Goal: Task Accomplishment & Management: Manage account settings

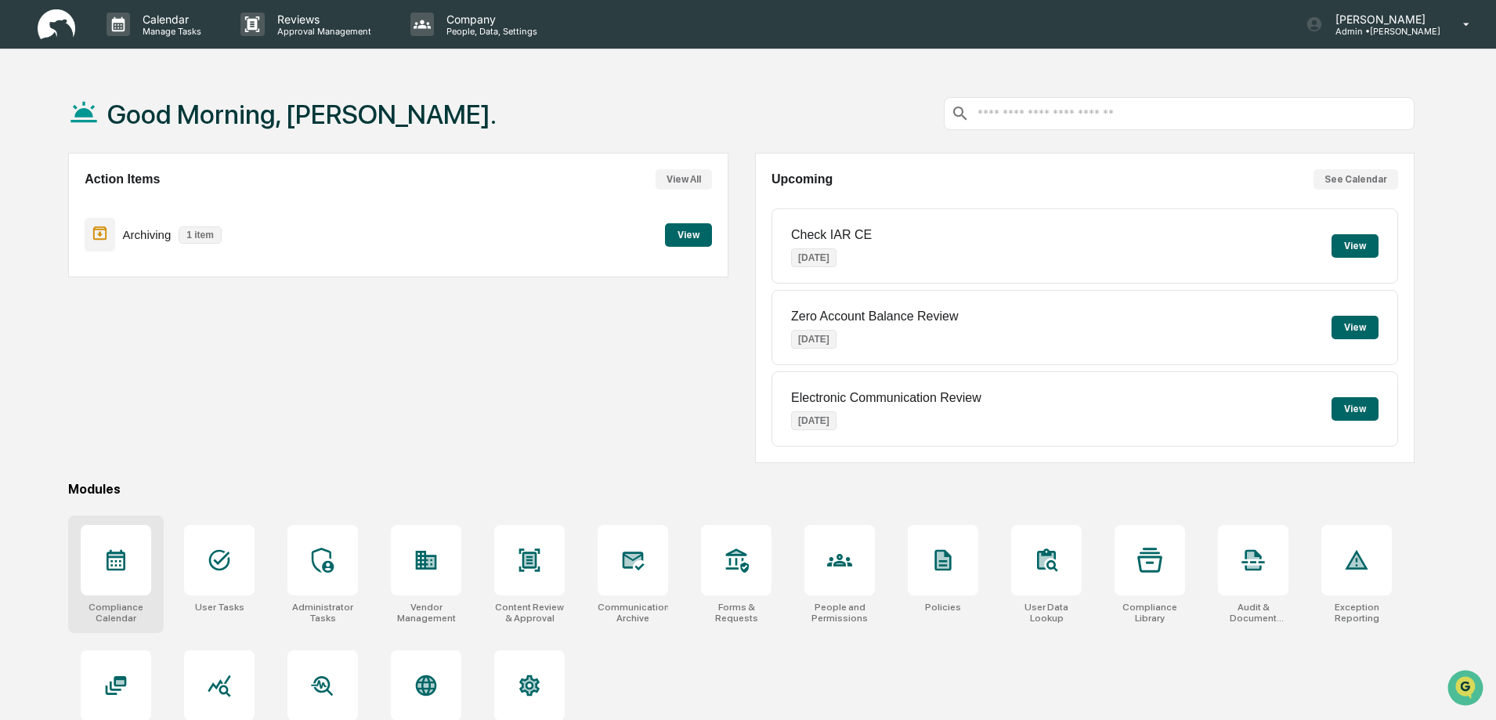
click at [118, 566] on icon at bounding box center [115, 560] width 25 height 25
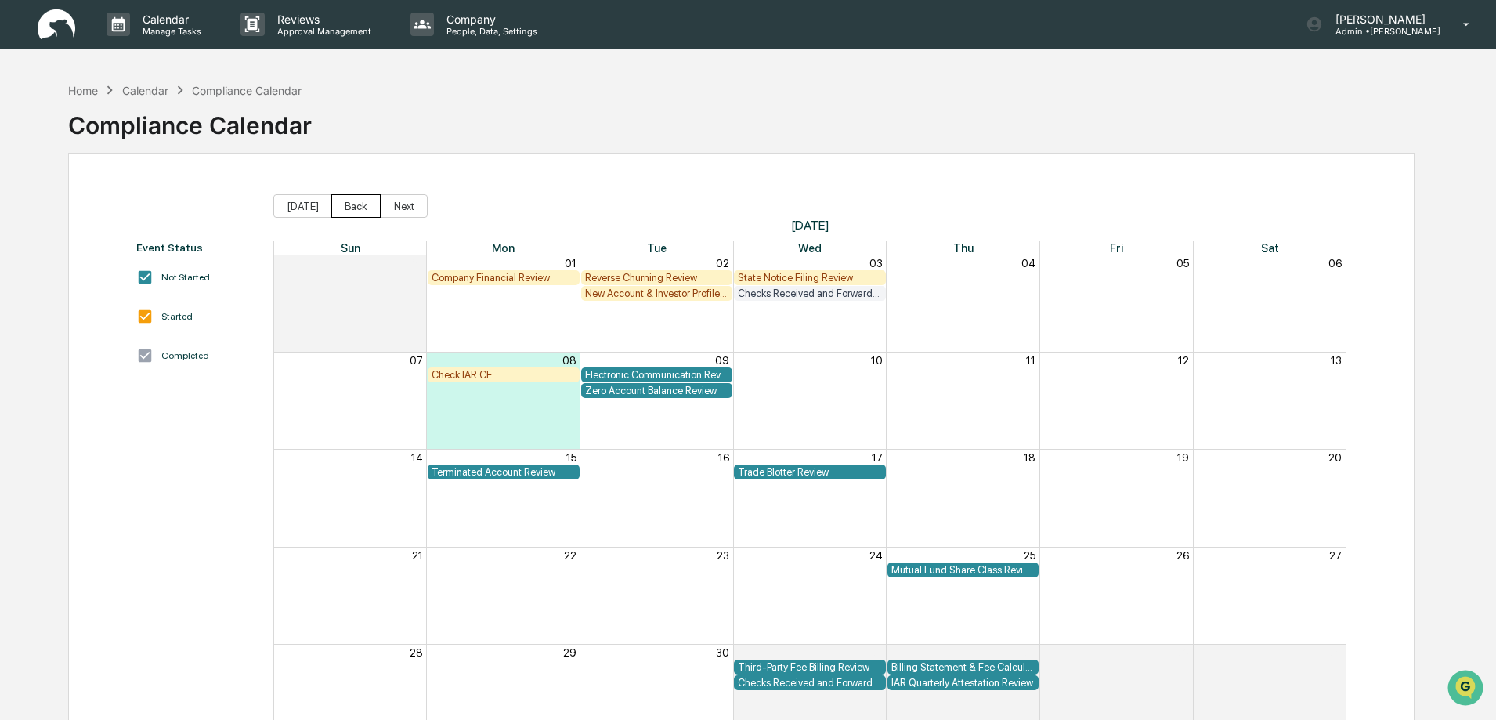
click at [349, 208] on button "Back" at bounding box center [355, 206] width 49 height 24
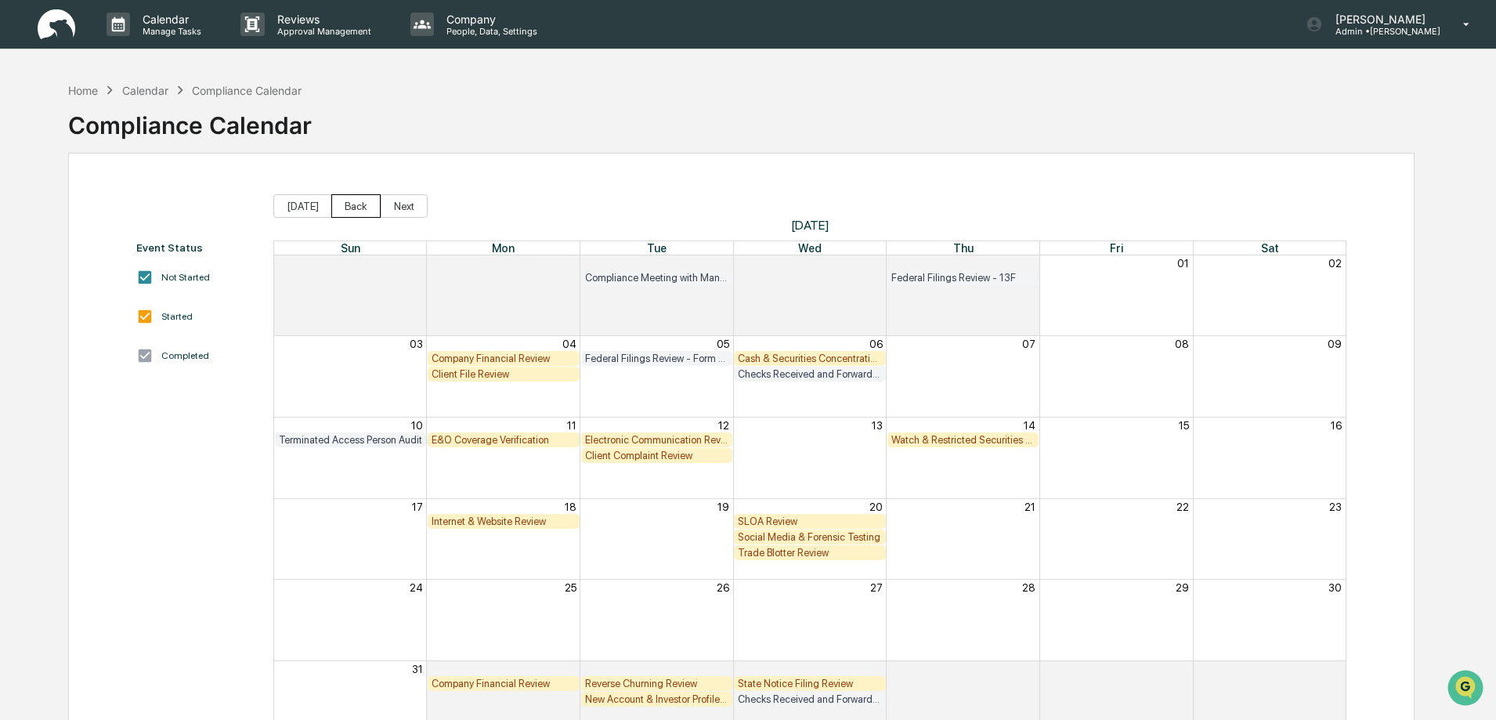
click at [351, 208] on button "Back" at bounding box center [355, 206] width 49 height 24
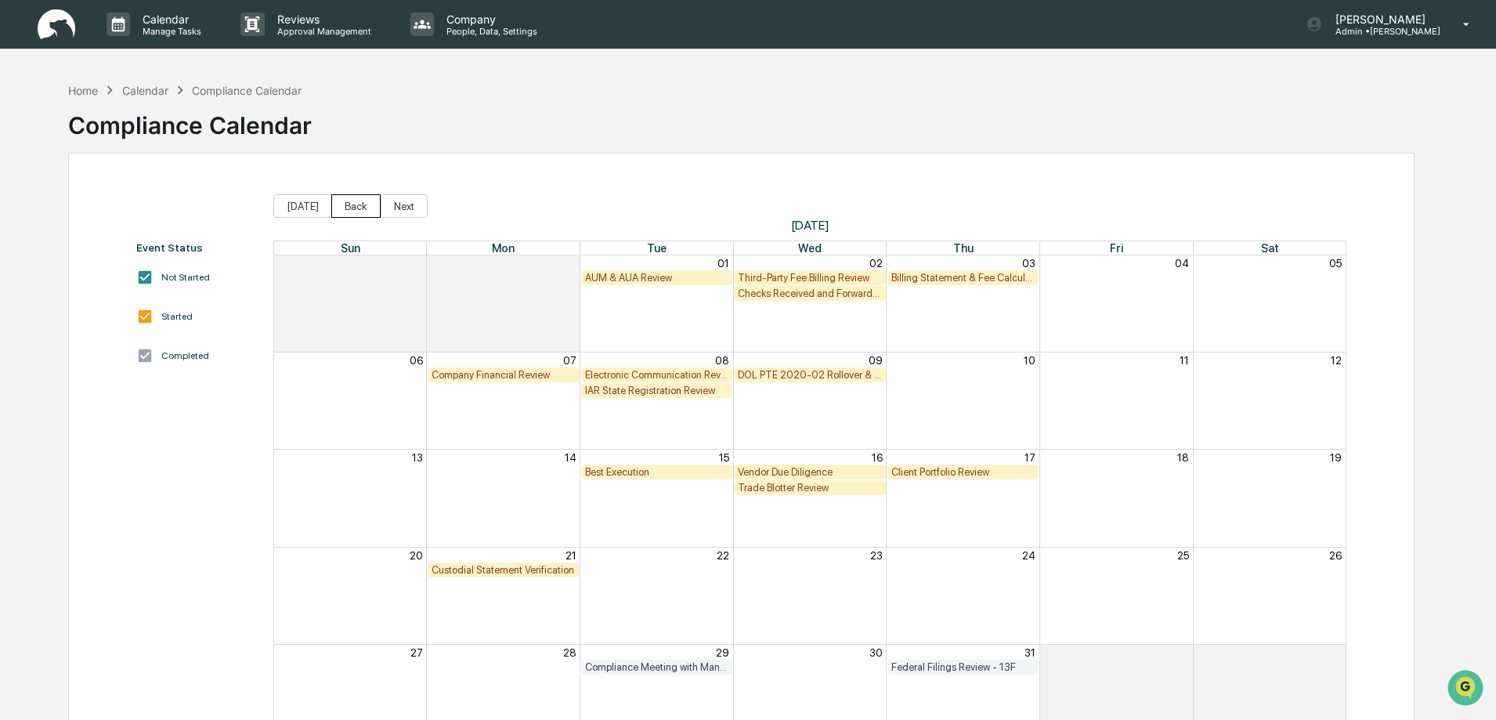
click at [351, 207] on button "Back" at bounding box center [355, 206] width 49 height 24
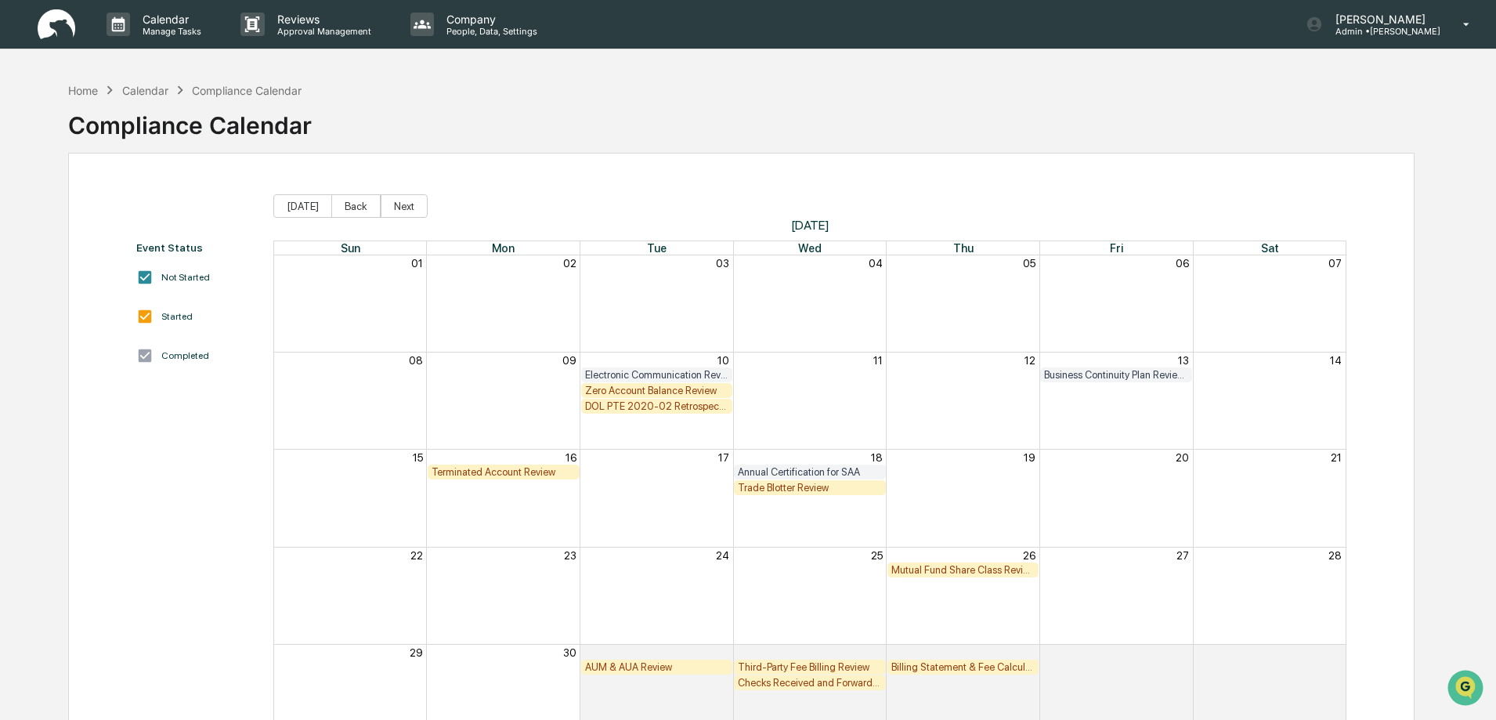
click at [634, 392] on div "Zero Account Balance Review" at bounding box center [657, 391] width 144 height 12
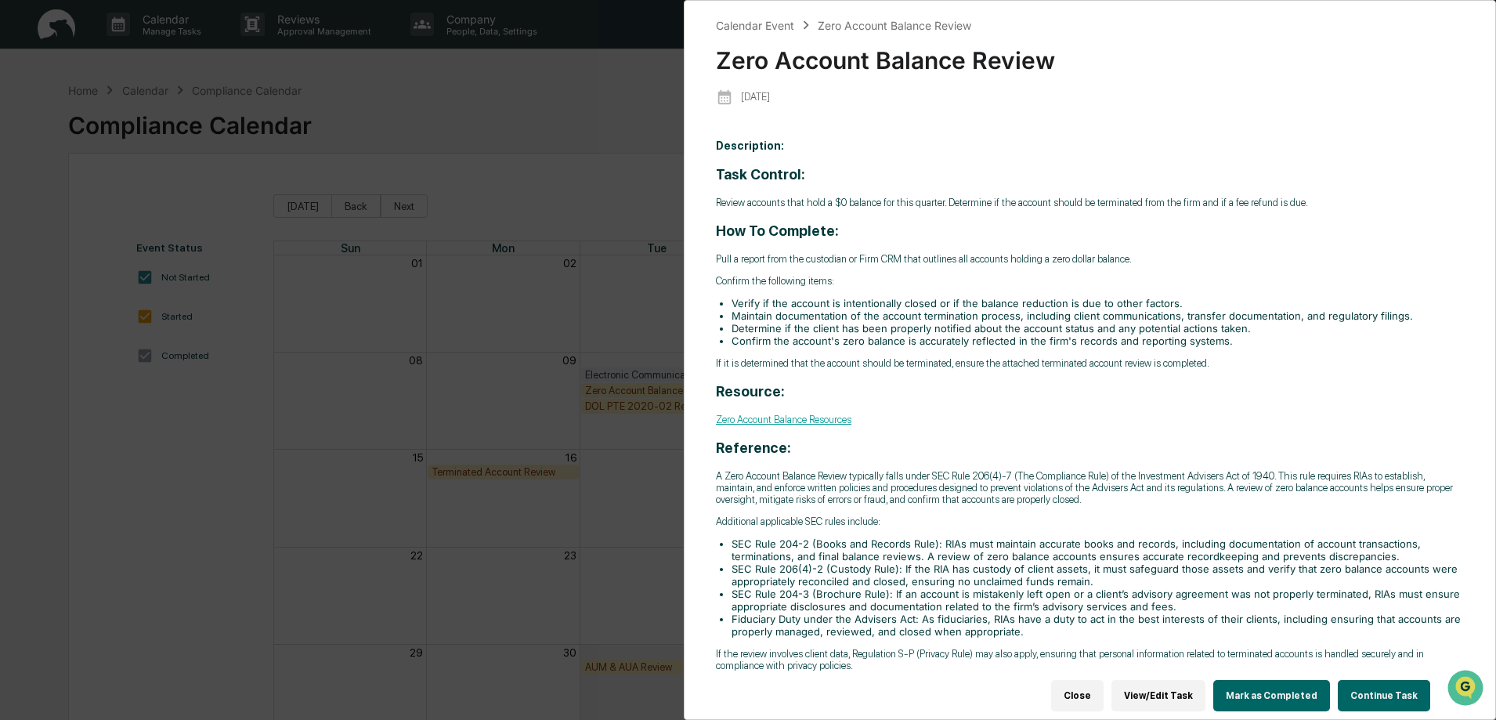
click at [1358, 684] on button "Continue Task" at bounding box center [1384, 695] width 92 height 31
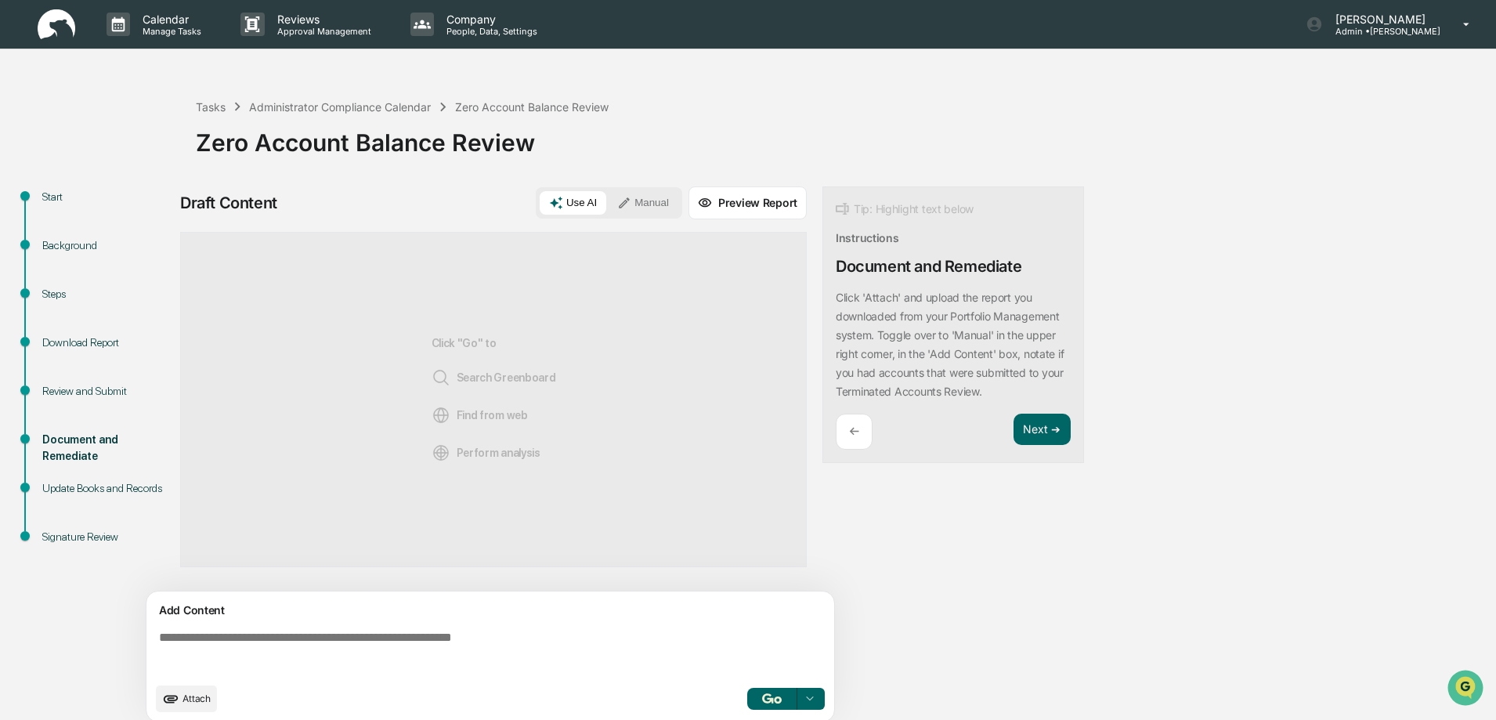
click at [57, 339] on div "Download Report" at bounding box center [106, 343] width 128 height 16
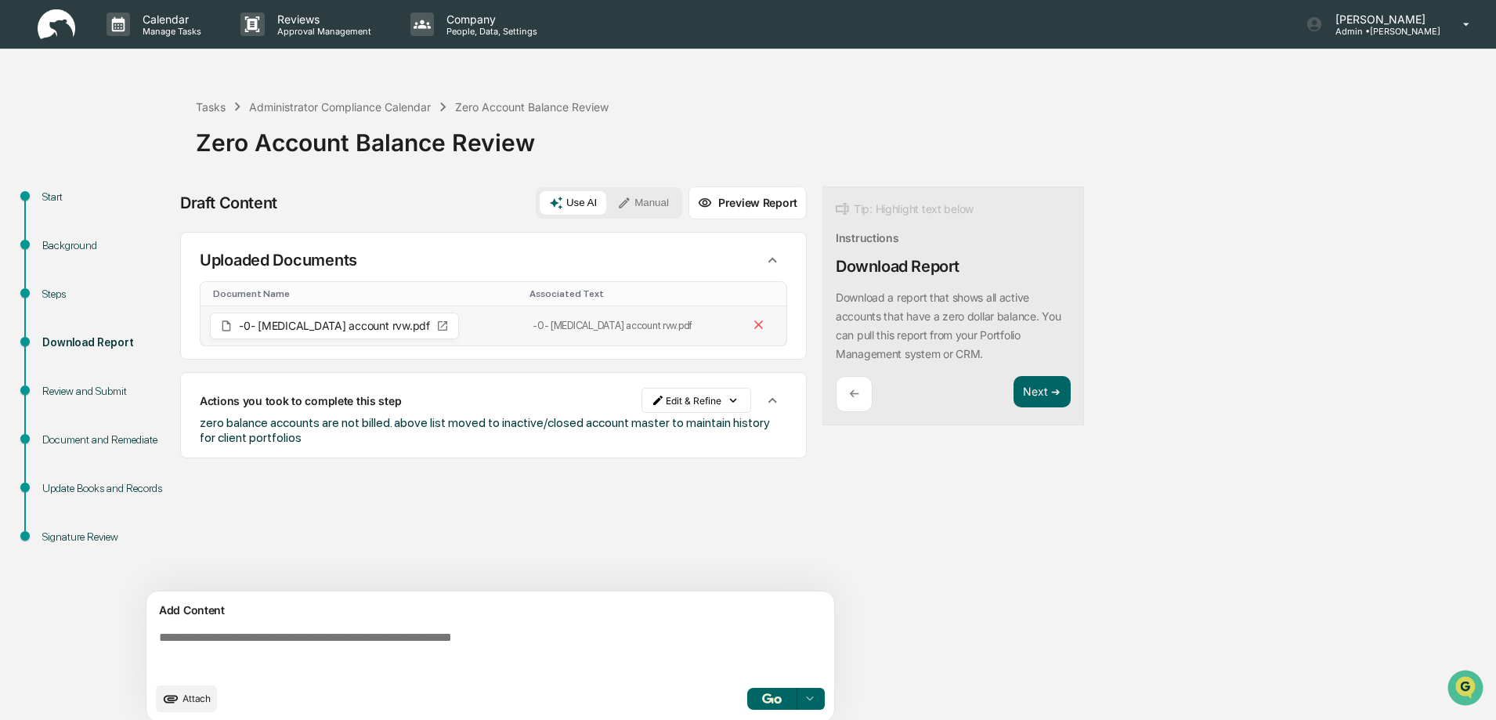
click at [273, 328] on span "-0- bal account rvw.pdf" at bounding box center [334, 325] width 191 height 11
click at [312, 327] on span "-0- bal account rvw.pdf" at bounding box center [334, 325] width 191 height 11
click at [649, 201] on button "Manual" at bounding box center [643, 203] width 71 height 24
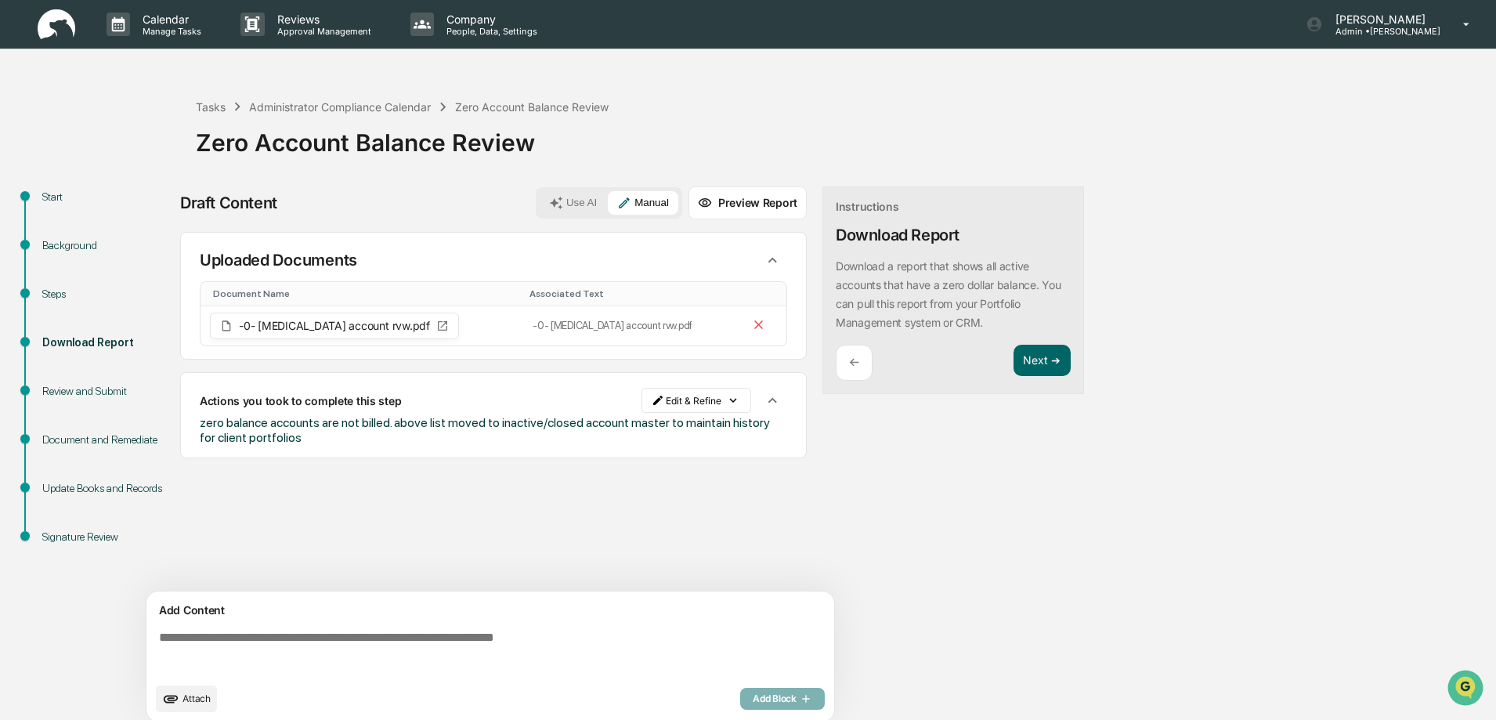
click at [740, 208] on button "Preview Report" at bounding box center [748, 202] width 118 height 33
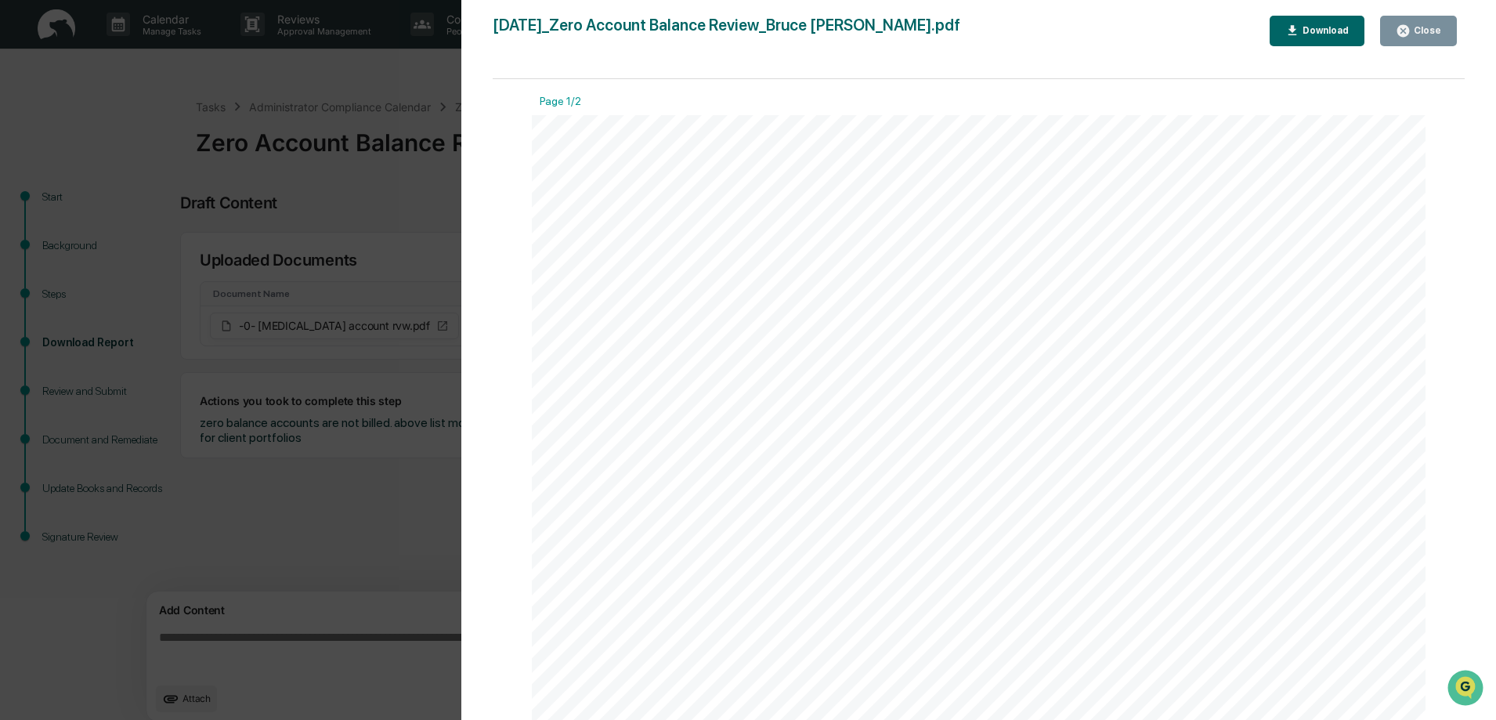
click at [1430, 31] on div "Close" at bounding box center [1426, 30] width 31 height 11
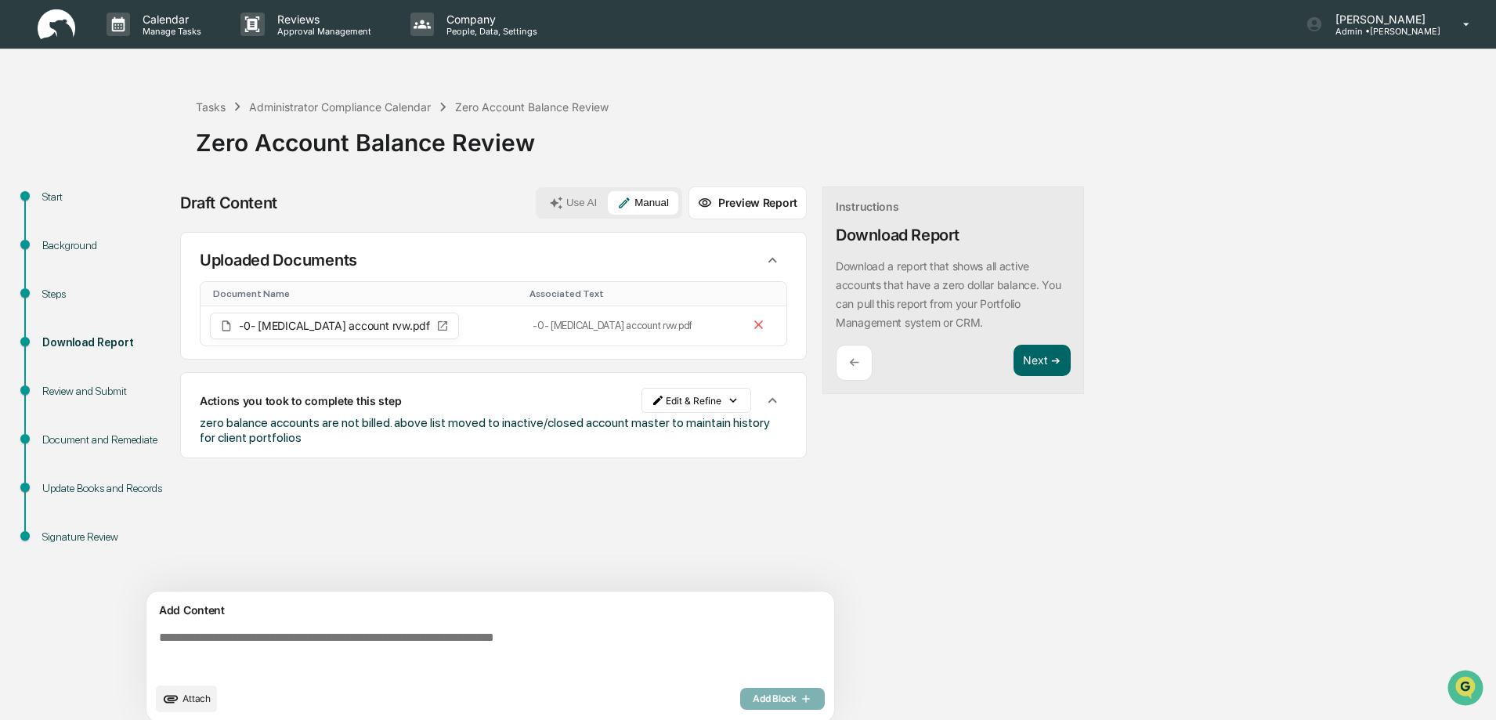
click at [58, 392] on div "Review and Submit" at bounding box center [106, 391] width 128 height 16
click at [305, 32] on p "Approval Management" at bounding box center [322, 31] width 114 height 11
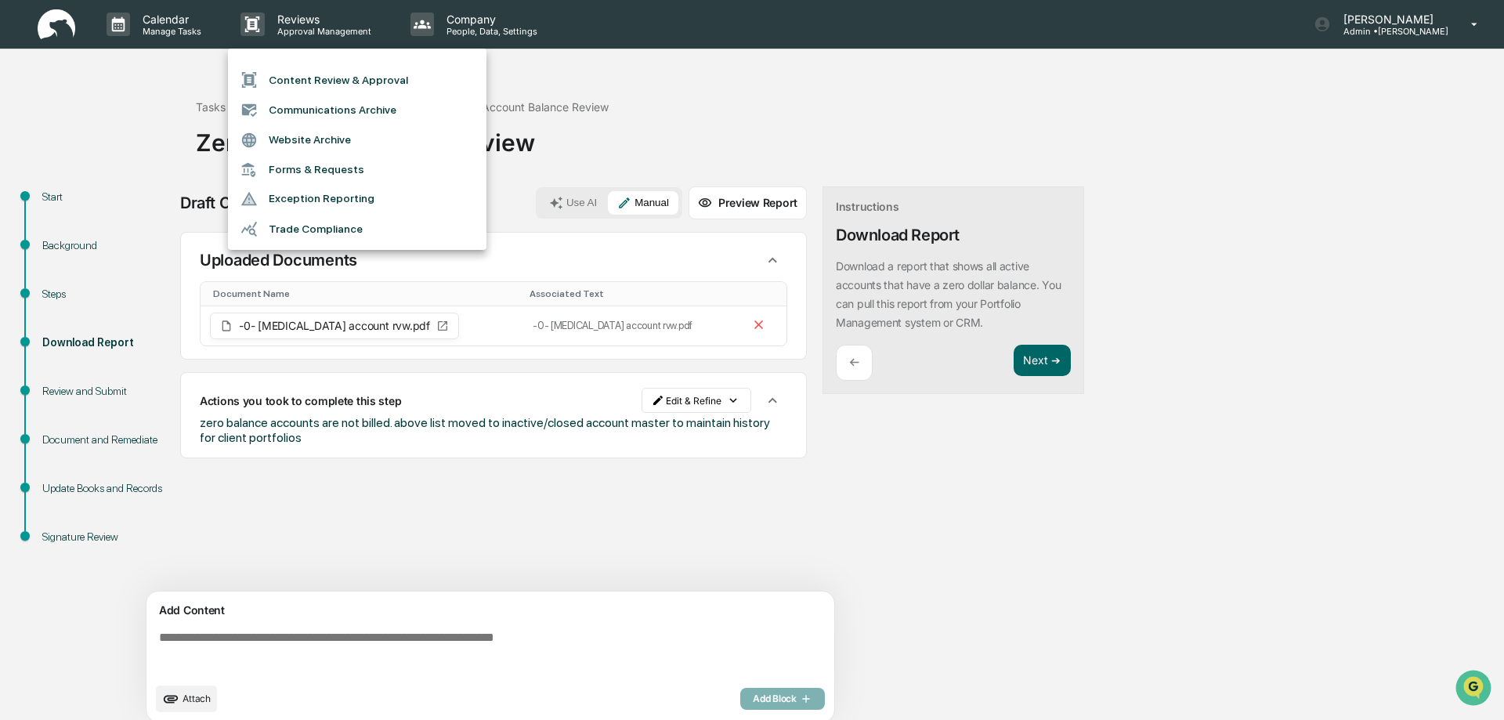
click at [170, 25] on div at bounding box center [752, 360] width 1504 height 720
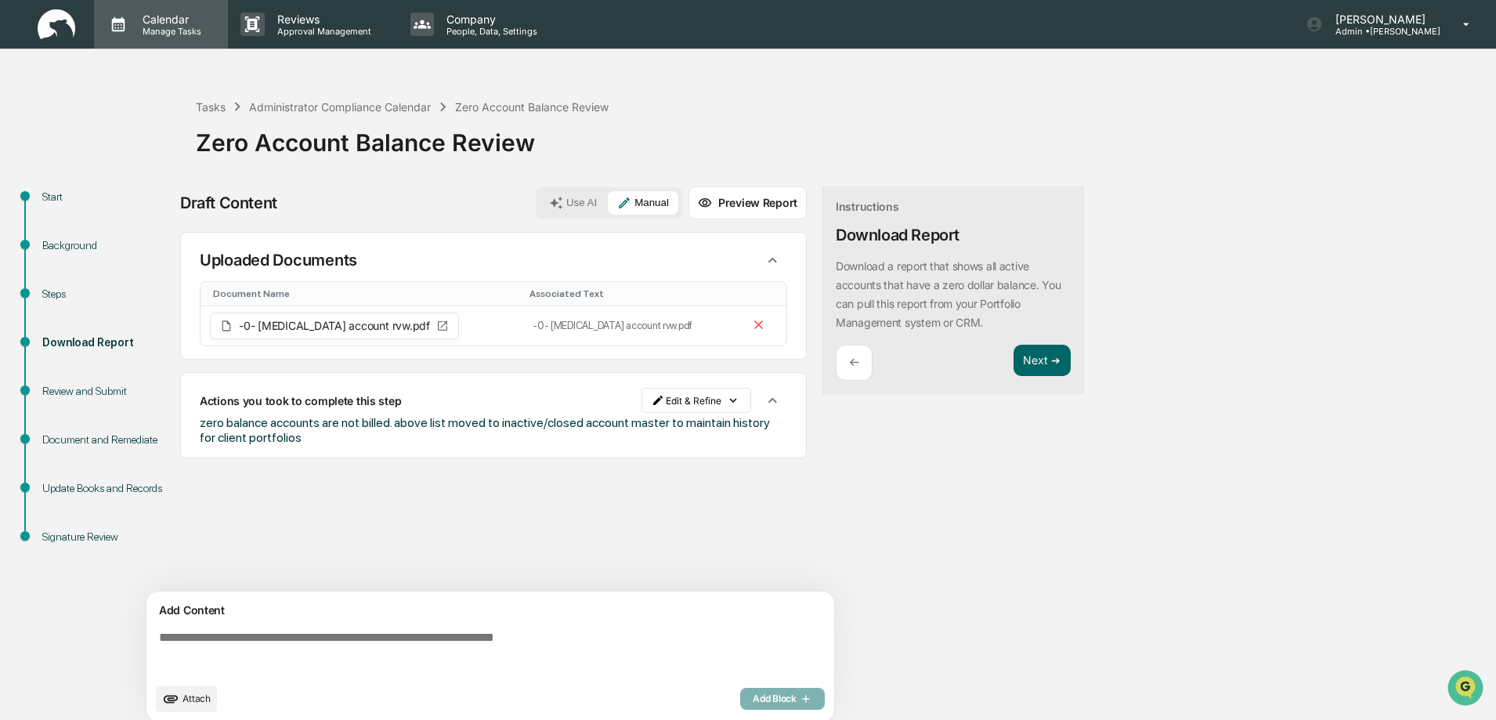
click at [169, 20] on p "Calendar" at bounding box center [169, 19] width 79 height 13
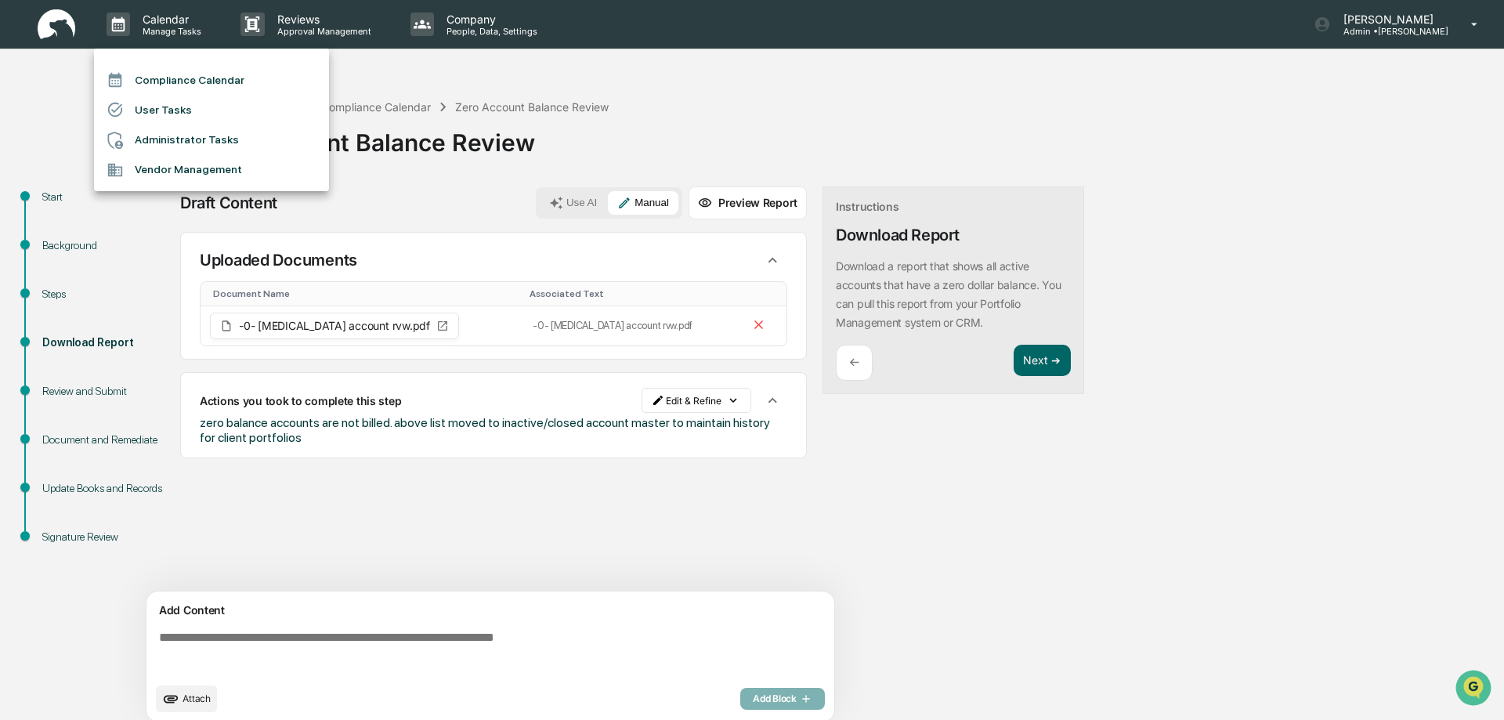
click at [165, 140] on li "Administrator Tasks" at bounding box center [211, 140] width 235 height 30
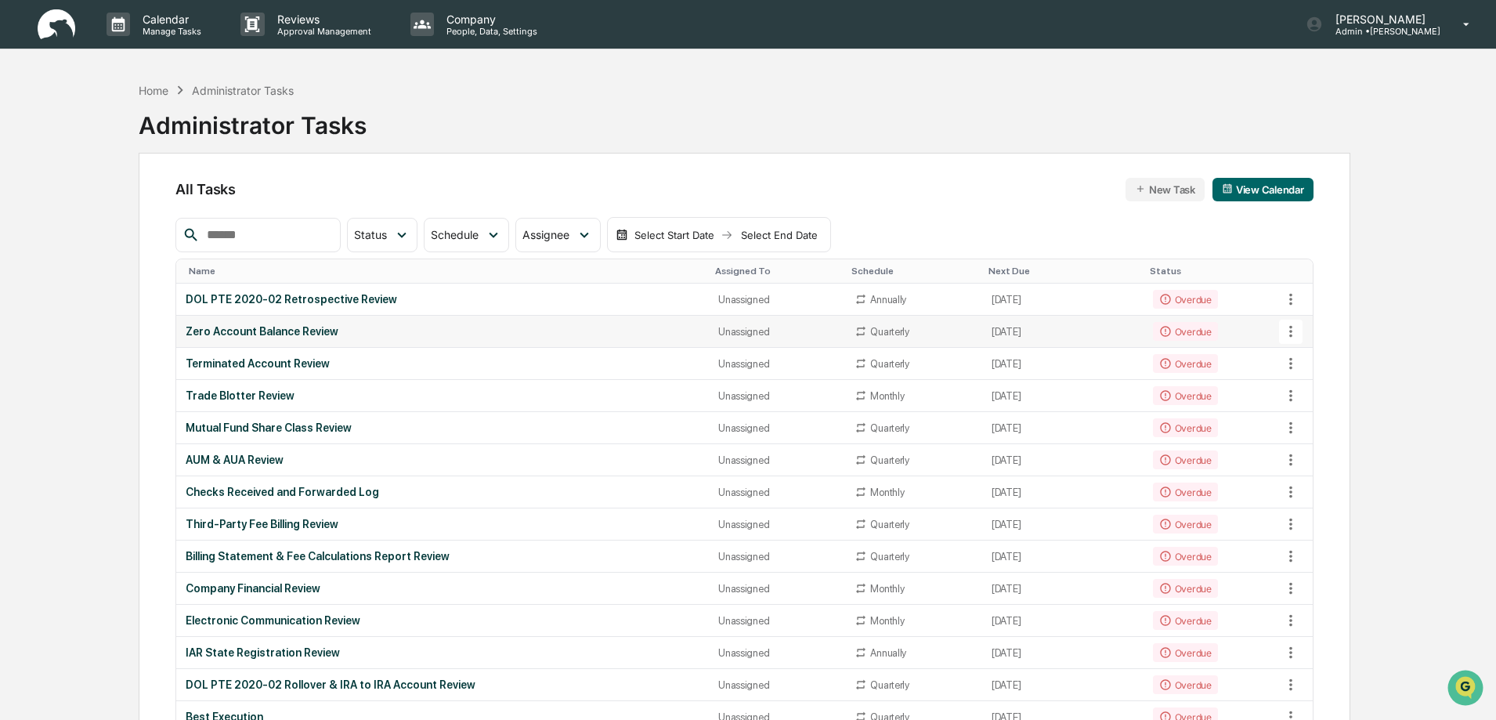
click at [236, 330] on div "Zero Account Balance Review" at bounding box center [443, 331] width 514 height 13
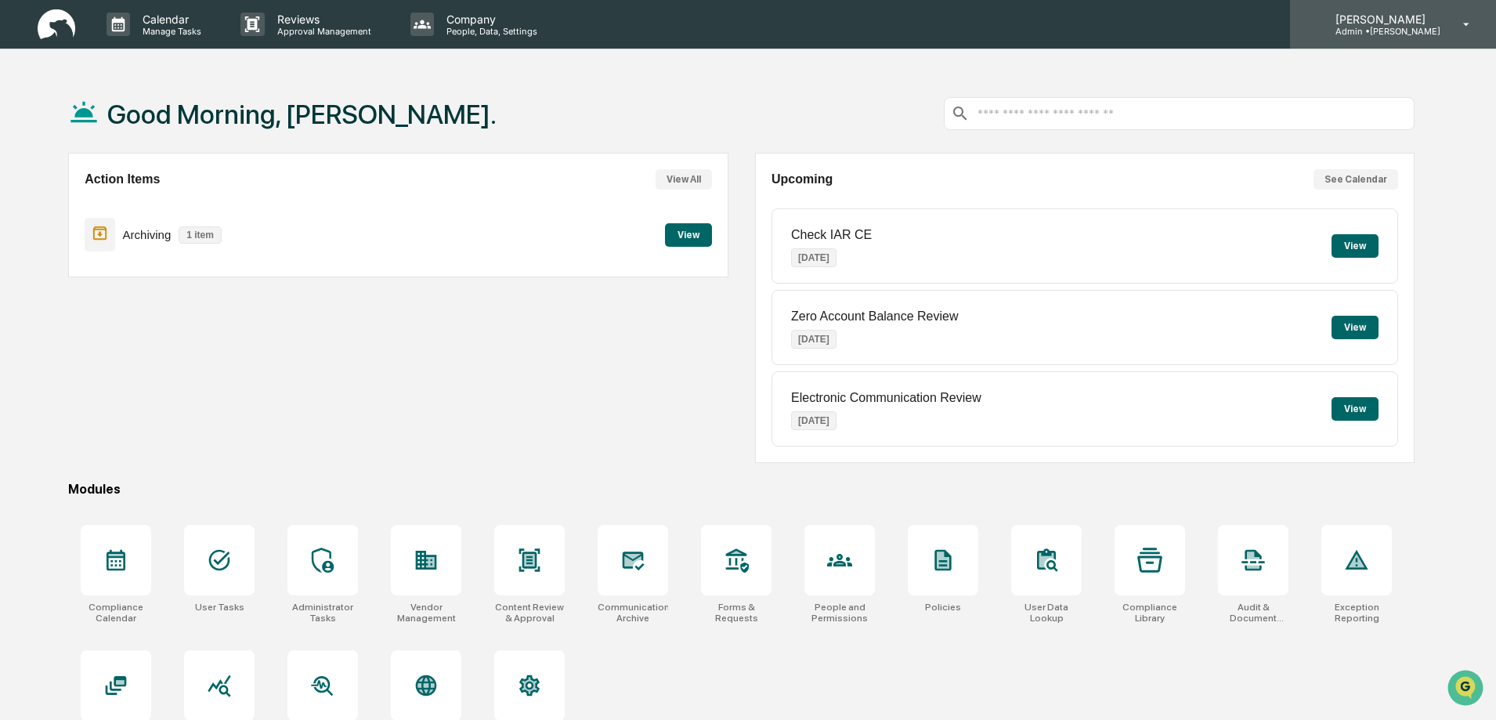
click at [1430, 34] on p "Admin • Bruce Allen" at bounding box center [1382, 31] width 118 height 11
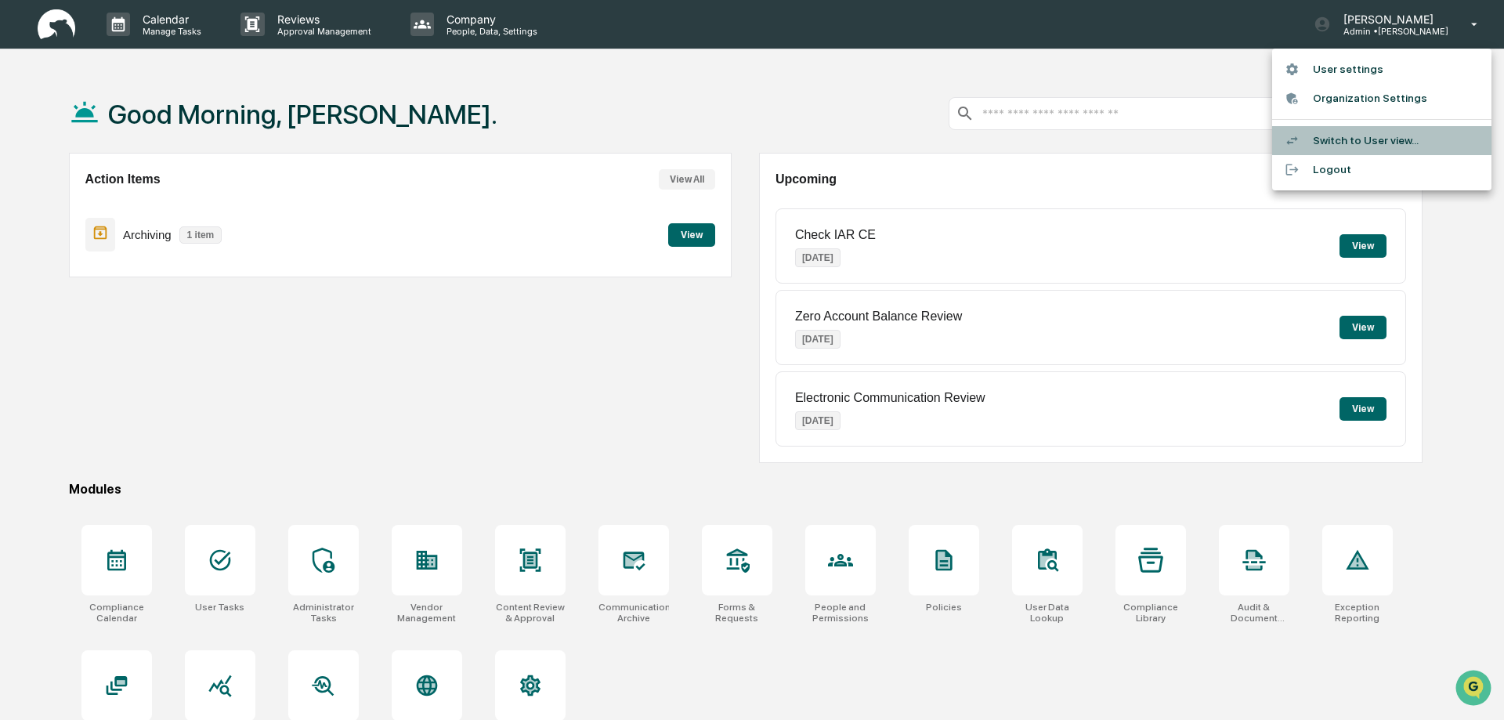
click at [1380, 139] on li "Switch to User view..." at bounding box center [1381, 140] width 219 height 29
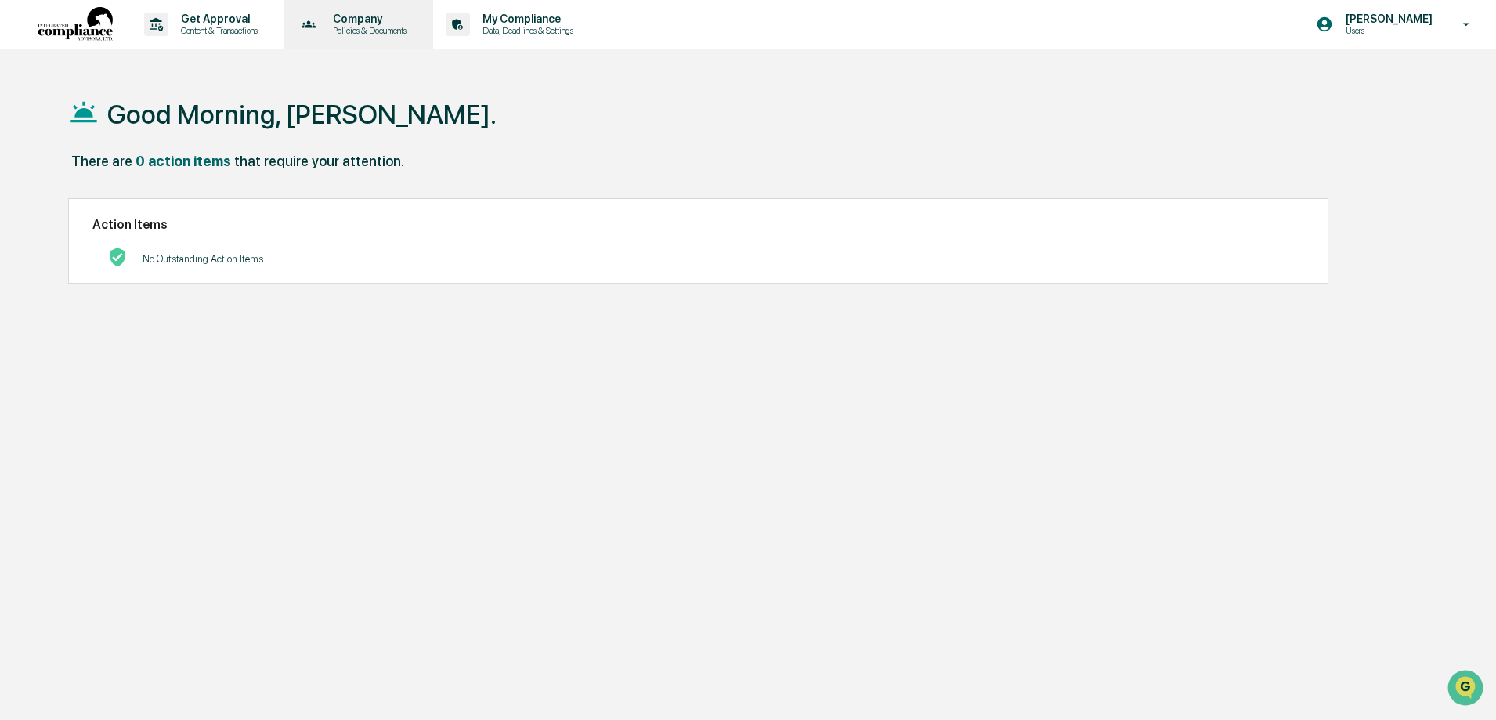
click at [367, 27] on p "Policies & Documents" at bounding box center [367, 30] width 94 height 11
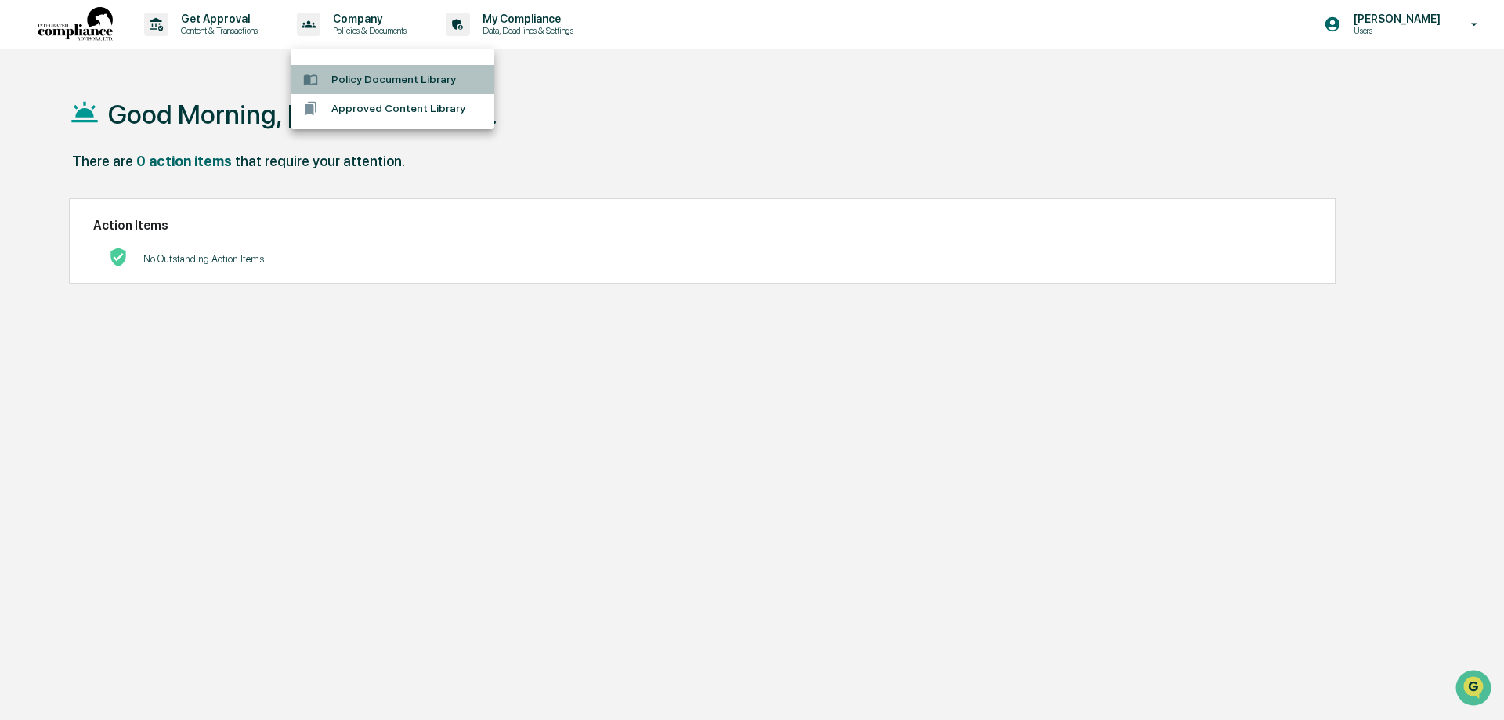
click at [392, 76] on li "Policy Document Library" at bounding box center [393, 79] width 204 height 29
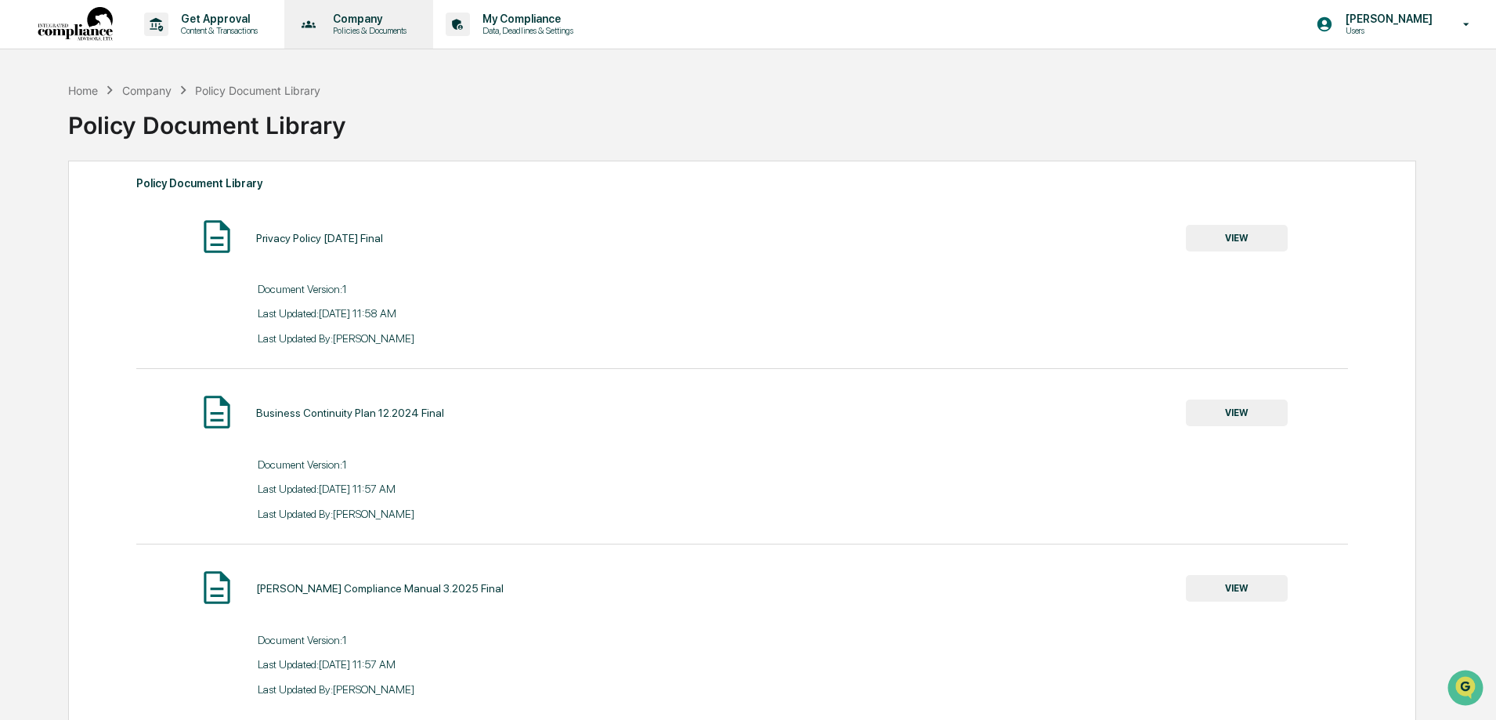
click at [374, 35] on p "Policies & Documents" at bounding box center [367, 30] width 94 height 11
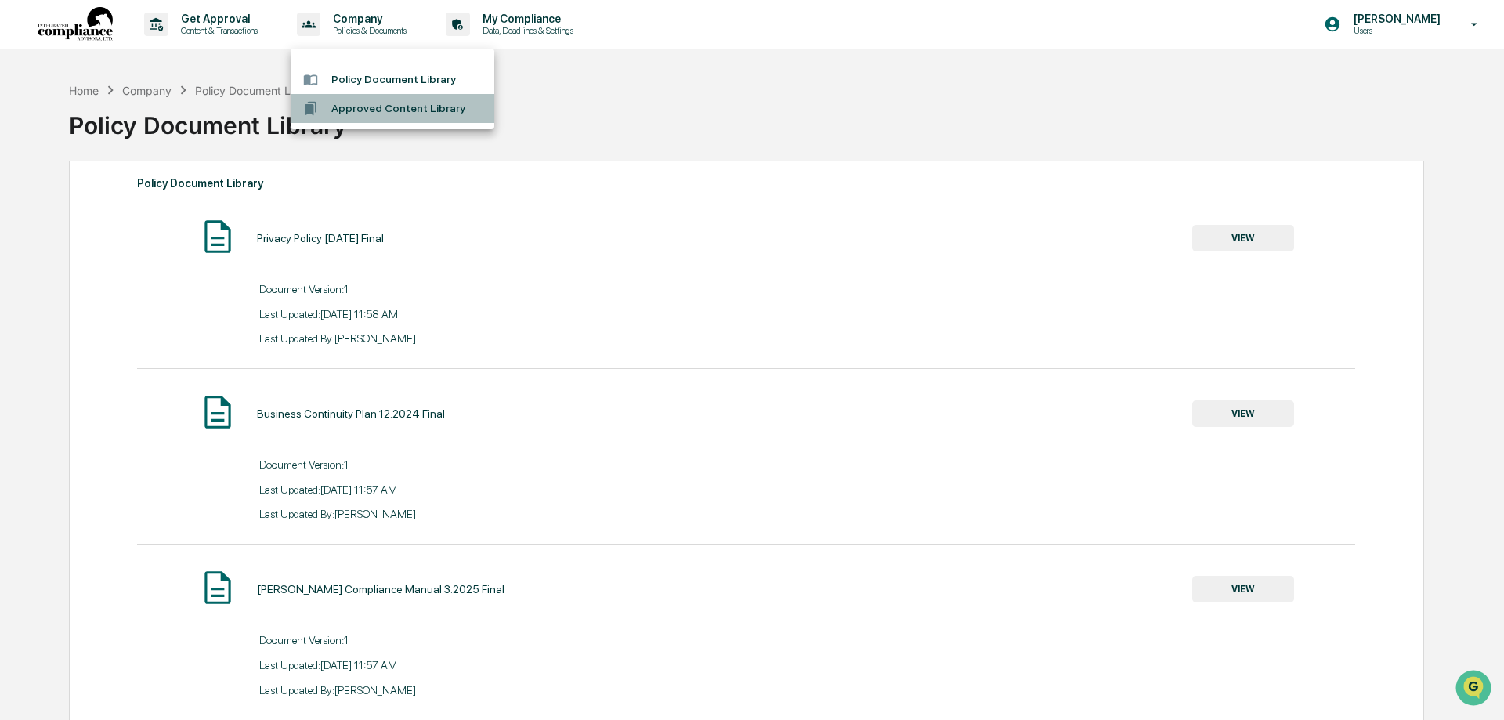
click at [396, 108] on li "Approved Content Library" at bounding box center [393, 108] width 204 height 29
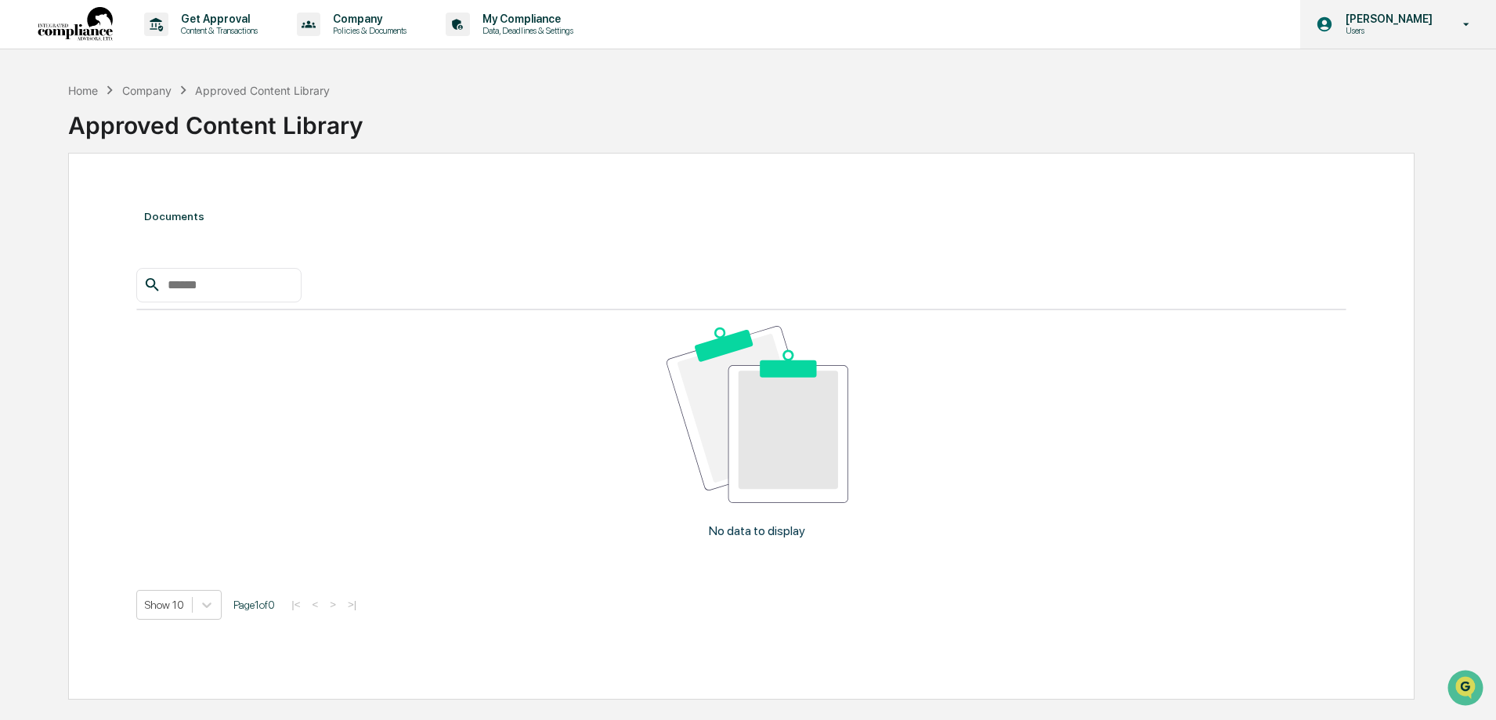
click at [1462, 26] on icon at bounding box center [1466, 24] width 27 height 15
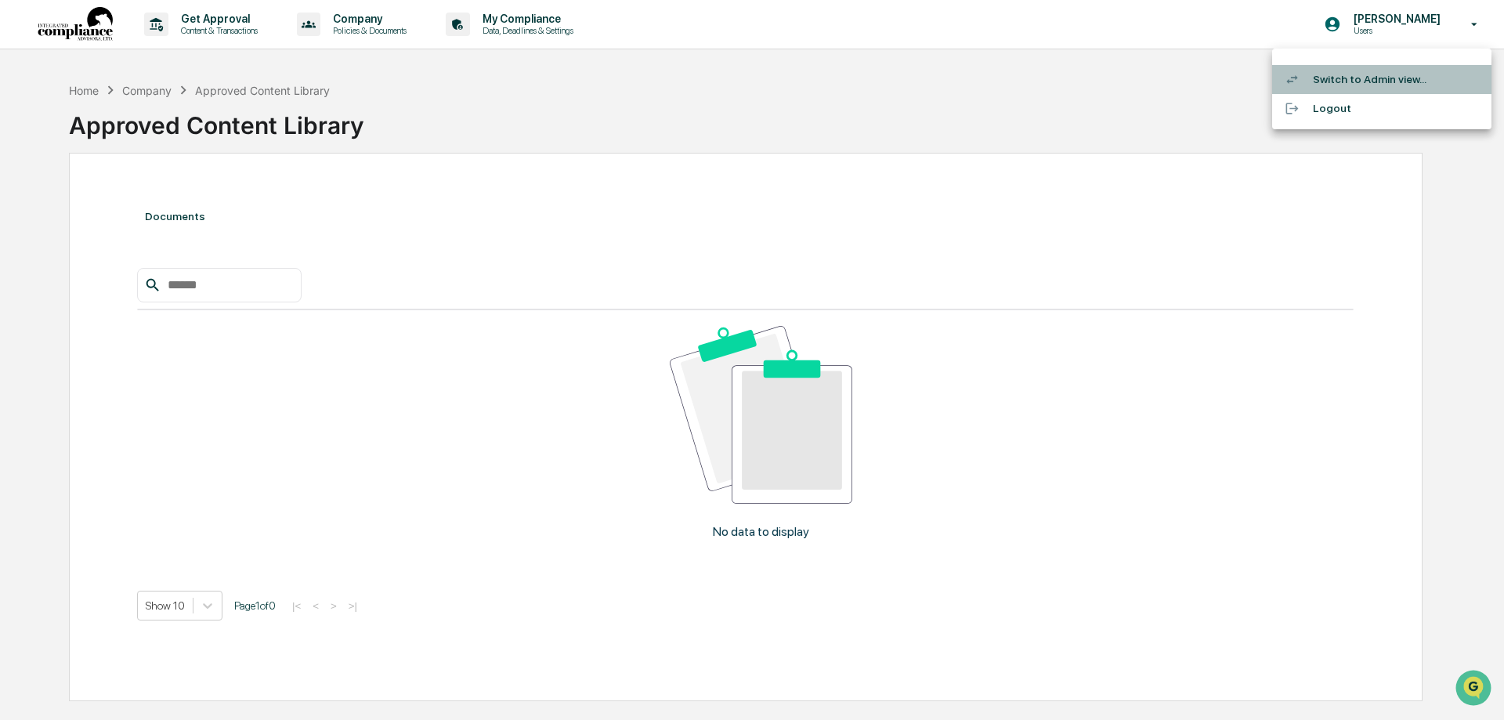
click at [1335, 80] on li "Switch to Admin view..." at bounding box center [1381, 79] width 219 height 29
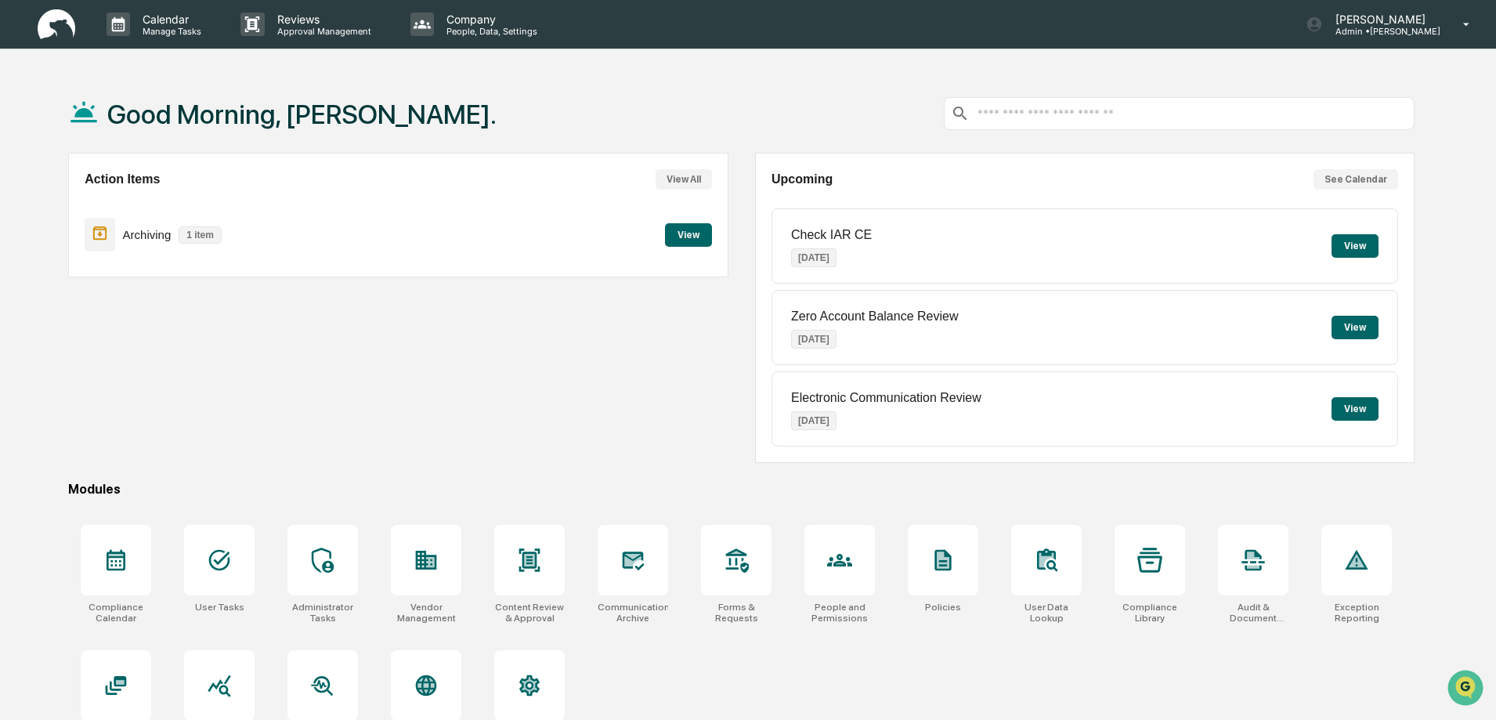
scroll to position [74, 0]
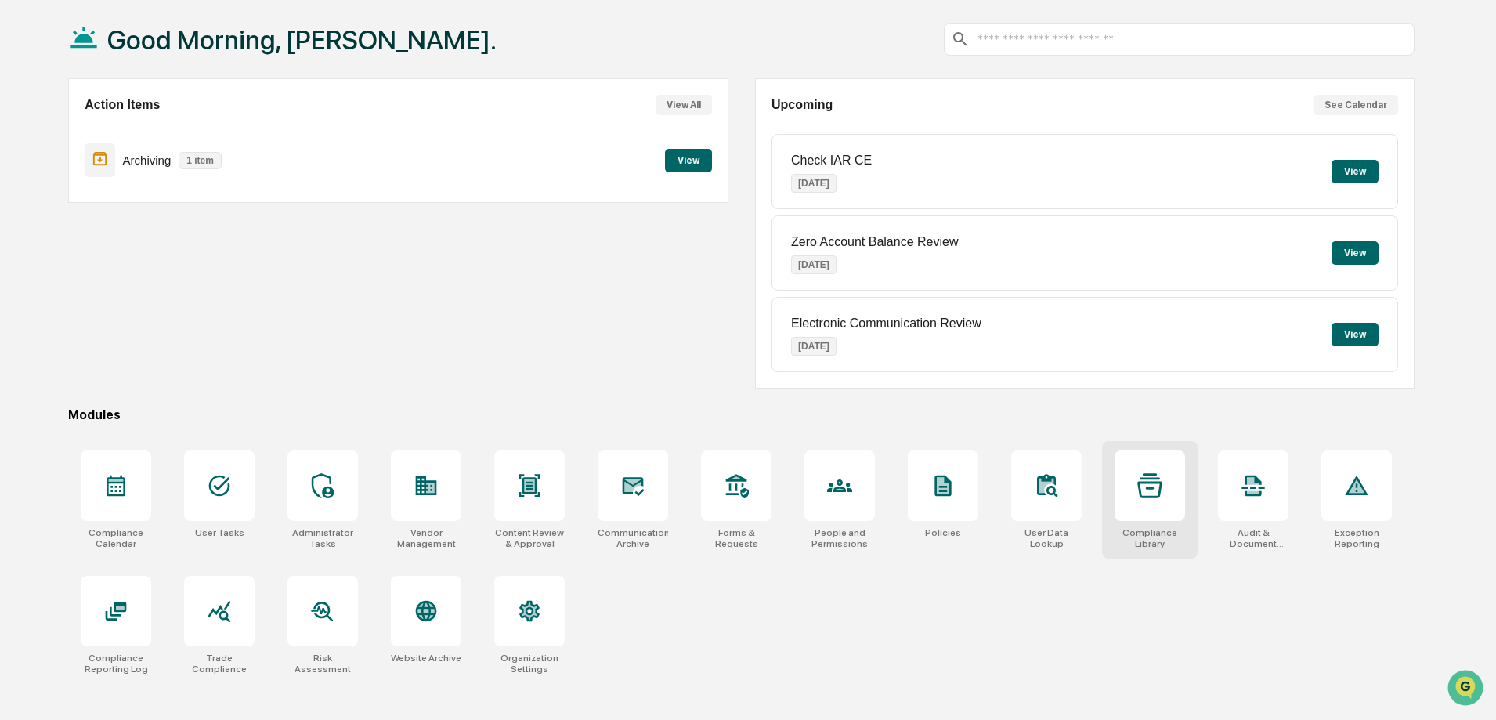
click at [1150, 502] on div at bounding box center [1150, 485] width 71 height 71
click at [1281, 477] on div at bounding box center [1253, 485] width 71 height 71
click at [120, 624] on div at bounding box center [115, 611] width 25 height 25
click at [534, 512] on div at bounding box center [529, 485] width 71 height 71
click at [342, 613] on div at bounding box center [323, 611] width 71 height 71
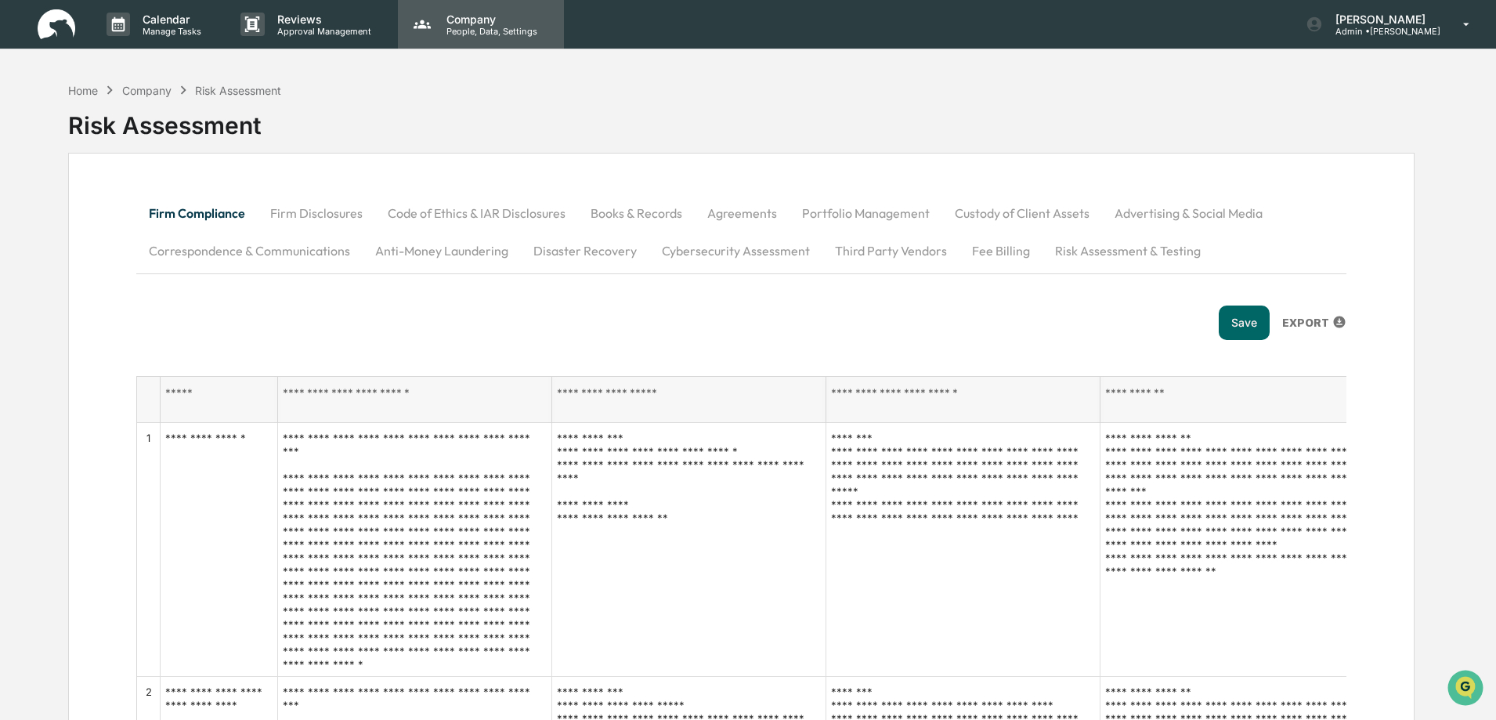
click at [457, 27] on p "People, Data, Settings" at bounding box center [489, 31] width 111 height 11
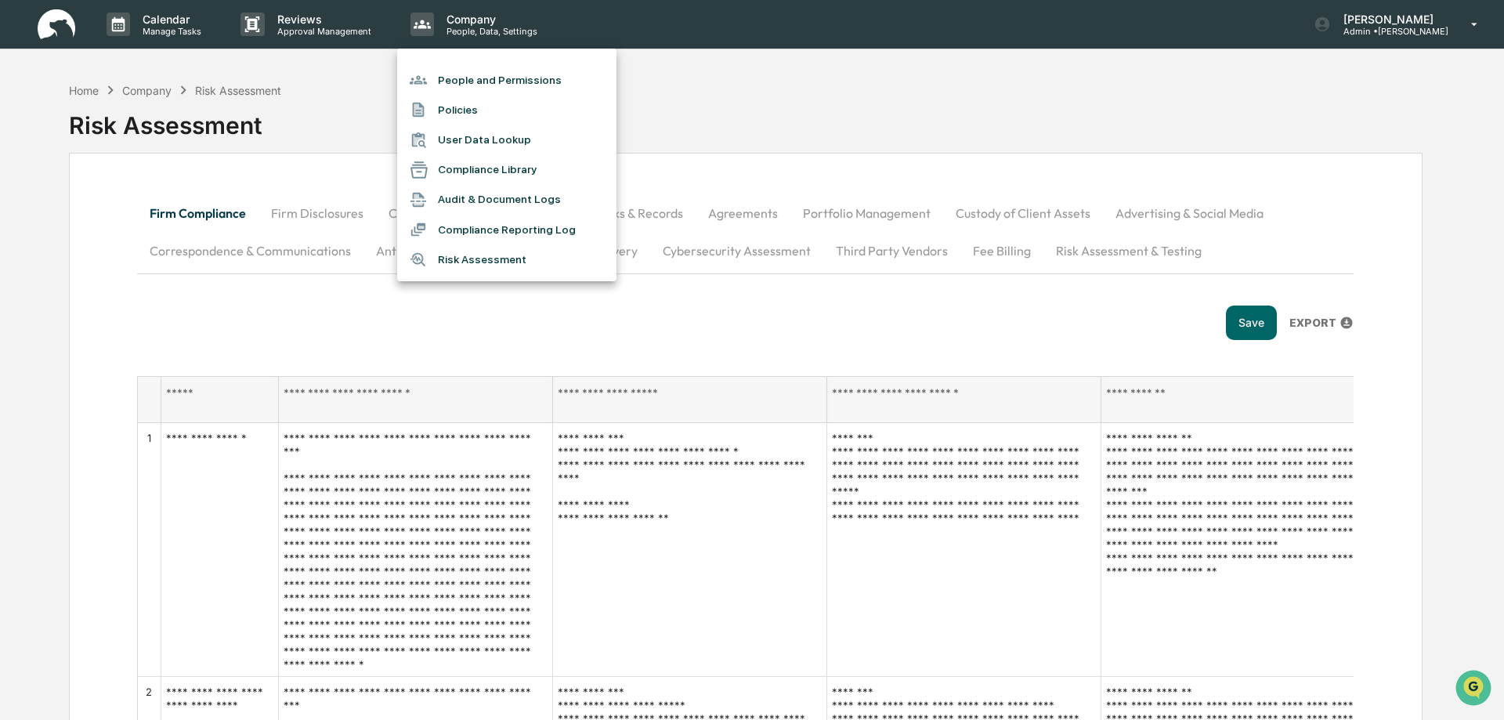
click at [161, 21] on div at bounding box center [752, 360] width 1504 height 720
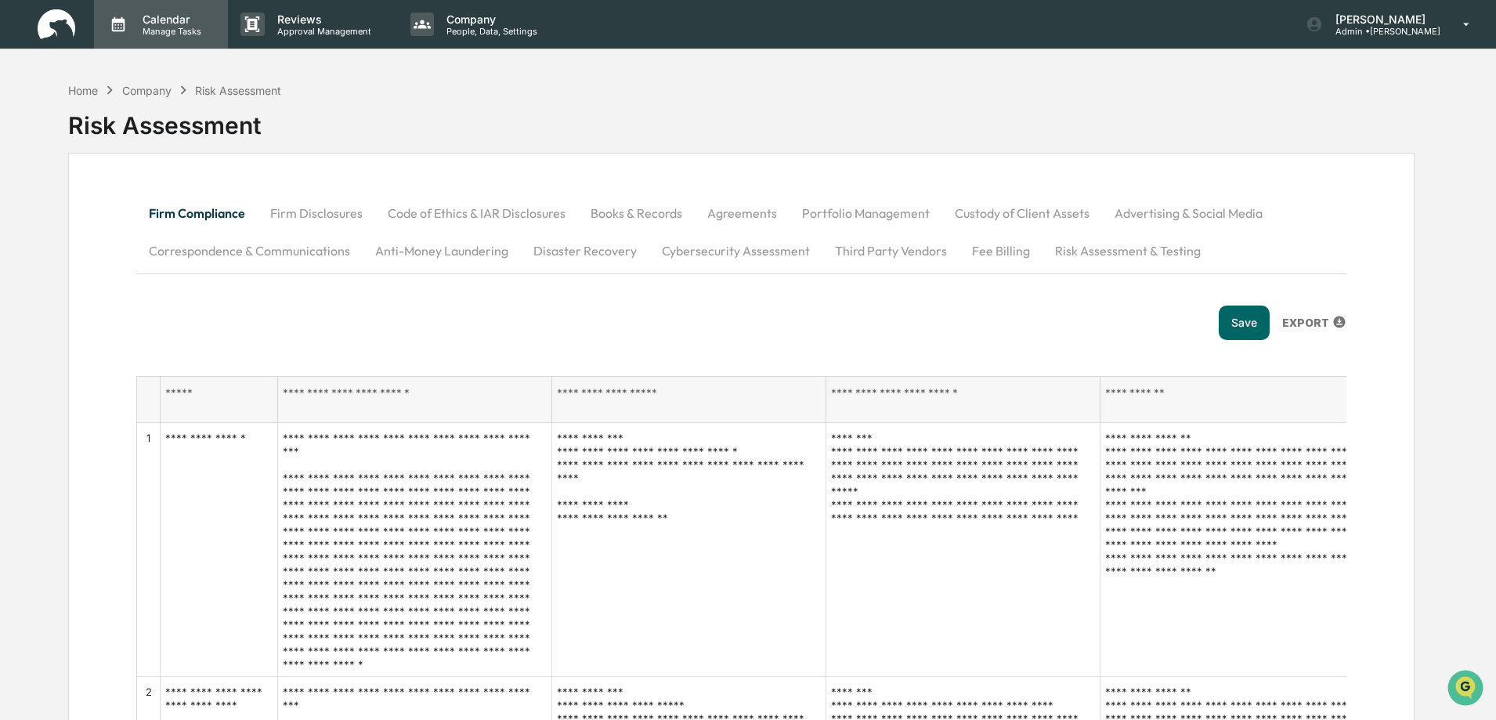
click at [159, 16] on p "Calendar" at bounding box center [169, 19] width 79 height 13
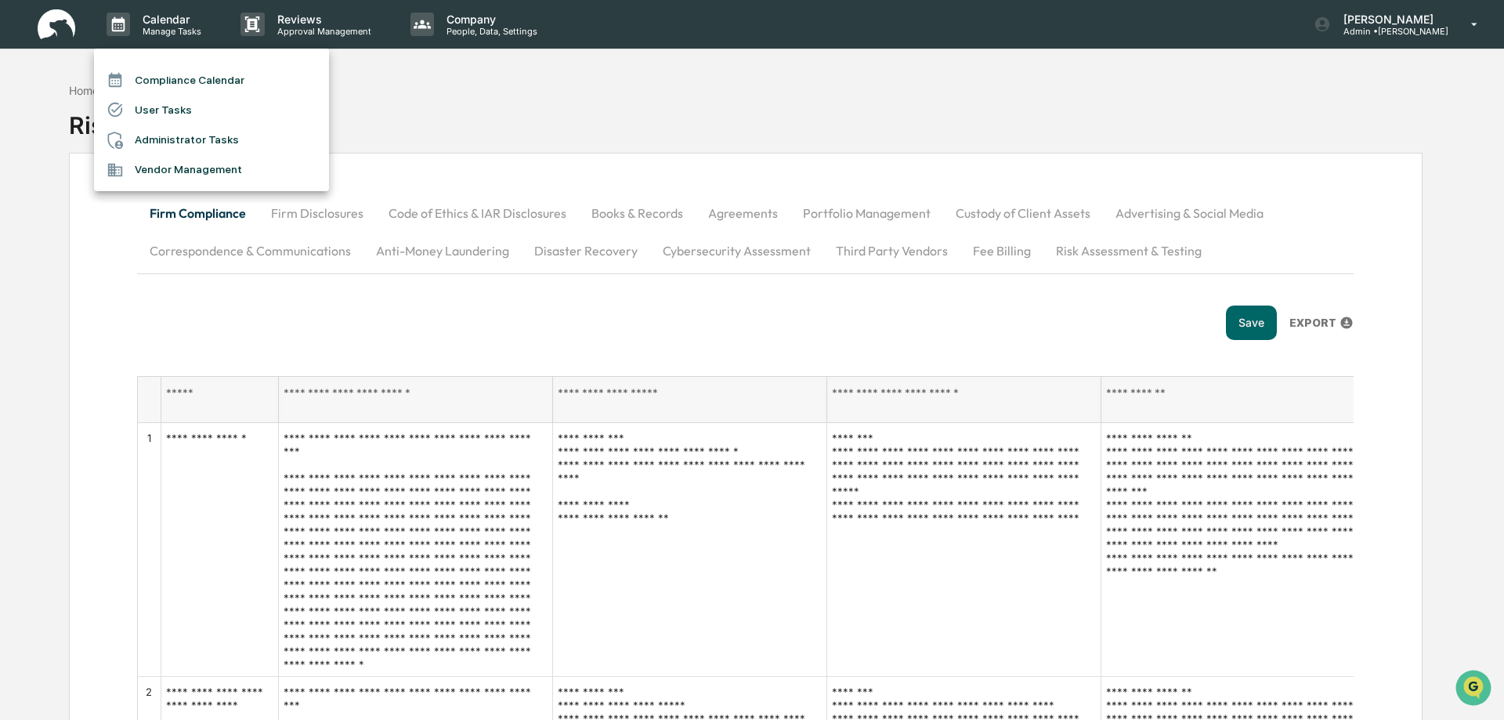
click at [178, 78] on li "Compliance Calendar" at bounding box center [211, 80] width 235 height 30
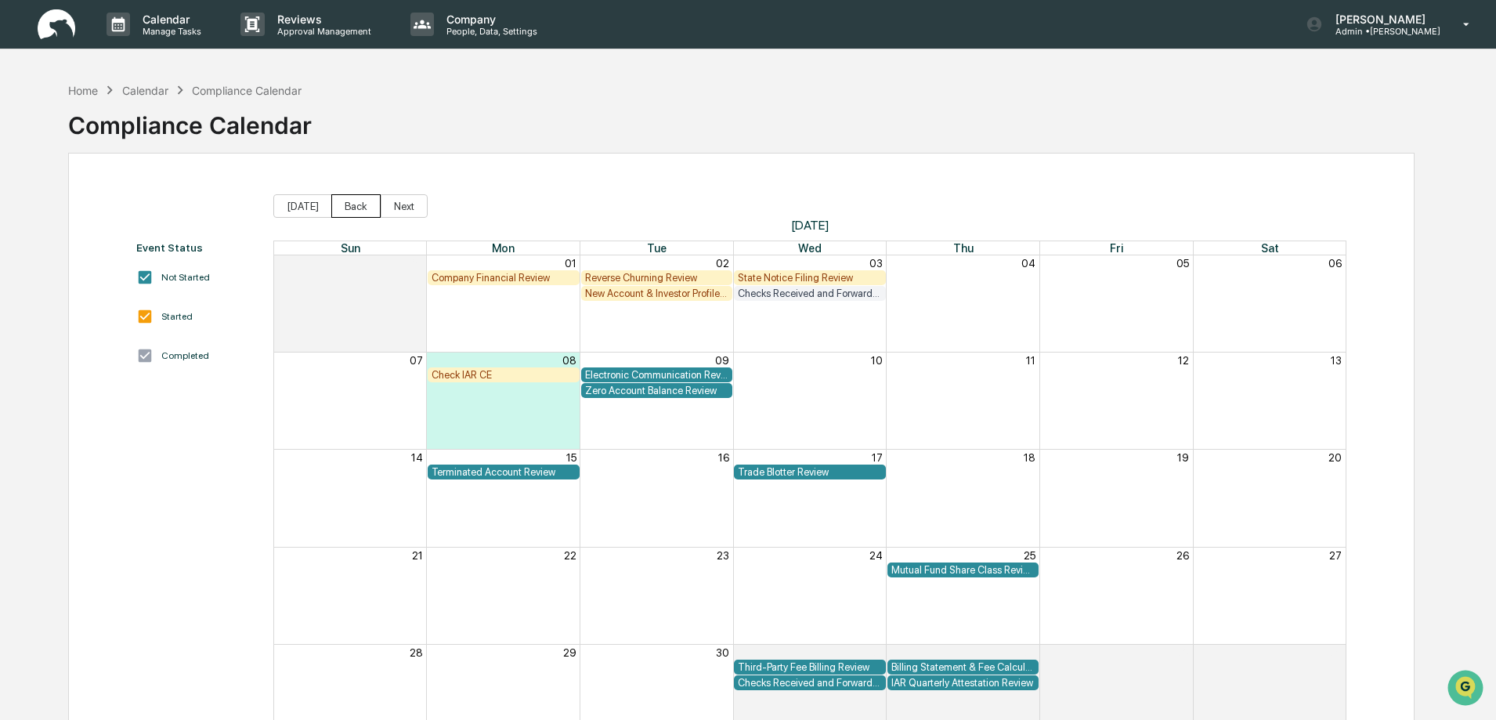
click at [354, 206] on button "Back" at bounding box center [355, 206] width 49 height 24
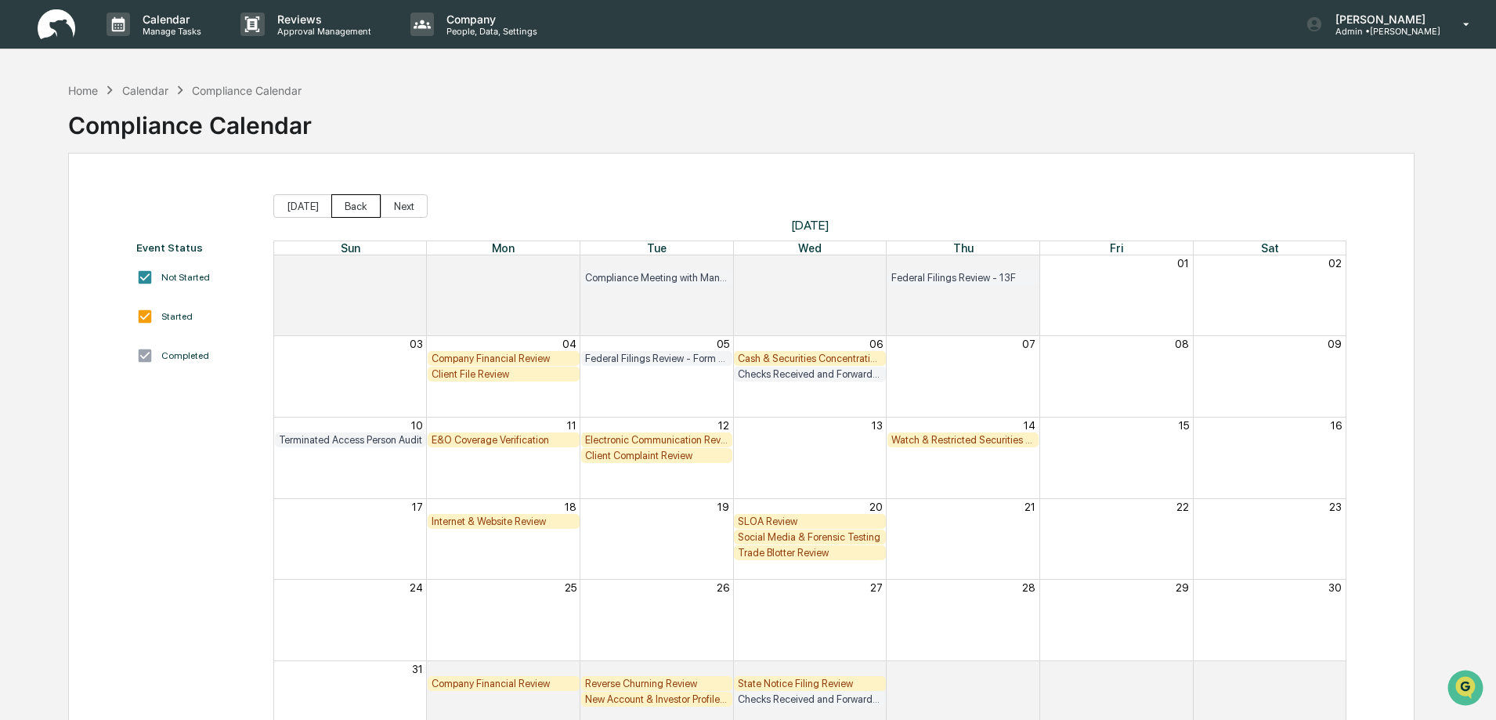
click at [354, 206] on button "Back" at bounding box center [355, 206] width 49 height 24
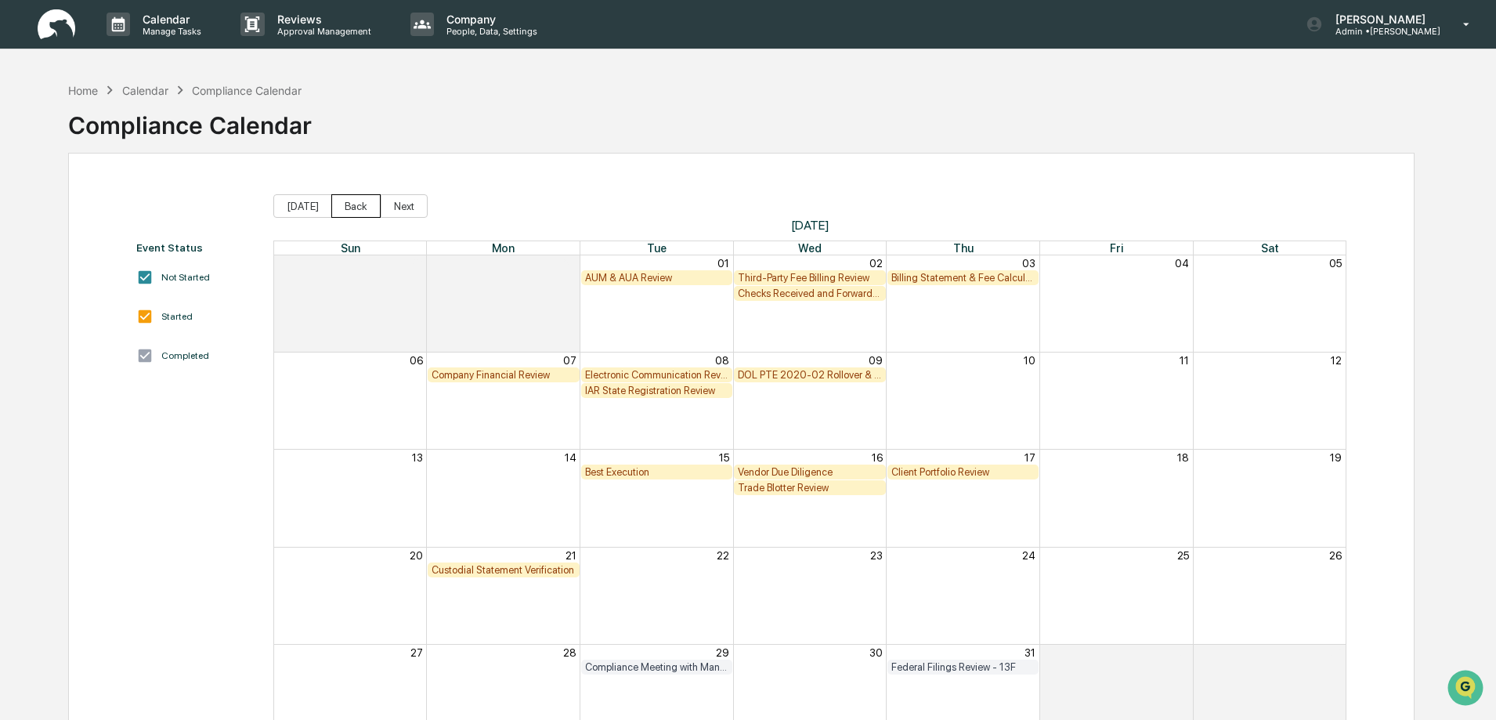
click at [354, 206] on button "Back" at bounding box center [355, 206] width 49 height 24
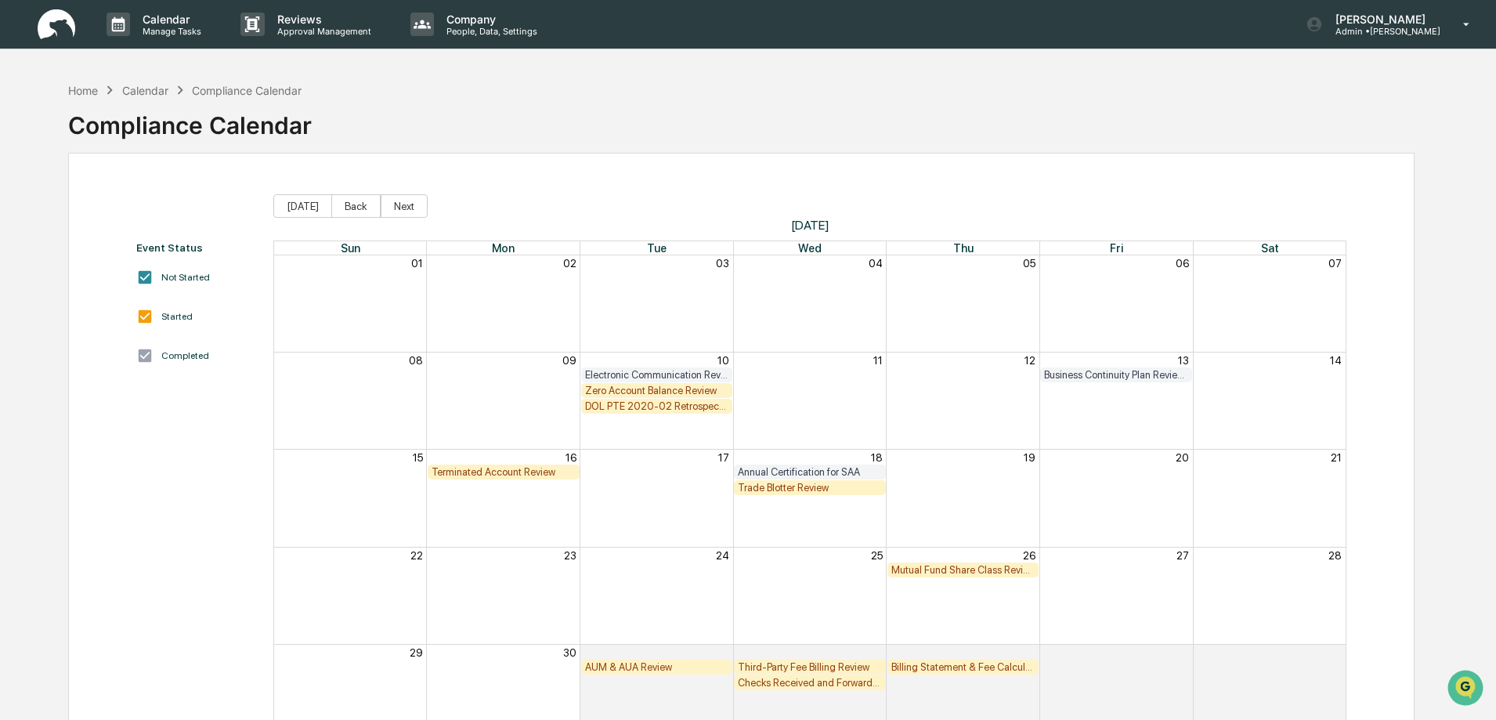
click at [622, 389] on div "Zero Account Balance Review" at bounding box center [657, 391] width 144 height 12
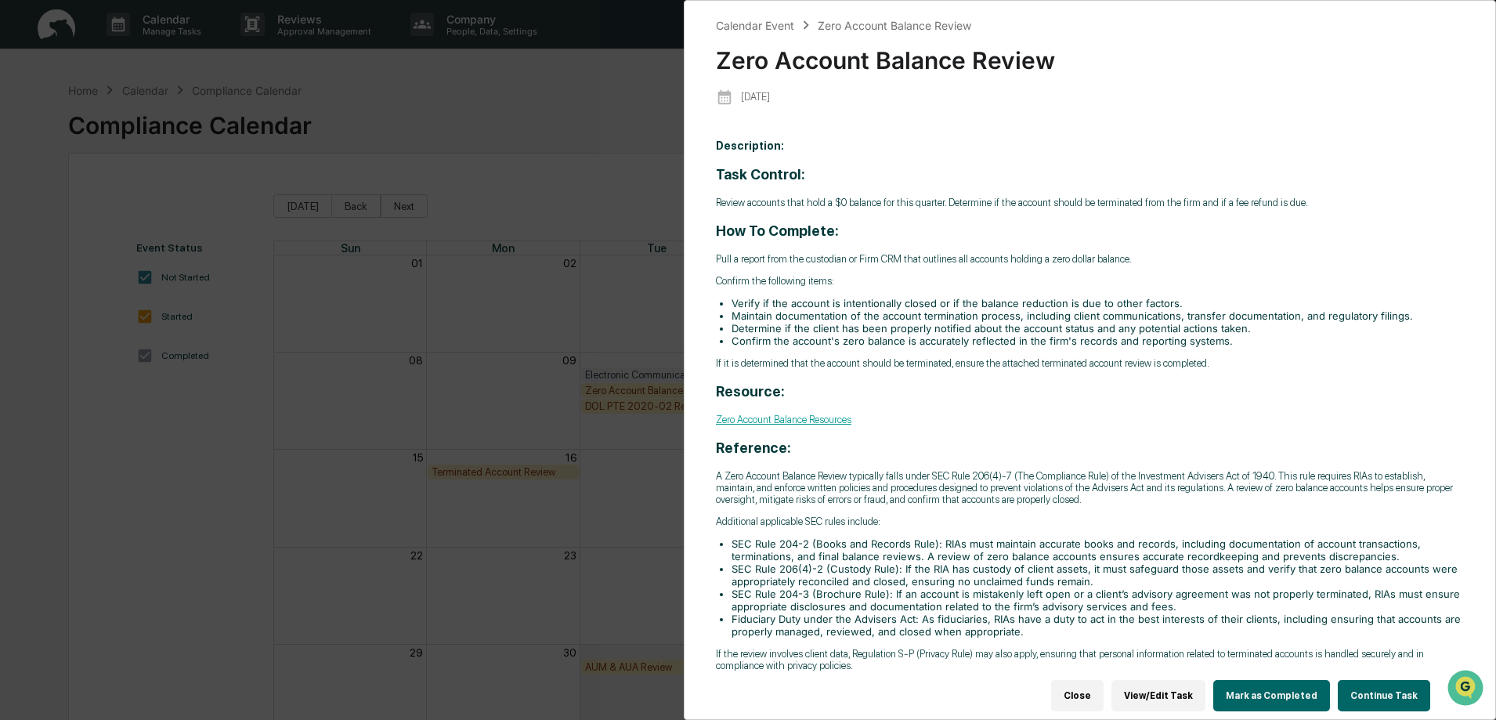
click at [1369, 686] on button "Continue Task" at bounding box center [1384, 695] width 92 height 31
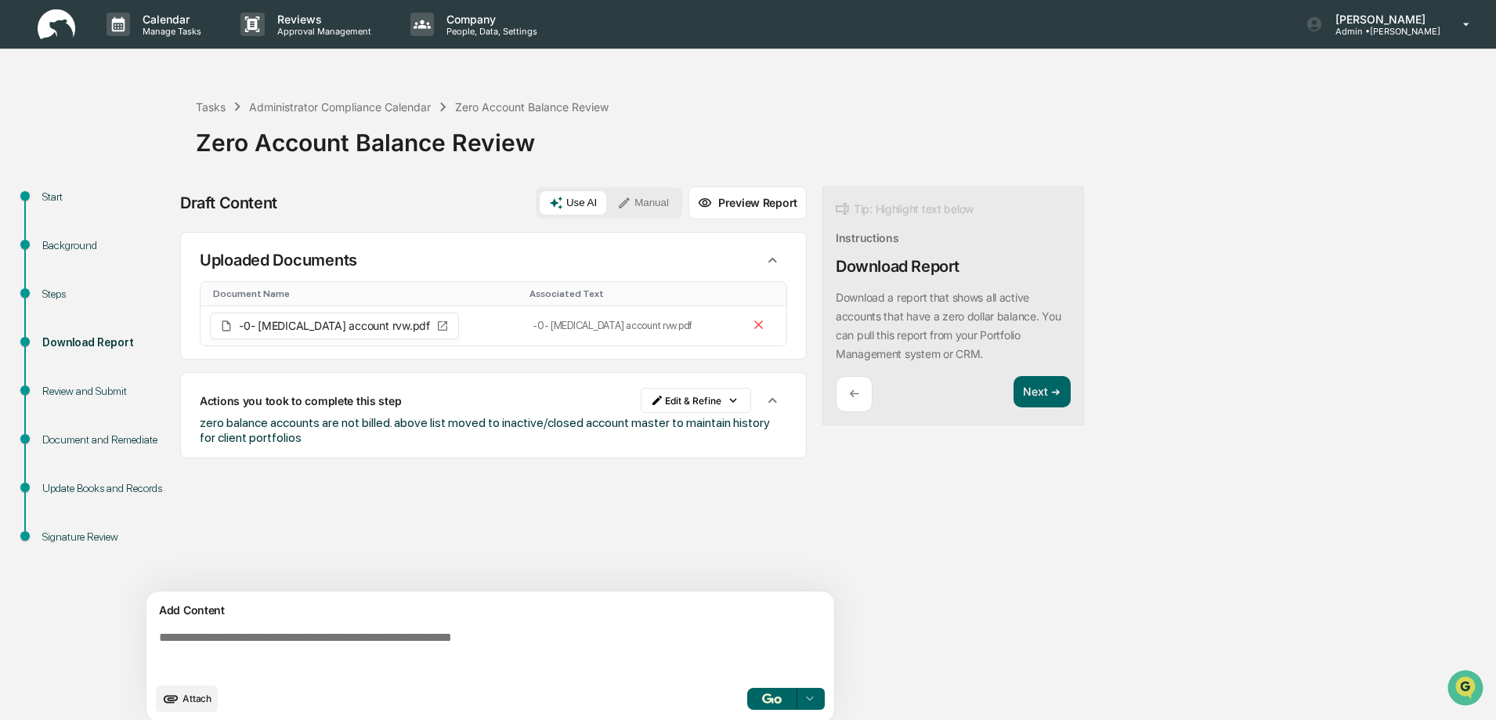
click at [658, 200] on button "Manual" at bounding box center [643, 203] width 71 height 24
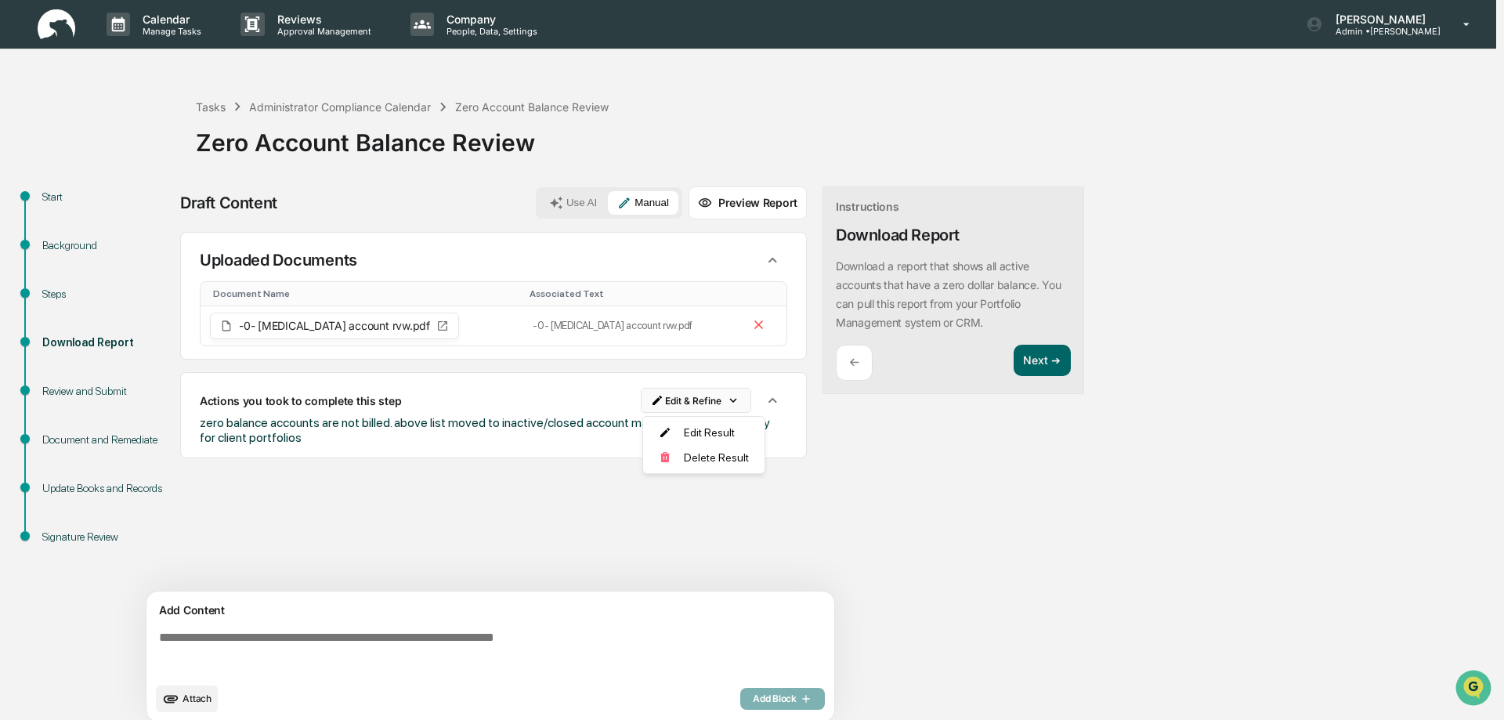
click at [733, 397] on html "Calendar Manage Tasks Reviews Approval Management Company People, Data, Setting…" at bounding box center [752, 360] width 1504 height 720
click at [63, 340] on div "Download Report" at bounding box center [106, 343] width 128 height 16
click at [436, 327] on icon at bounding box center [442, 326] width 13 height 13
click at [329, 259] on p "Uploaded Documents" at bounding box center [278, 260] width 157 height 19
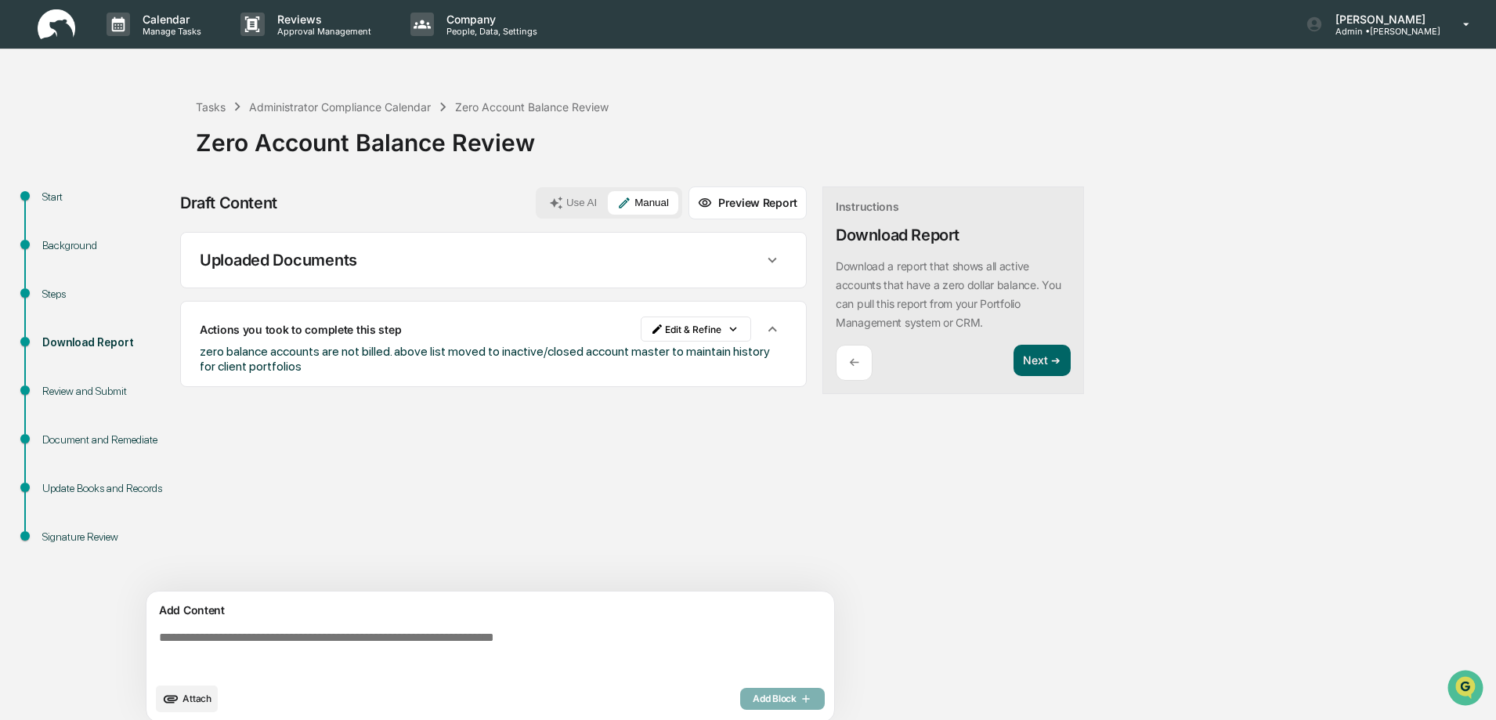
click at [328, 257] on p "Uploaded Documents" at bounding box center [278, 260] width 157 height 19
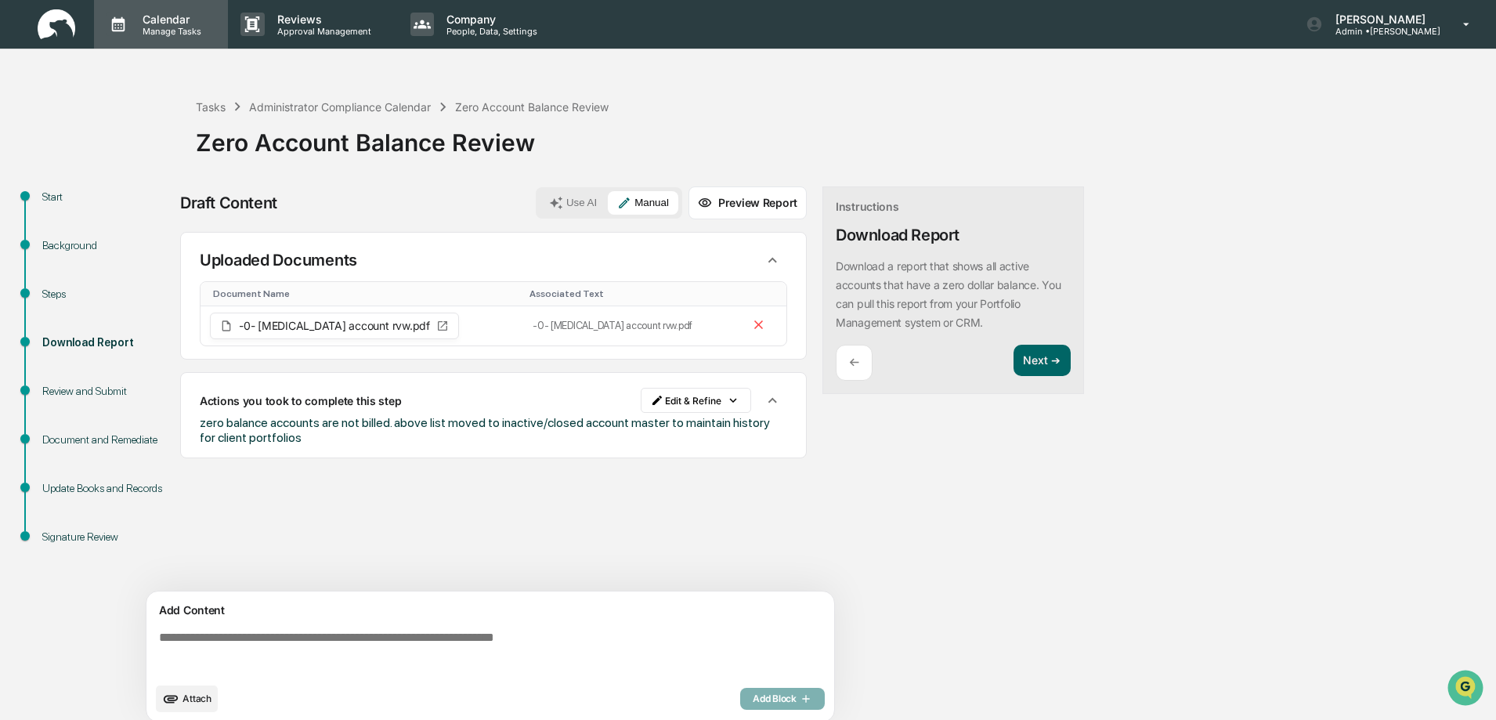
click at [180, 27] on p "Manage Tasks" at bounding box center [169, 31] width 79 height 11
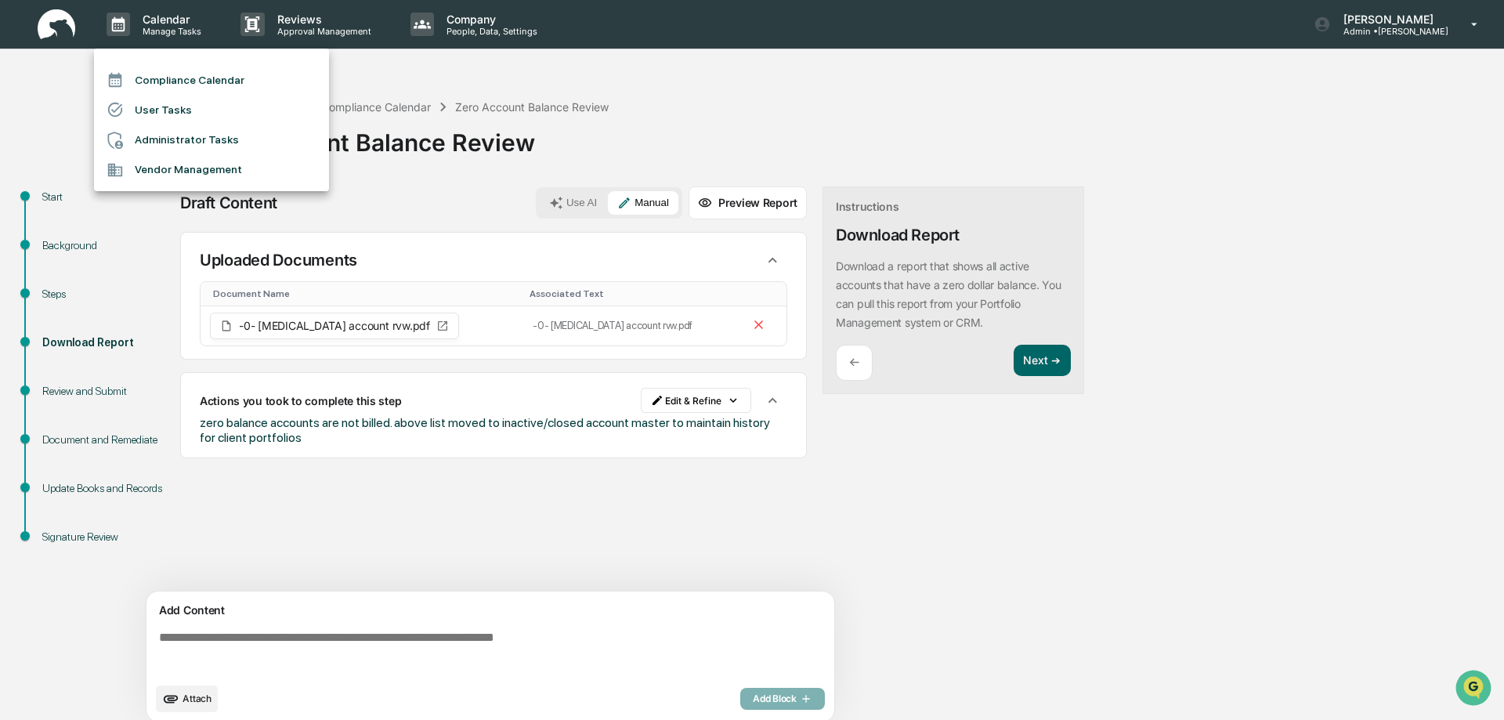
click at [165, 143] on li "Administrator Tasks" at bounding box center [211, 140] width 235 height 30
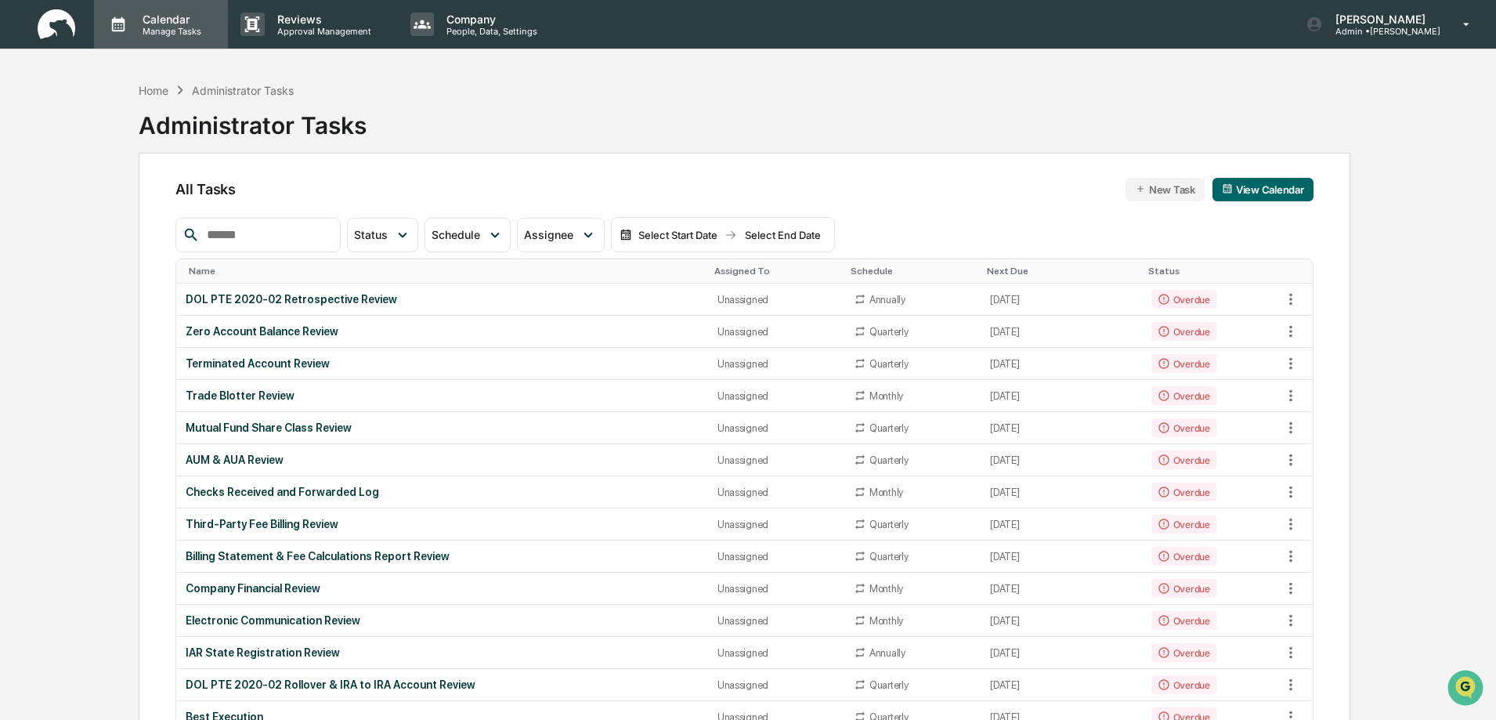
click at [168, 26] on p "Manage Tasks" at bounding box center [169, 31] width 79 height 11
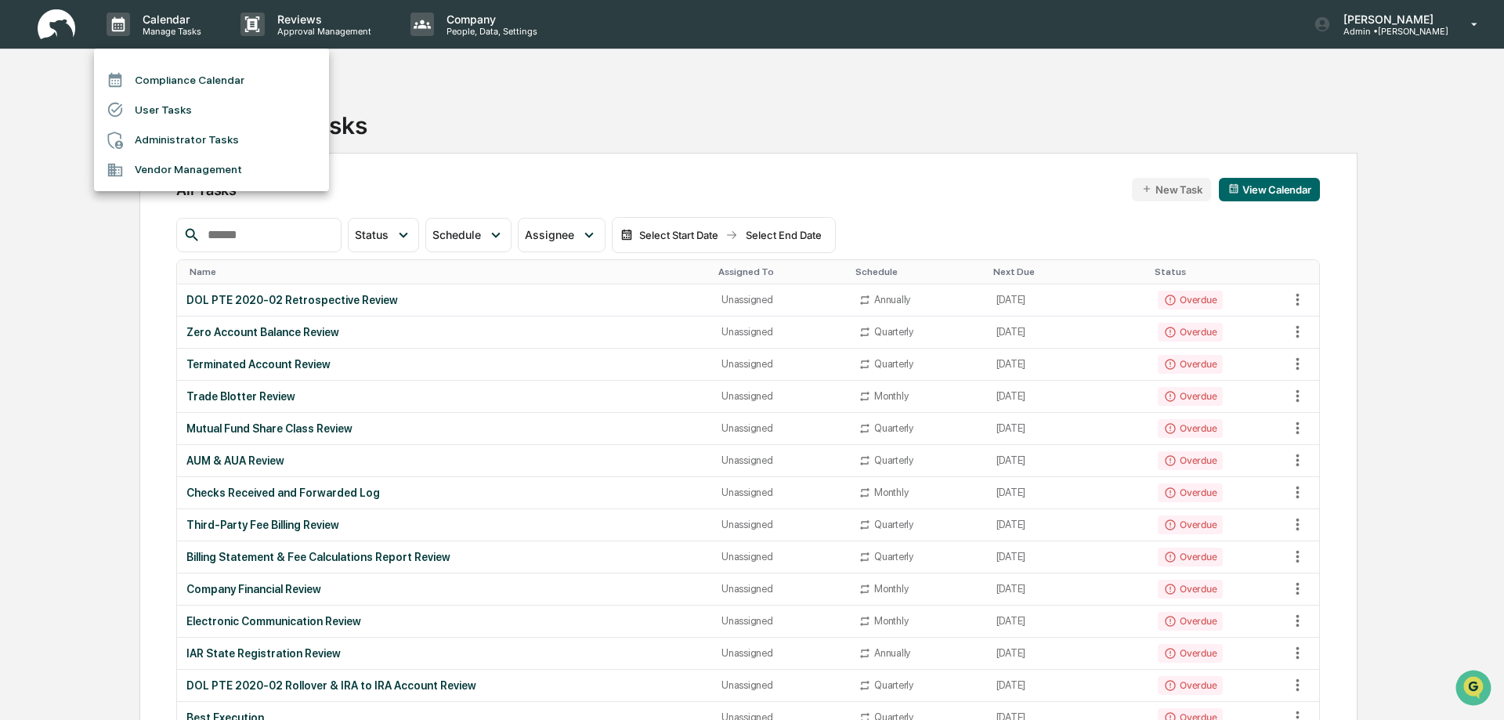
click at [172, 109] on li "User Tasks" at bounding box center [211, 110] width 235 height 30
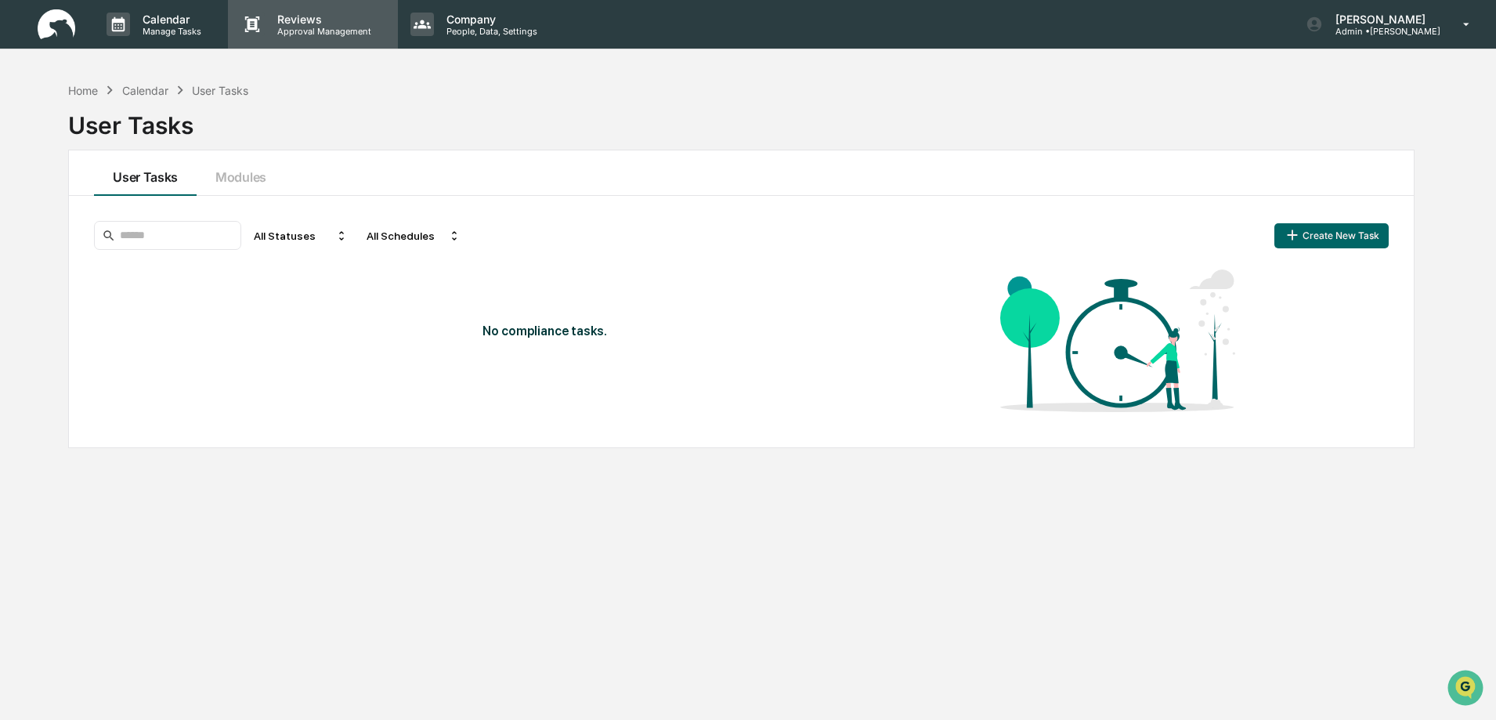
click at [312, 30] on p "Approval Management" at bounding box center [322, 31] width 114 height 11
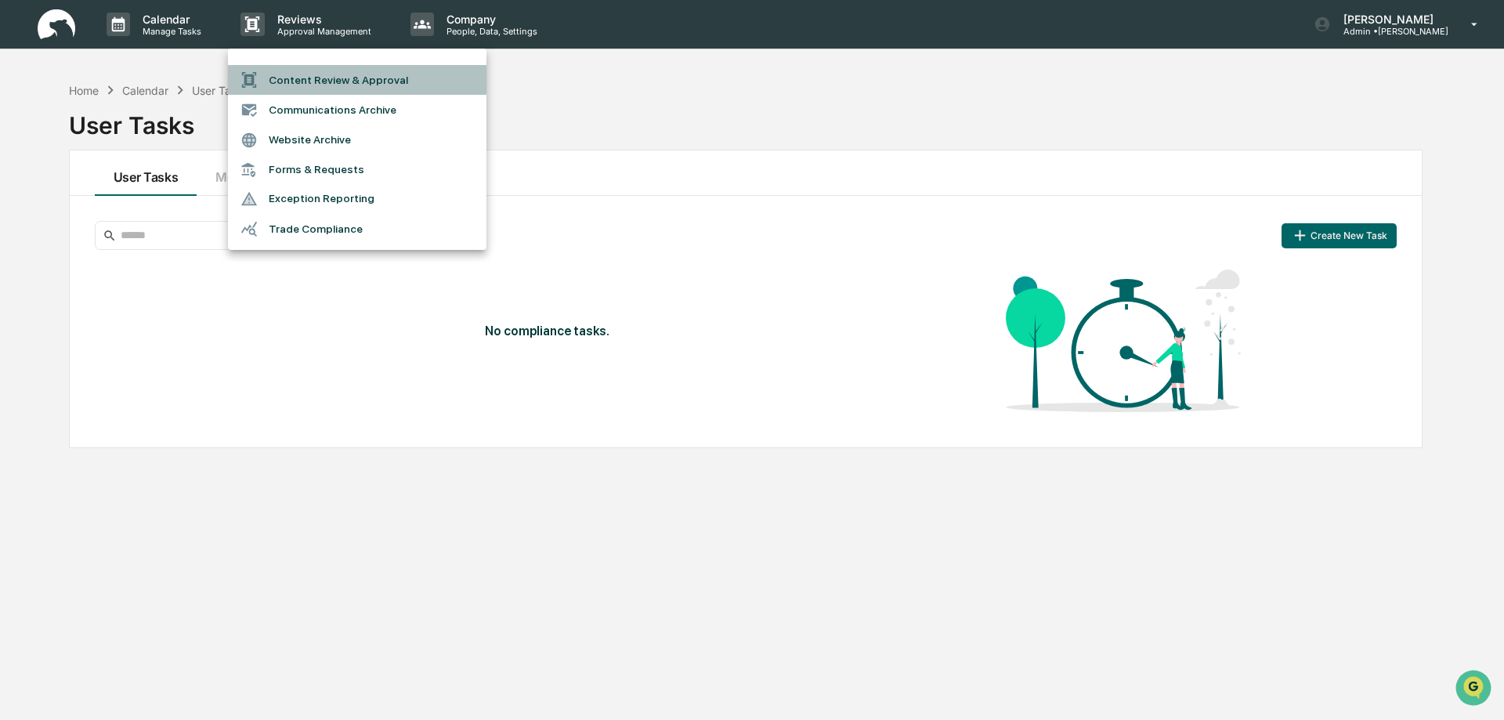
click at [324, 77] on li "Content Review & Approval" at bounding box center [357, 80] width 259 height 30
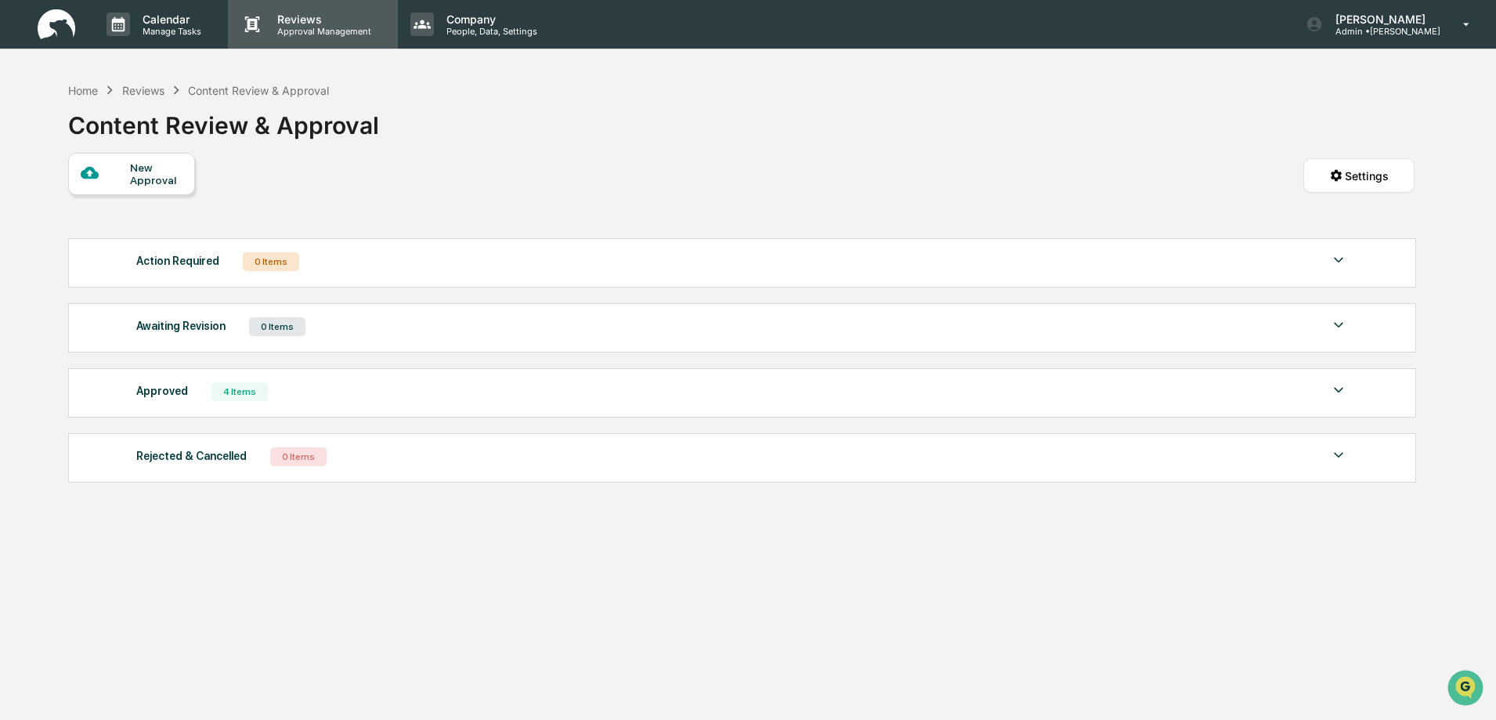
click at [305, 24] on p "Reviews" at bounding box center [322, 19] width 114 height 13
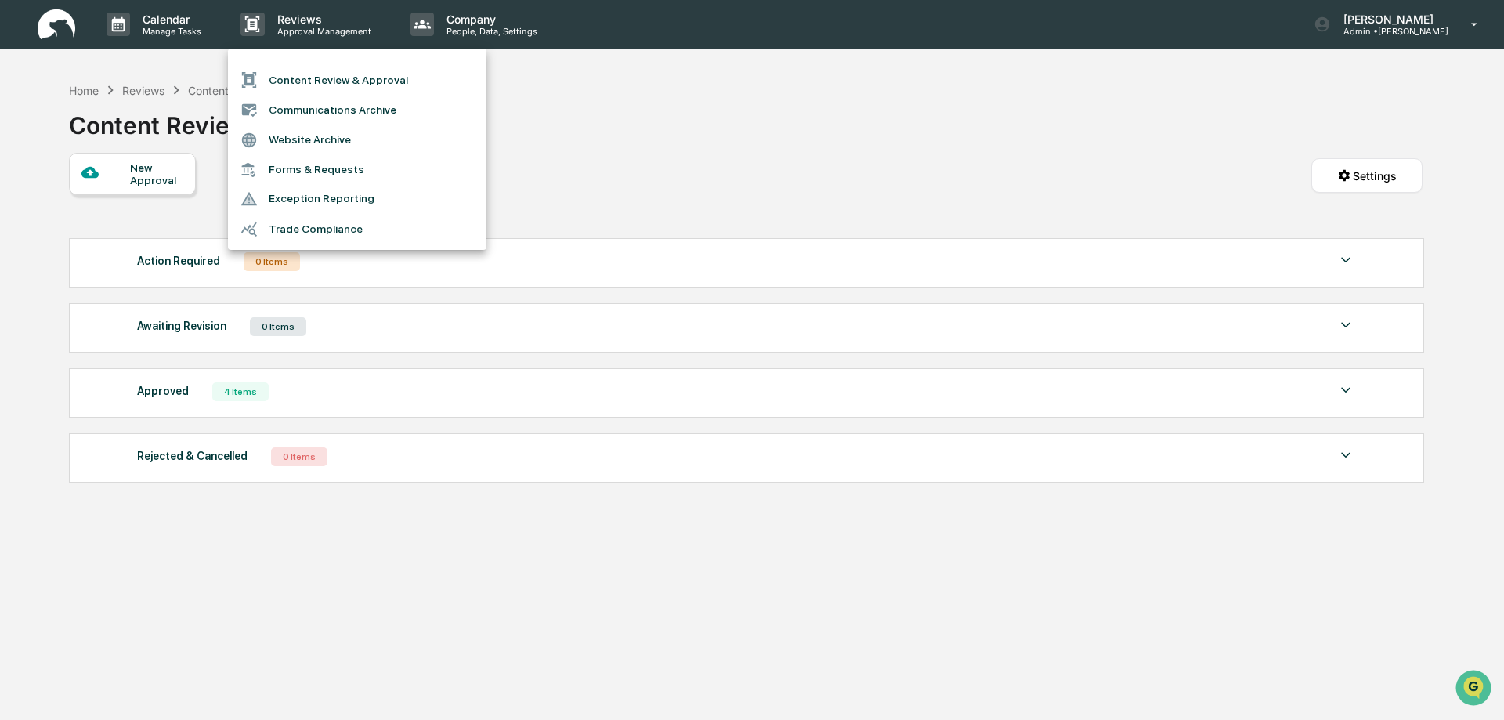
click at [316, 109] on li "Communications Archive" at bounding box center [357, 110] width 259 height 30
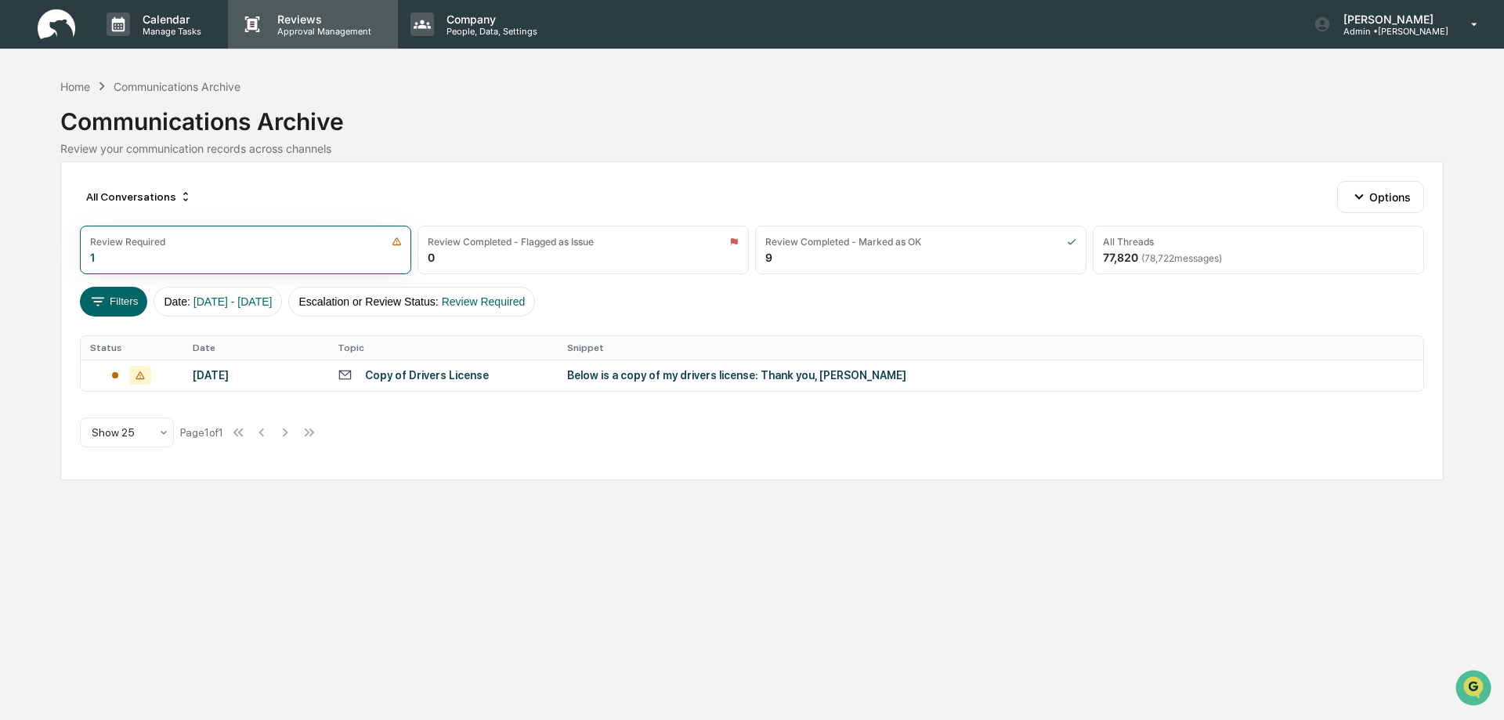
click at [296, 27] on p "Approval Management" at bounding box center [322, 31] width 114 height 11
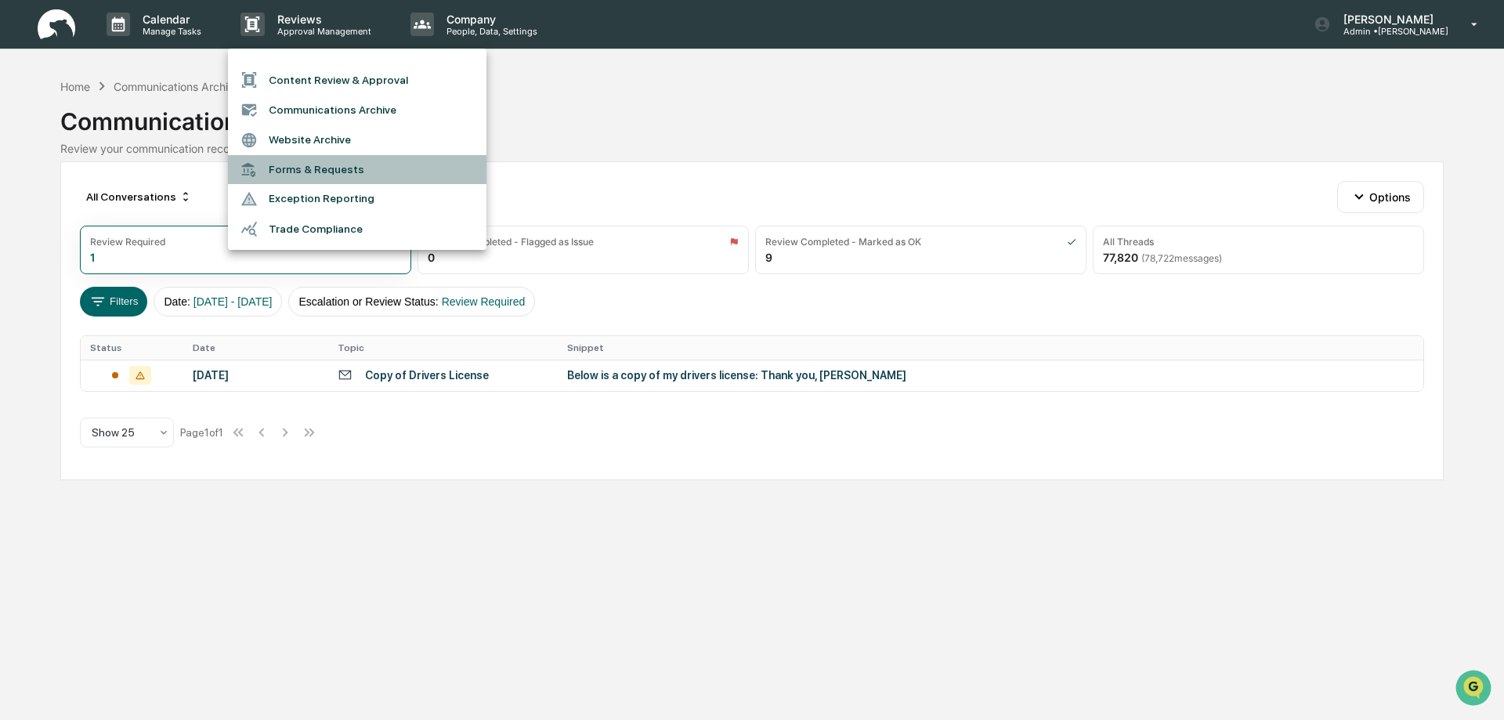
click at [318, 171] on li "Forms & Requests" at bounding box center [357, 169] width 259 height 29
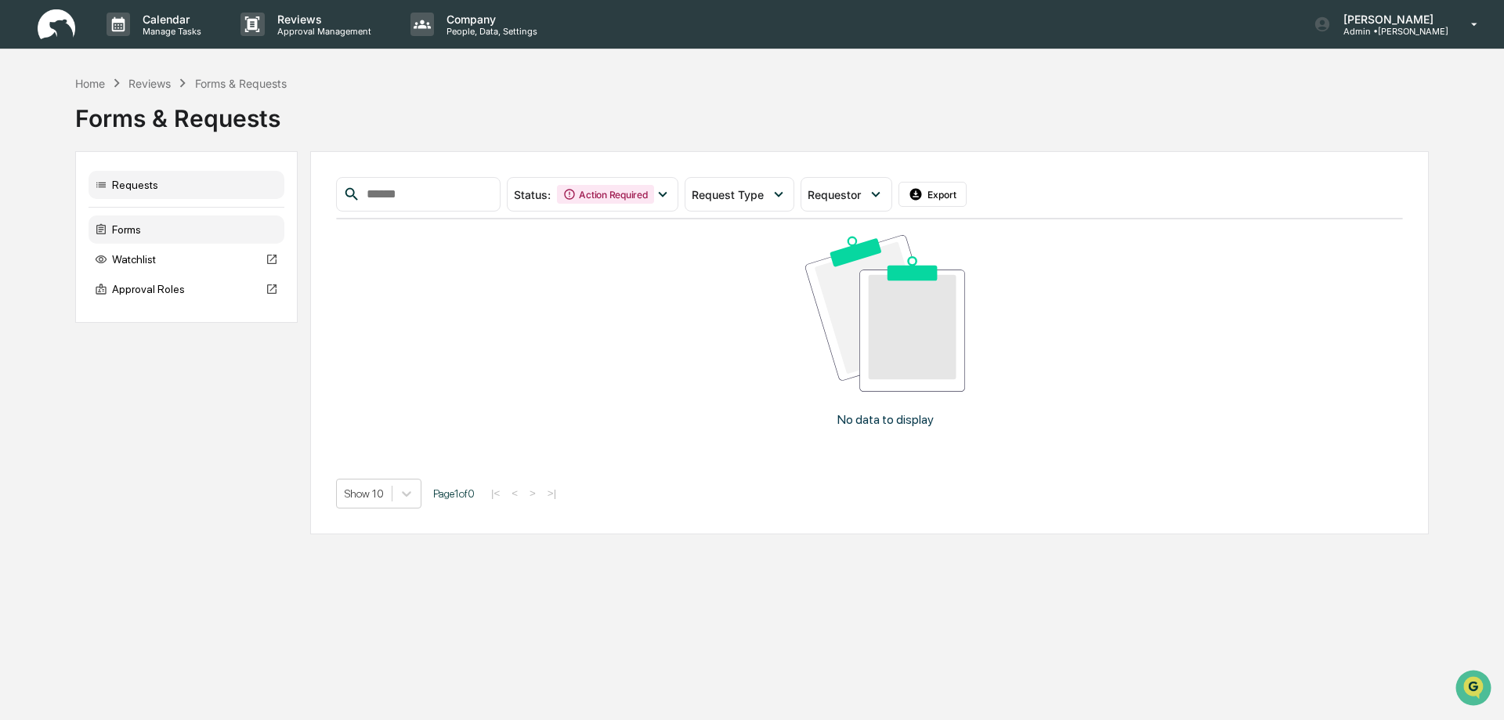
click at [126, 230] on div "Forms" at bounding box center [187, 229] width 196 height 28
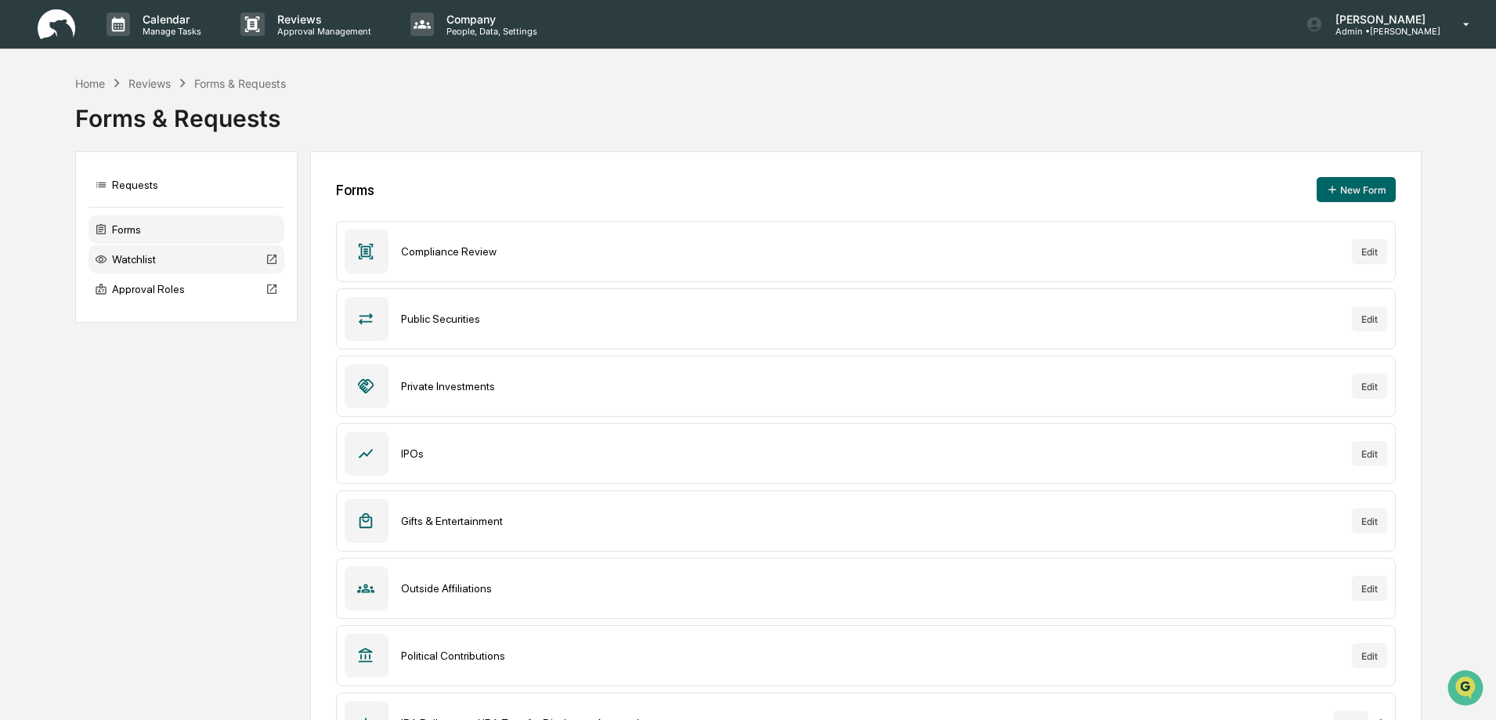
click at [141, 258] on div "Watchlist" at bounding box center [187, 259] width 196 height 28
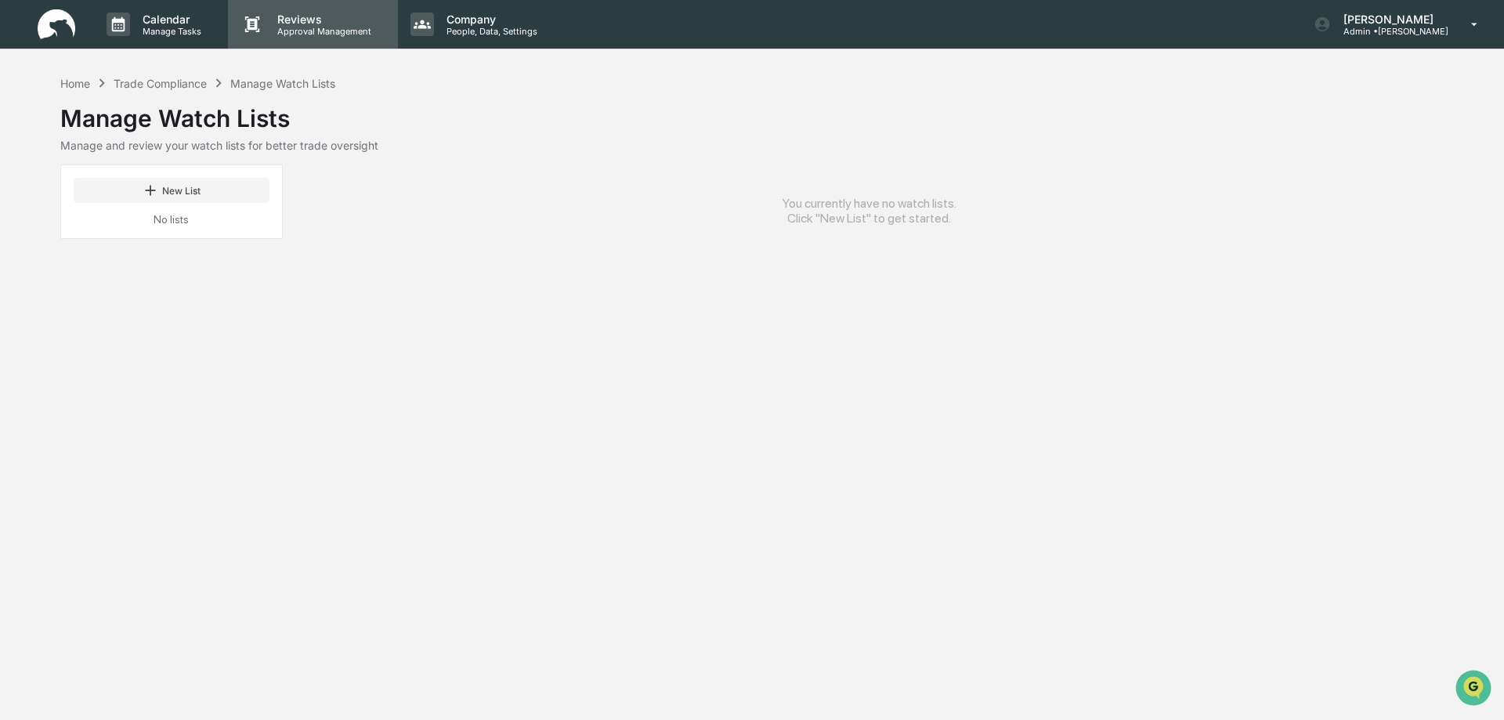
click at [289, 34] on p "Approval Management" at bounding box center [322, 31] width 114 height 11
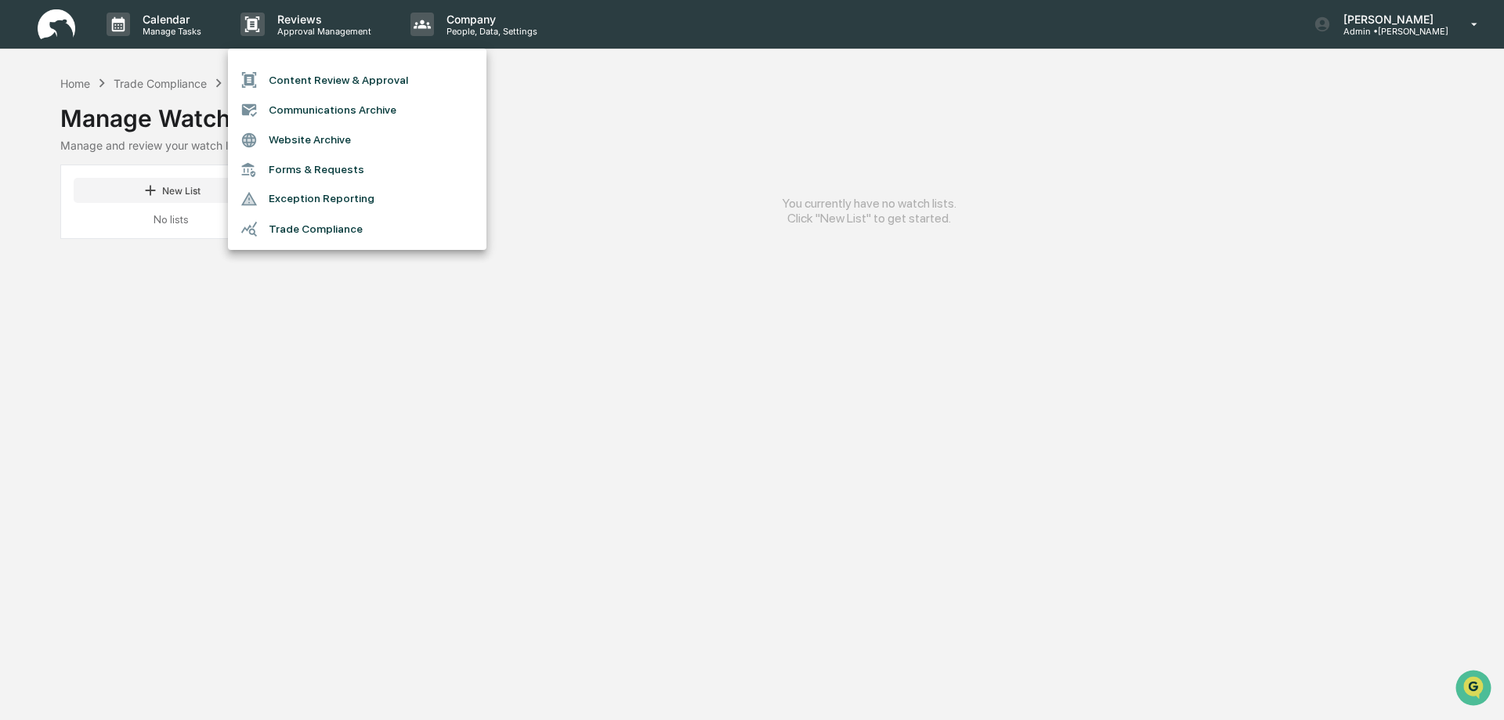
click at [306, 201] on li "Exception Reporting" at bounding box center [357, 199] width 259 height 30
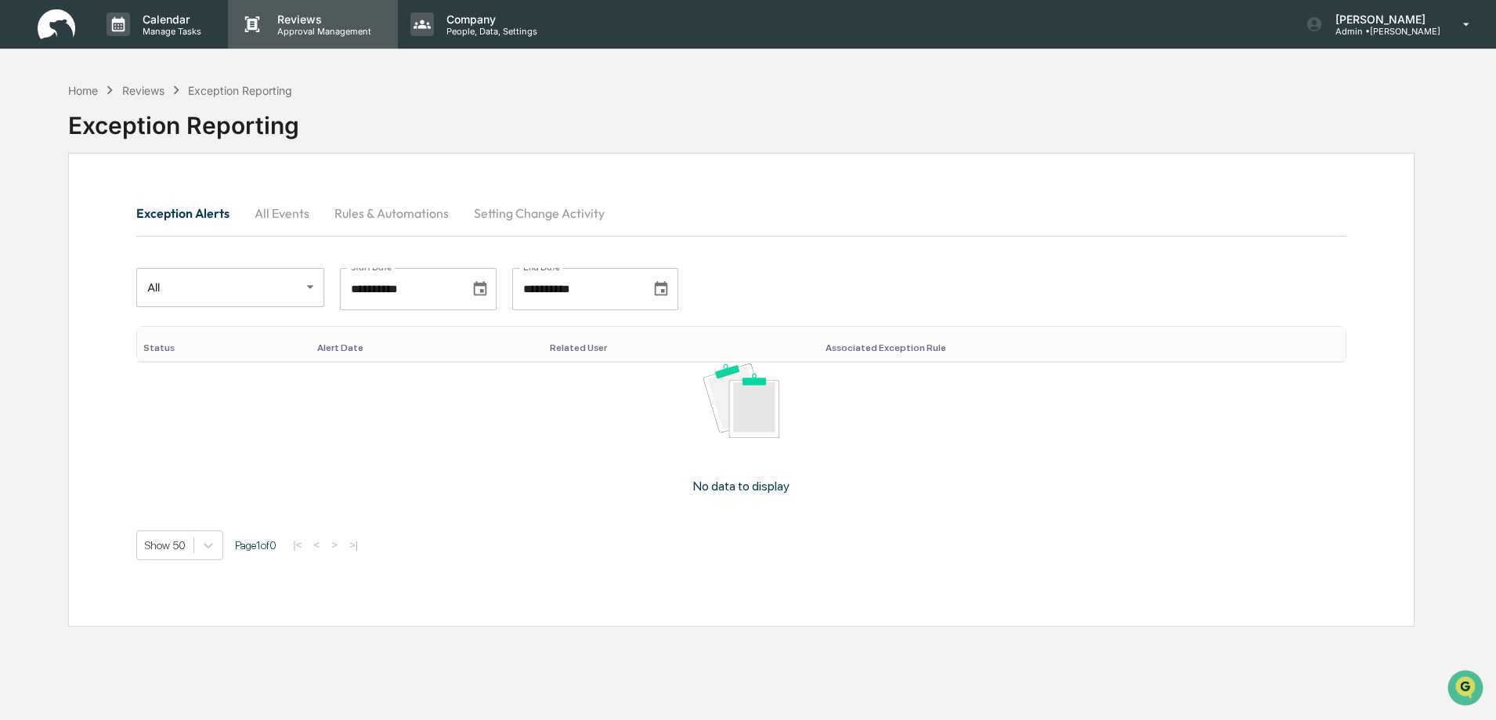
click at [326, 24] on p "Reviews" at bounding box center [322, 19] width 114 height 13
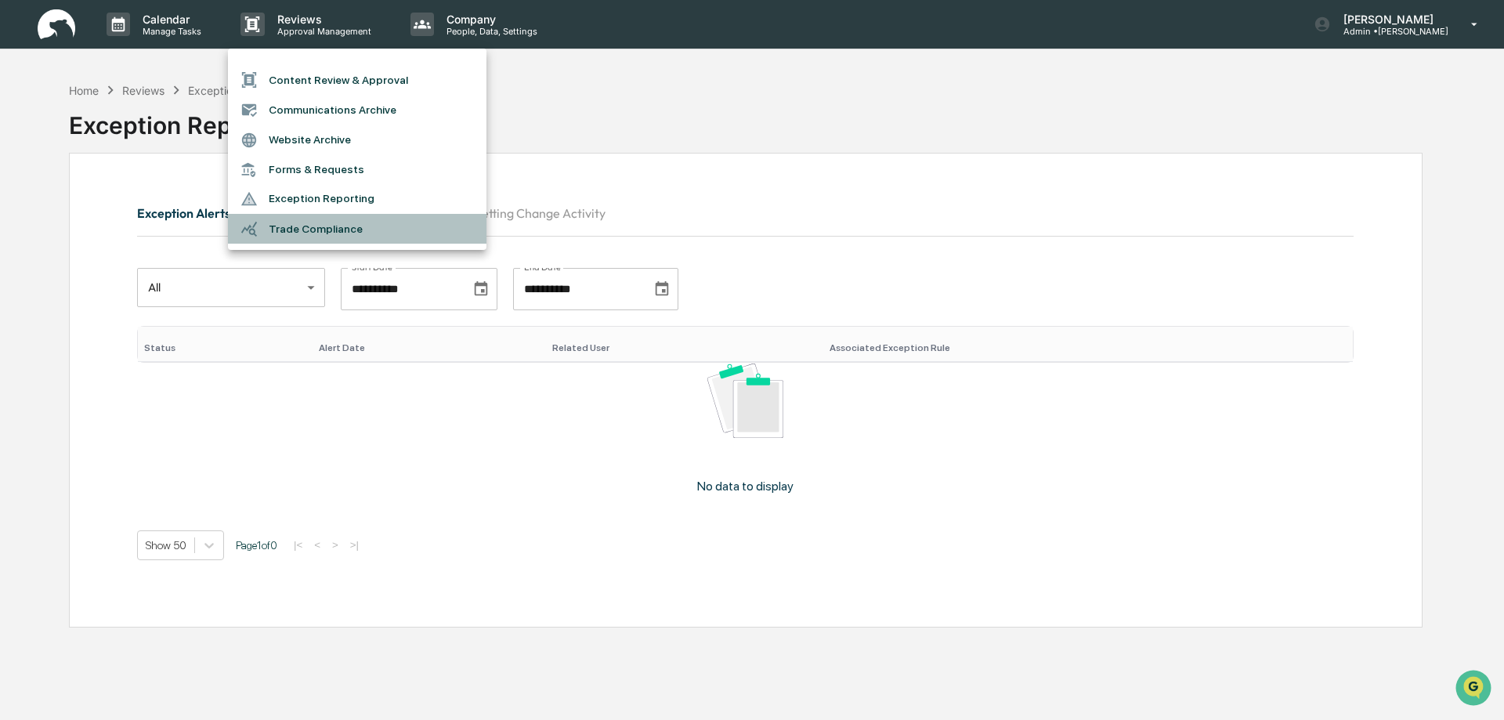
click at [294, 226] on li "Trade Compliance" at bounding box center [357, 229] width 259 height 30
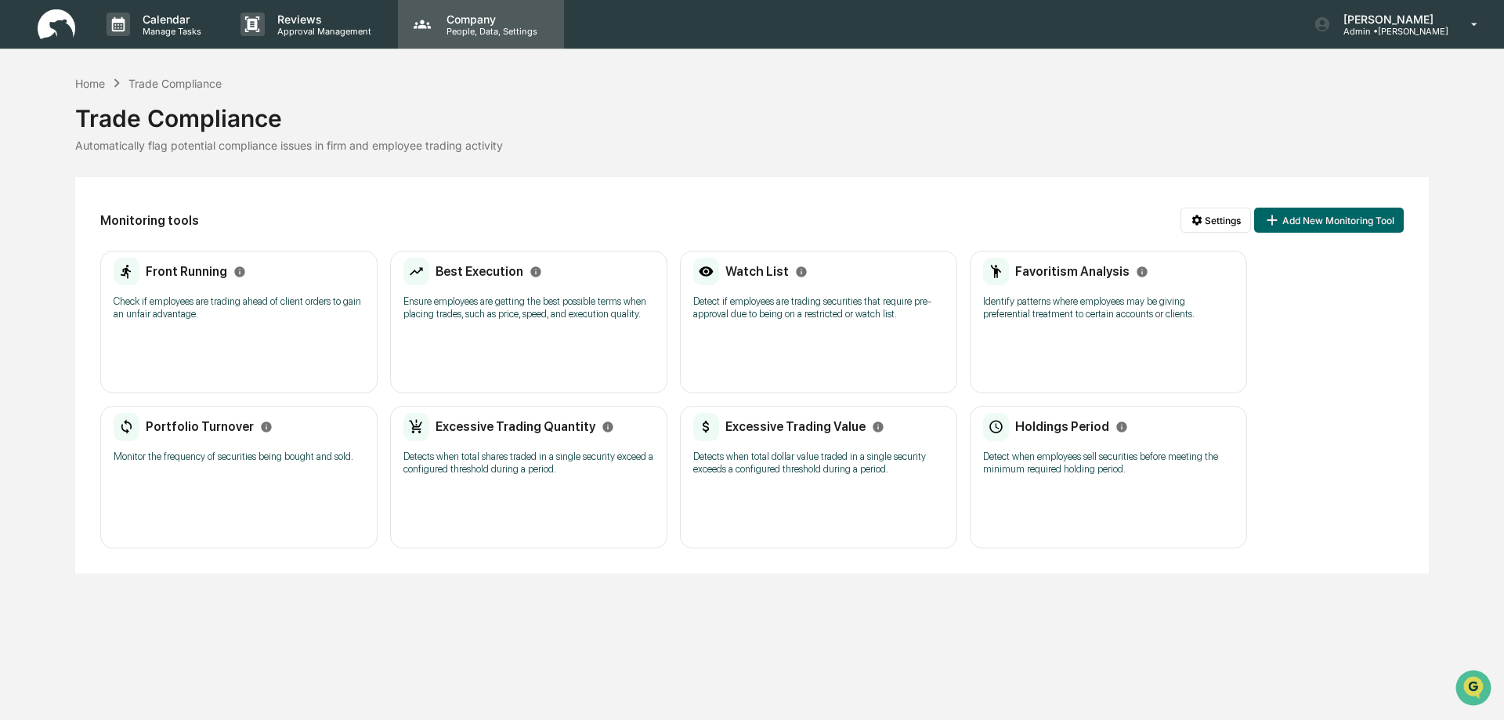
click at [477, 31] on p "People, Data, Settings" at bounding box center [489, 31] width 111 height 11
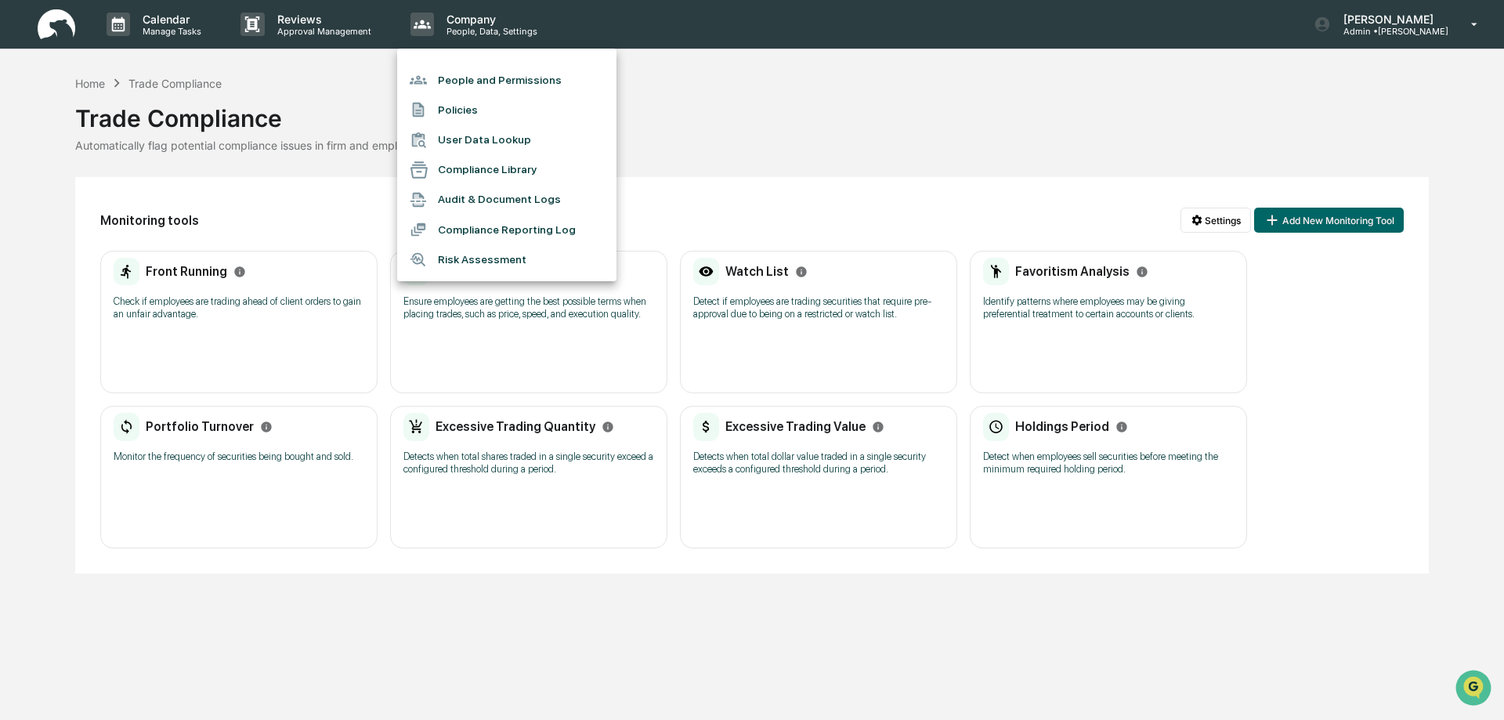
click at [471, 167] on li "Compliance Library" at bounding box center [506, 170] width 219 height 30
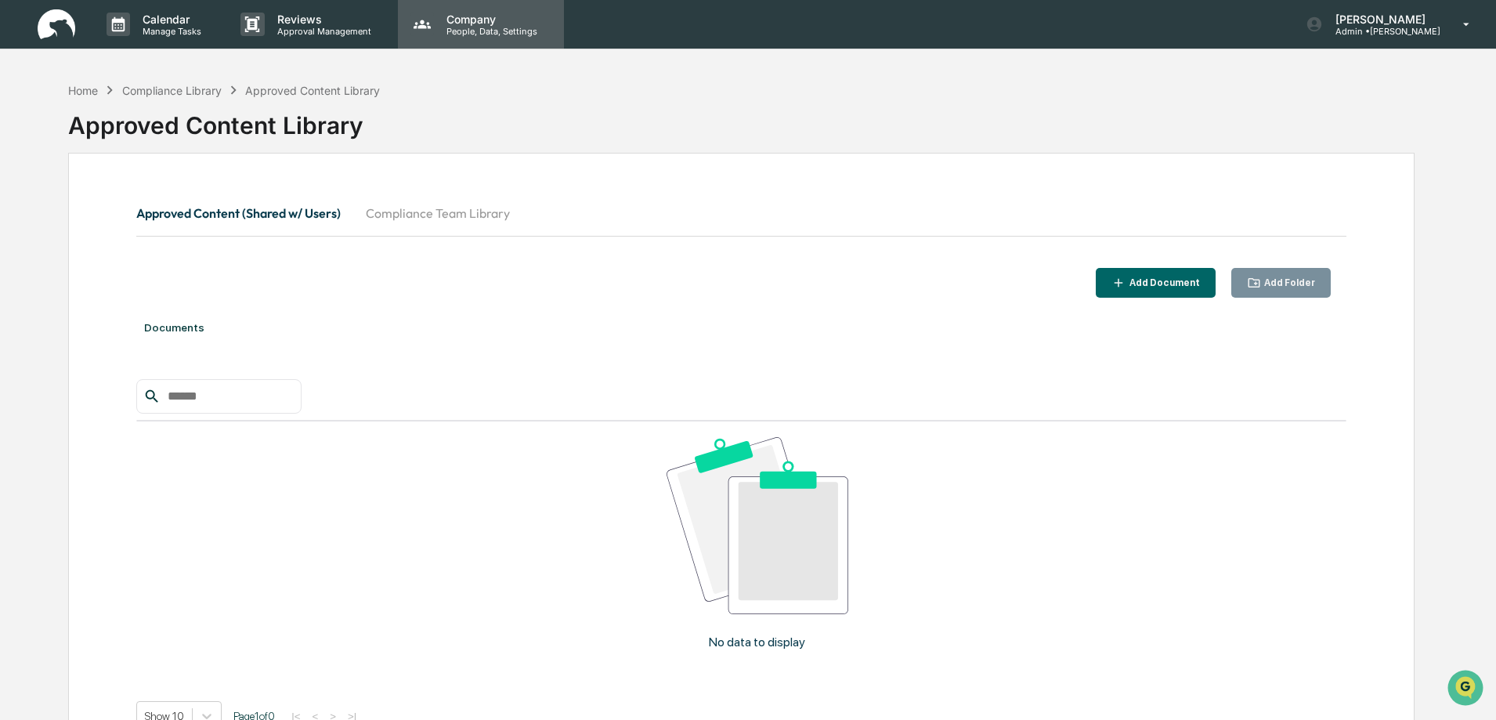
click at [472, 30] on p "People, Data, Settings" at bounding box center [489, 31] width 111 height 11
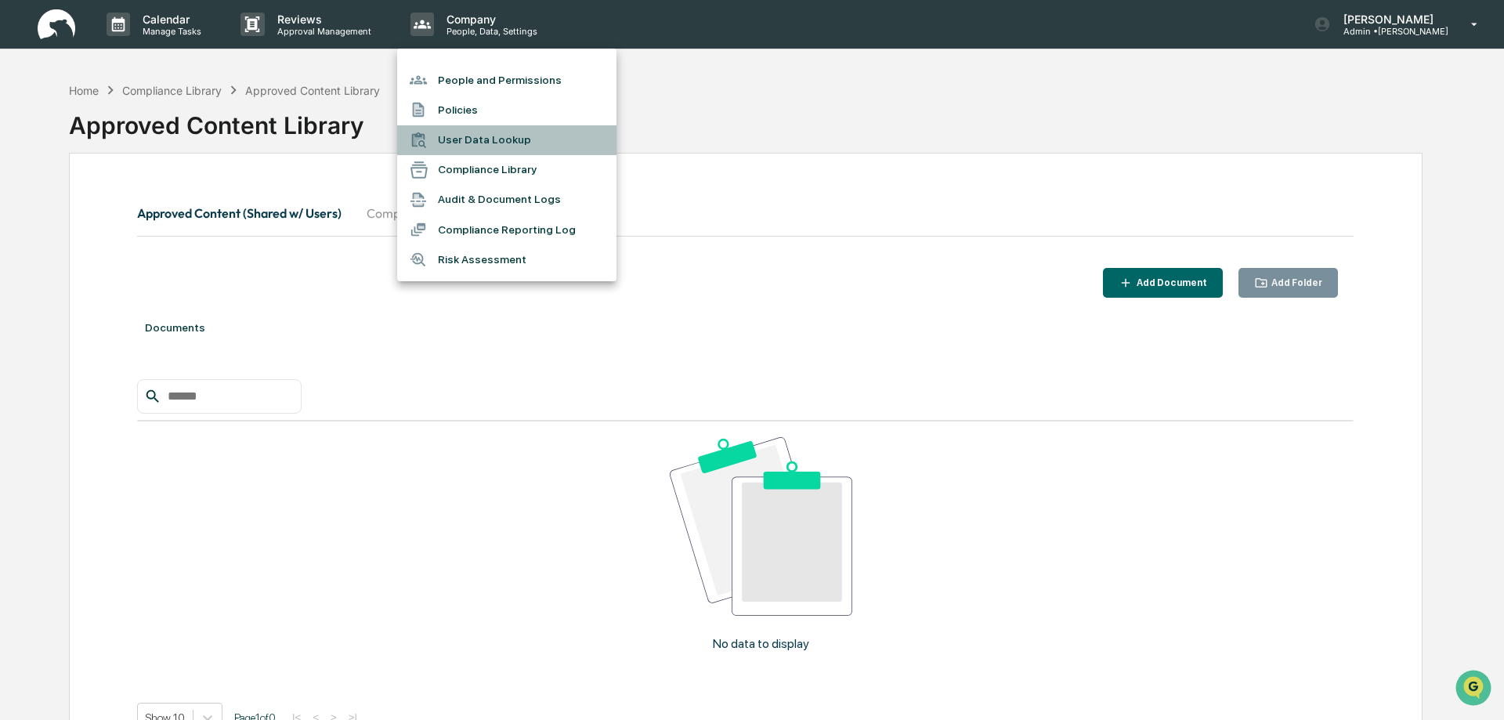
click at [468, 142] on li "User Data Lookup" at bounding box center [506, 140] width 219 height 30
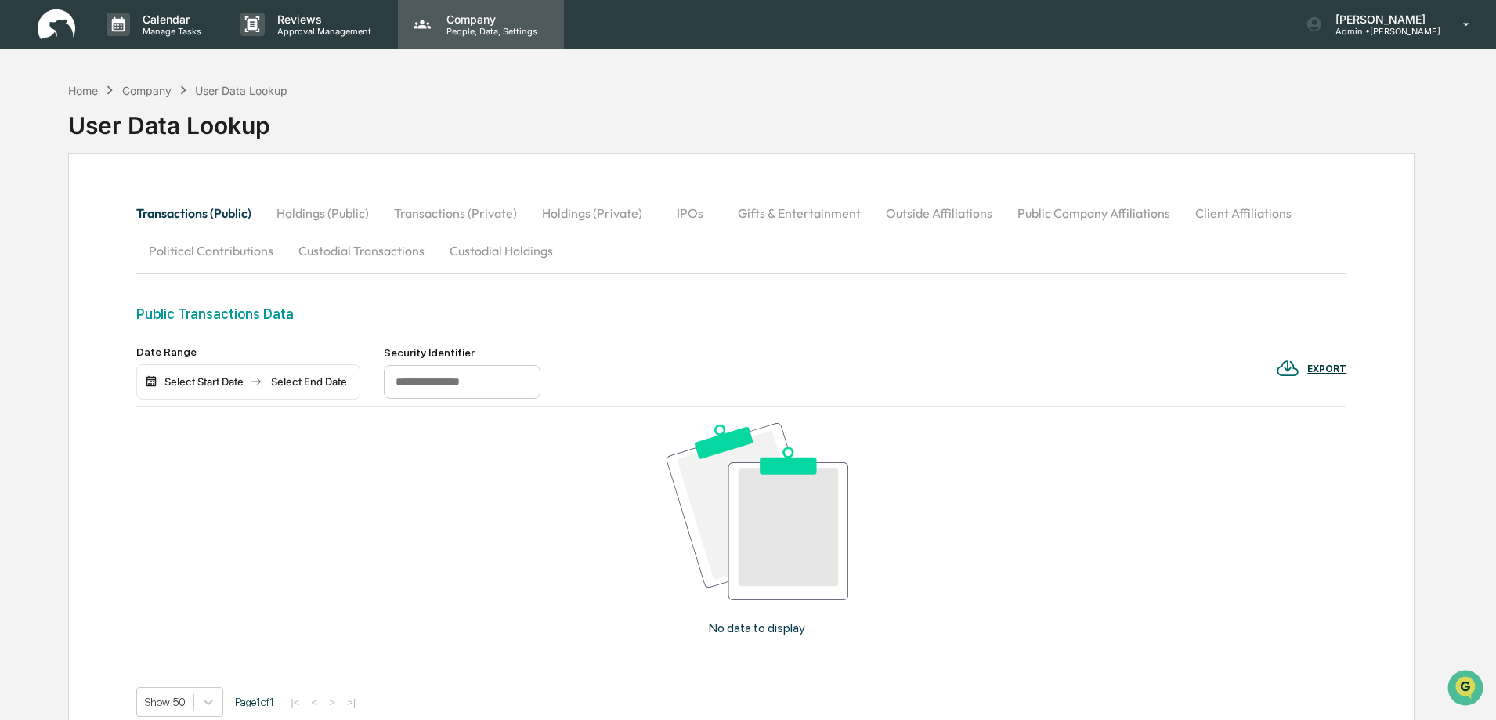
click at [476, 29] on p "People, Data, Settings" at bounding box center [489, 31] width 111 height 11
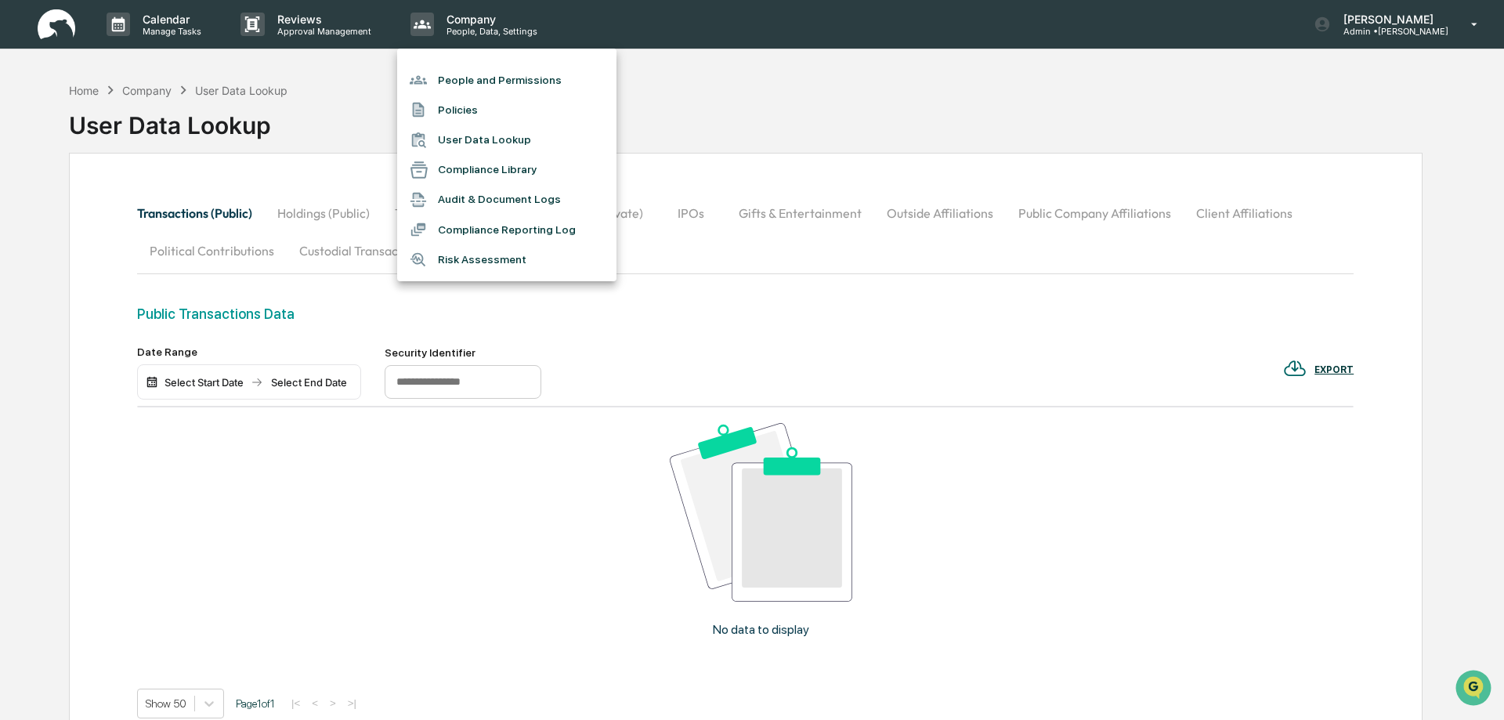
click at [457, 113] on li "Policies" at bounding box center [506, 110] width 219 height 30
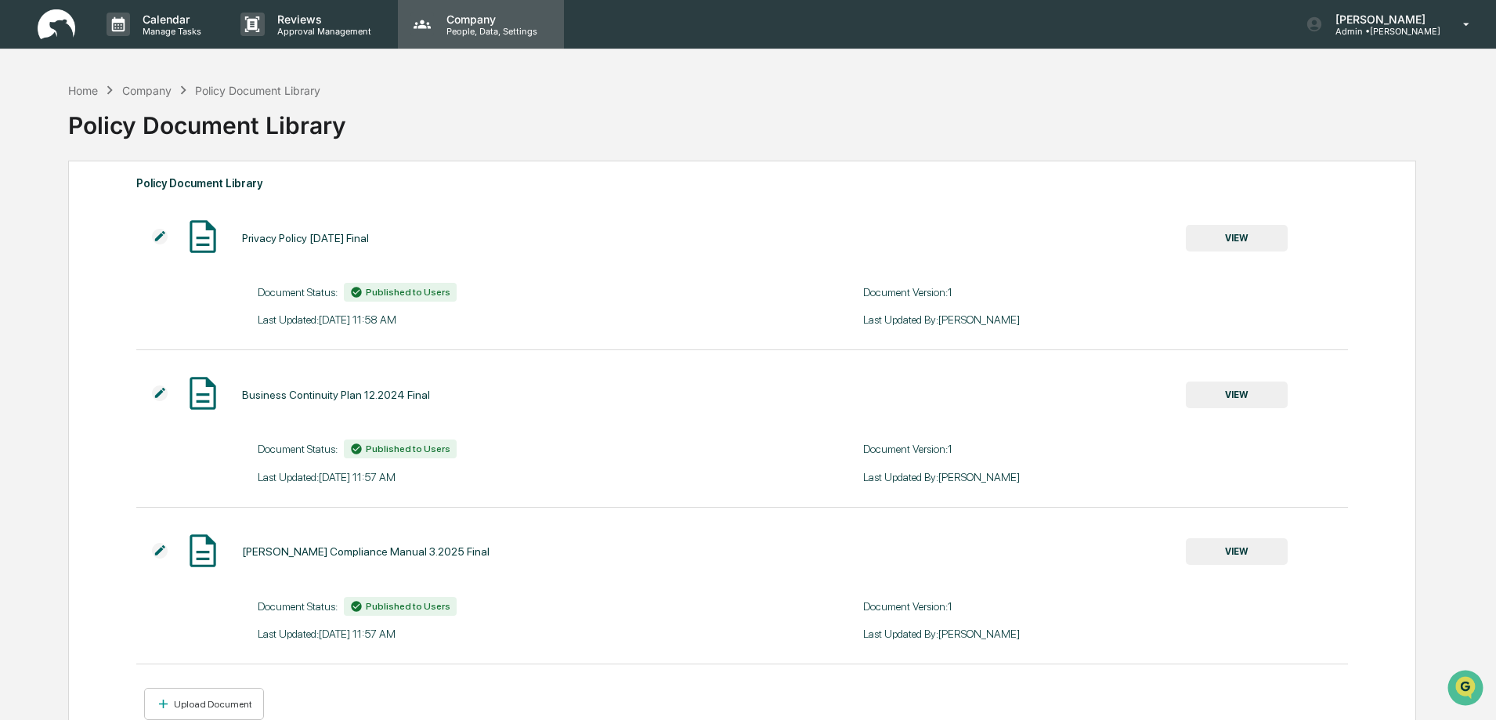
click at [465, 17] on p "Company" at bounding box center [489, 19] width 111 height 13
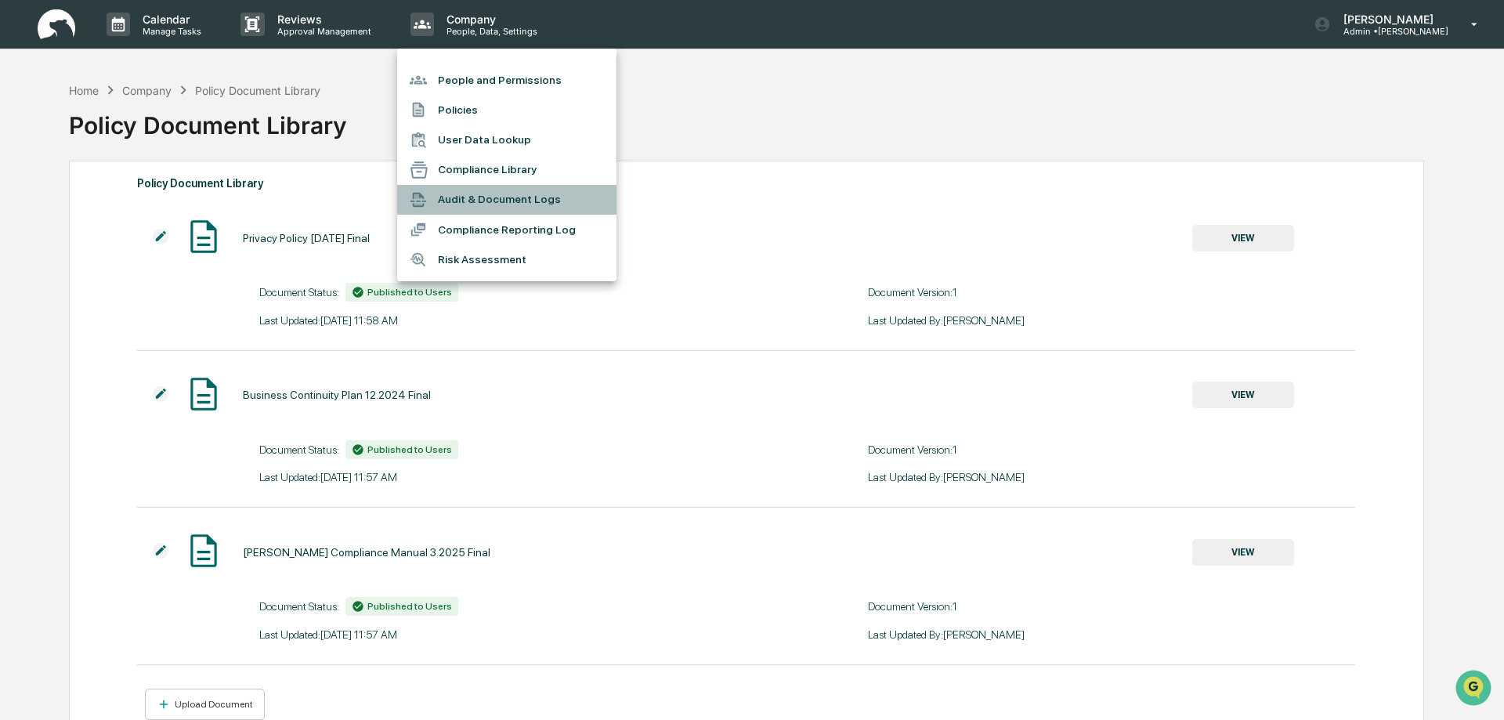
click at [468, 198] on li "Audit & Document Logs" at bounding box center [506, 200] width 219 height 30
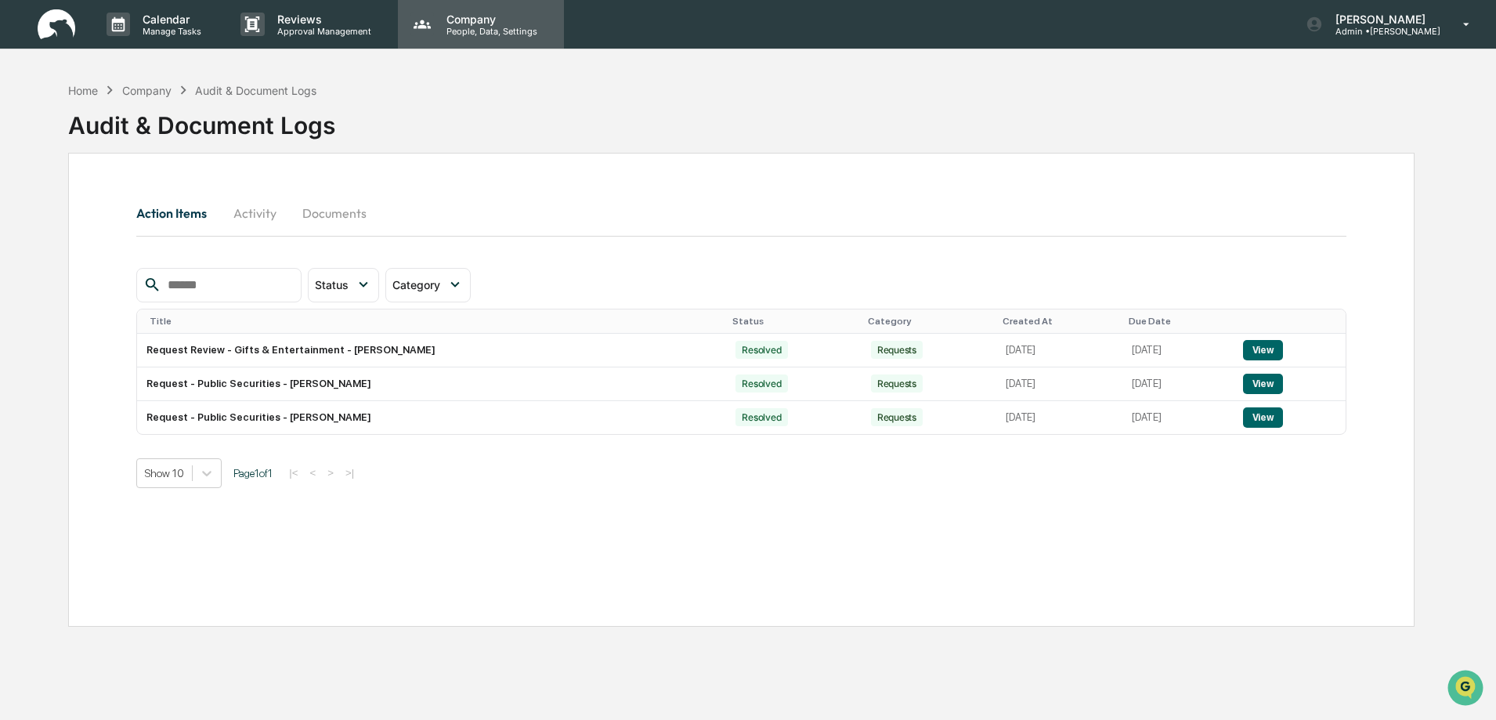
click at [467, 26] on p "People, Data, Settings" at bounding box center [489, 31] width 111 height 11
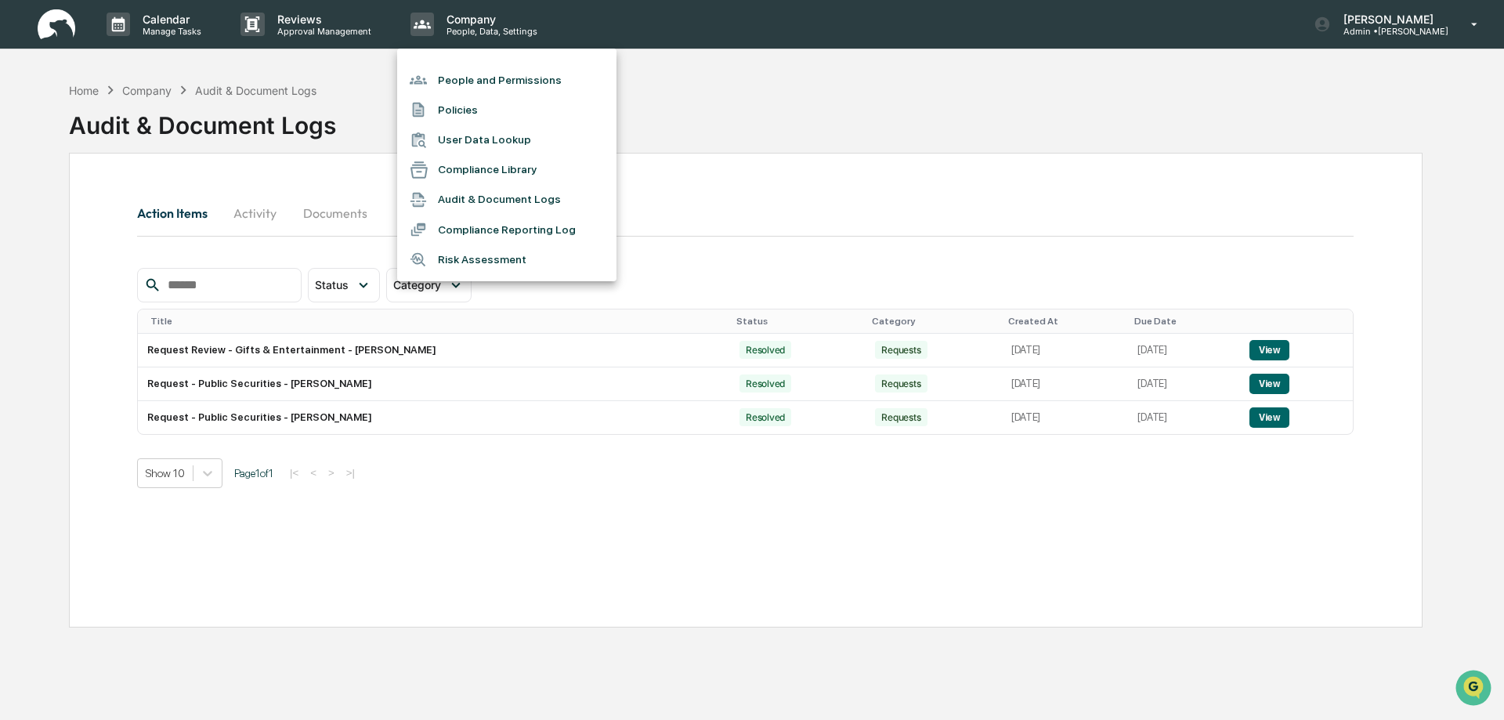
click at [448, 228] on li "Compliance Reporting Log" at bounding box center [506, 230] width 219 height 30
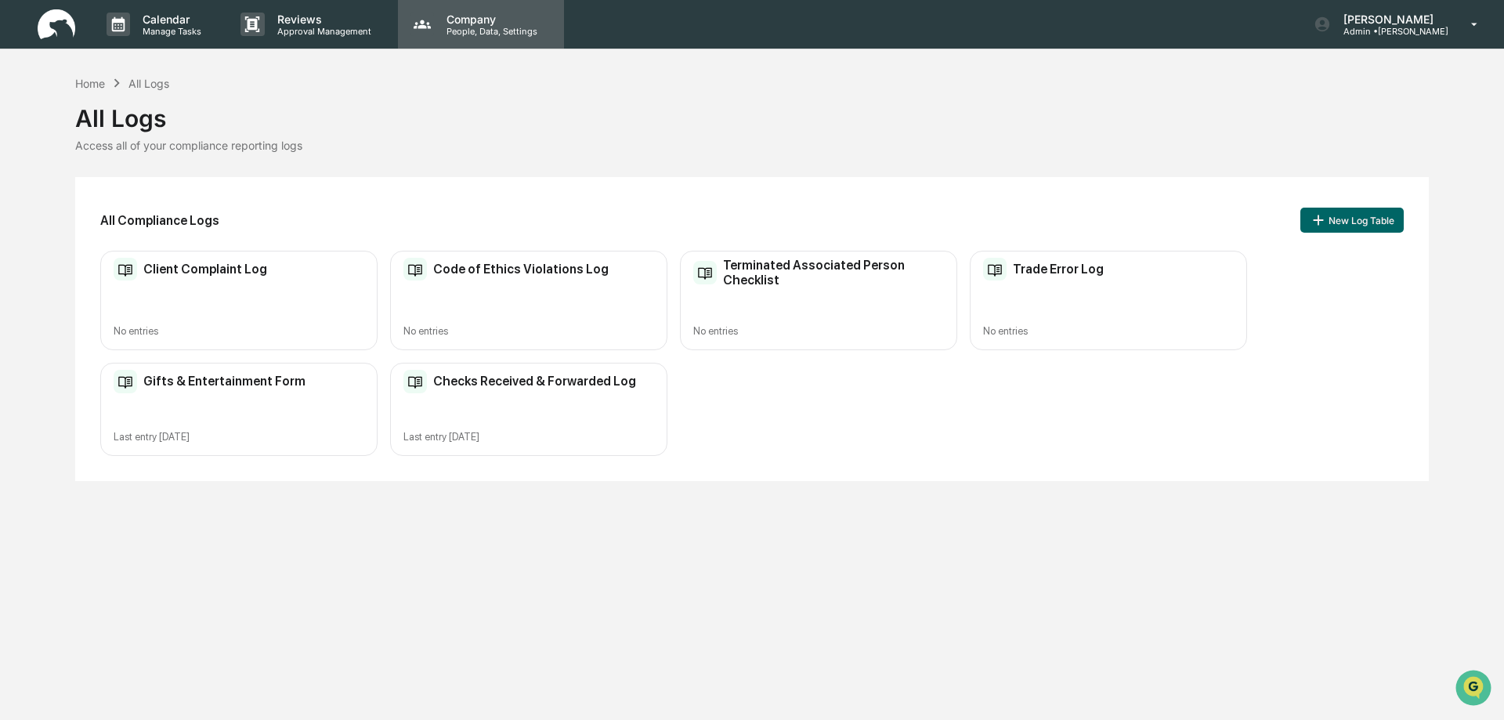
click at [472, 30] on p "People, Data, Settings" at bounding box center [489, 31] width 111 height 11
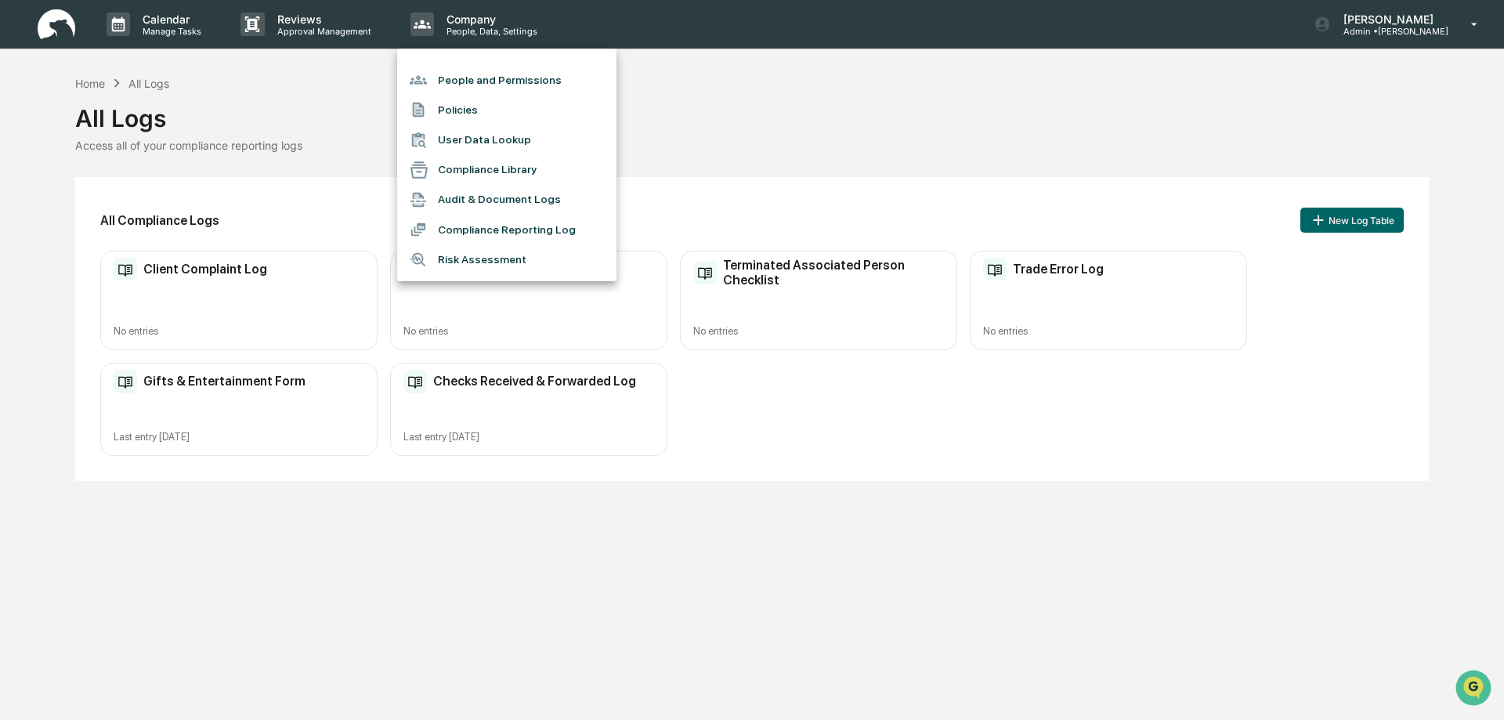
click at [474, 256] on li "Risk Assessment" at bounding box center [506, 259] width 219 height 30
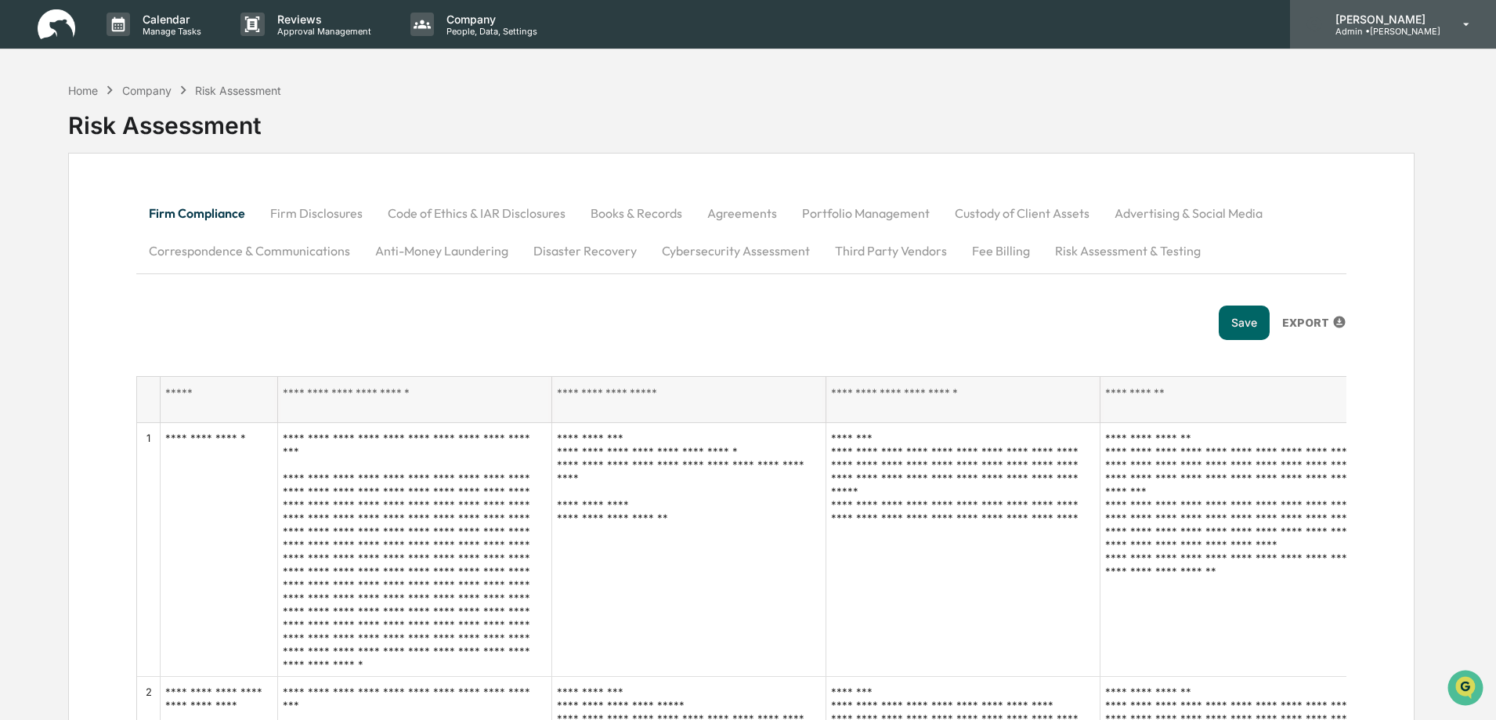
click at [1409, 31] on p "Admin • Bruce Allen" at bounding box center [1382, 31] width 118 height 11
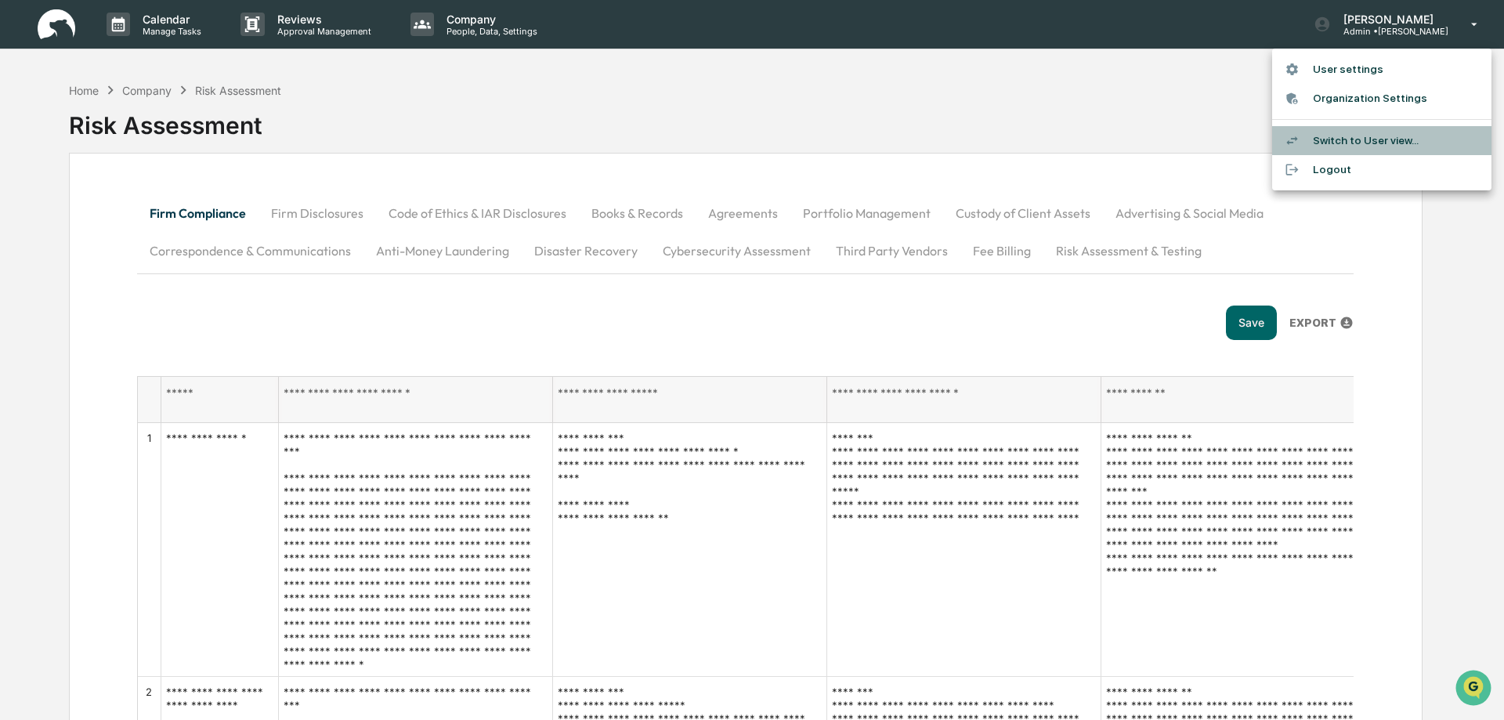
click at [1362, 140] on li "Switch to User view..." at bounding box center [1381, 140] width 219 height 29
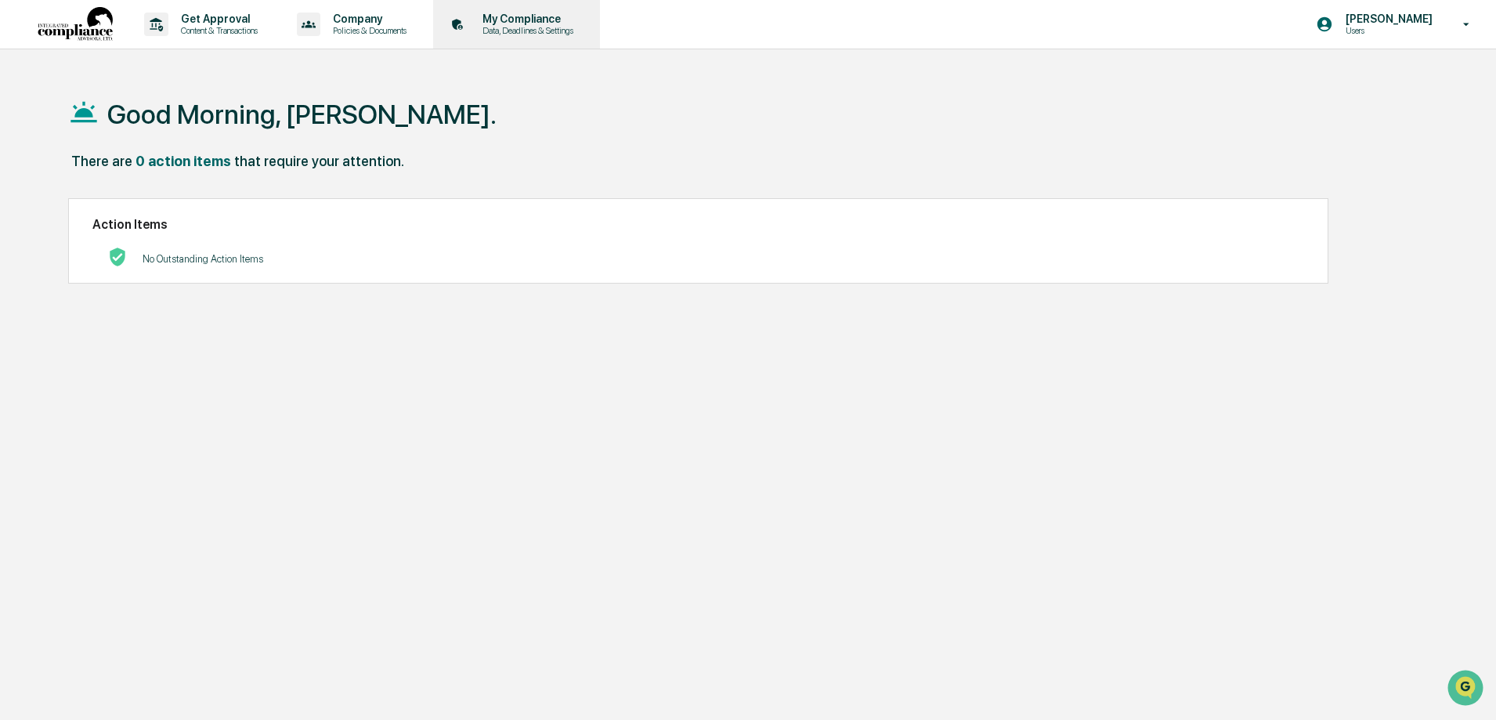
click at [544, 27] on p "Data, Deadlines & Settings" at bounding box center [525, 30] width 111 height 11
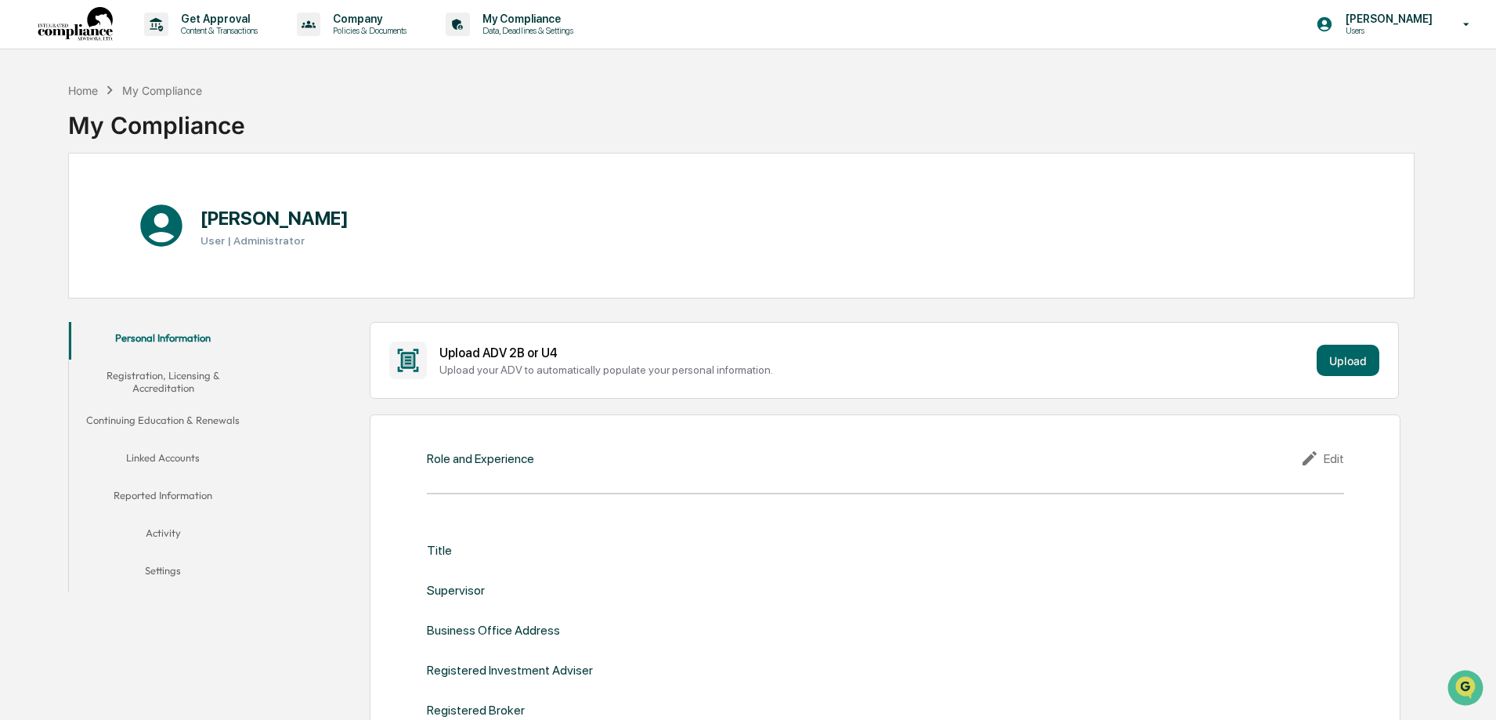
click at [192, 497] on button "Reported Information" at bounding box center [163, 498] width 188 height 38
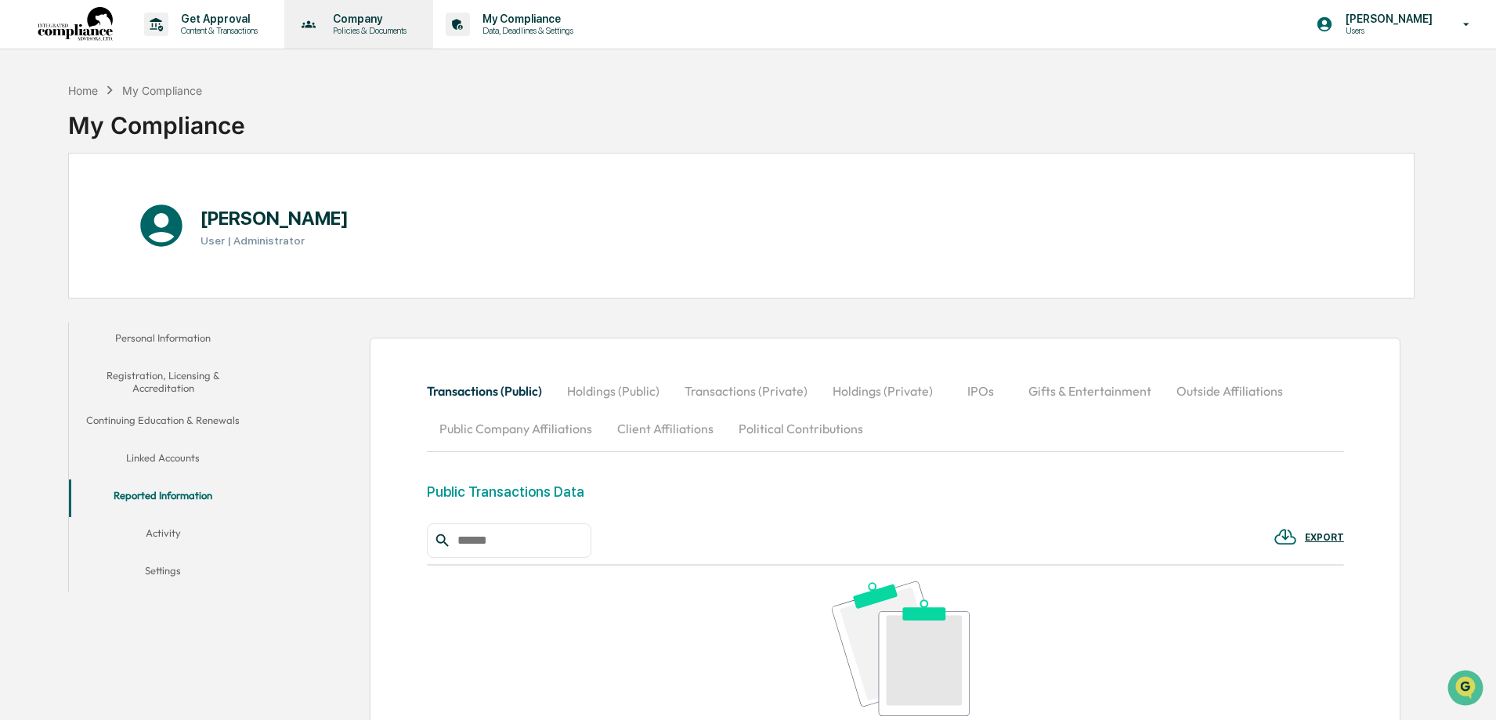
click at [370, 32] on p "Policies & Documents" at bounding box center [367, 30] width 94 height 11
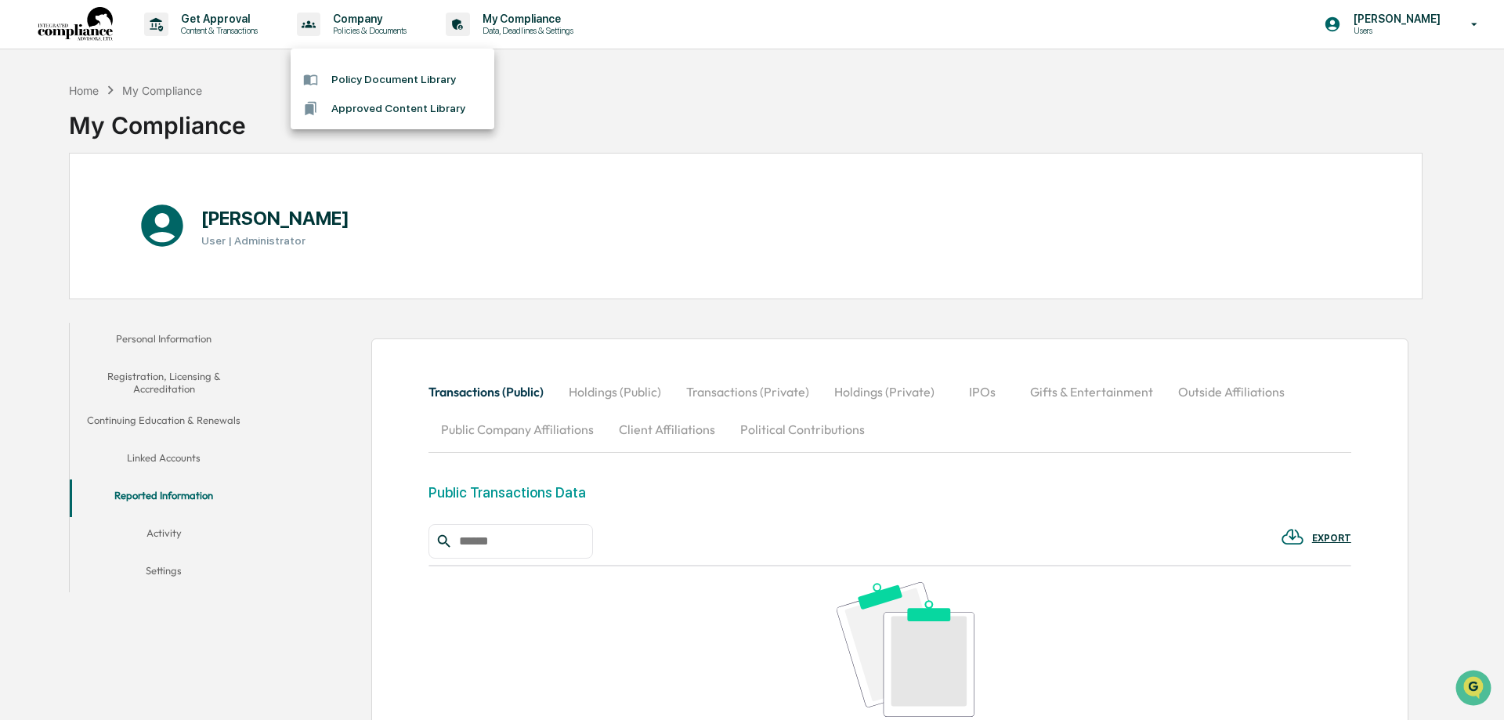
click at [376, 79] on li "Policy Document Library" at bounding box center [393, 79] width 204 height 29
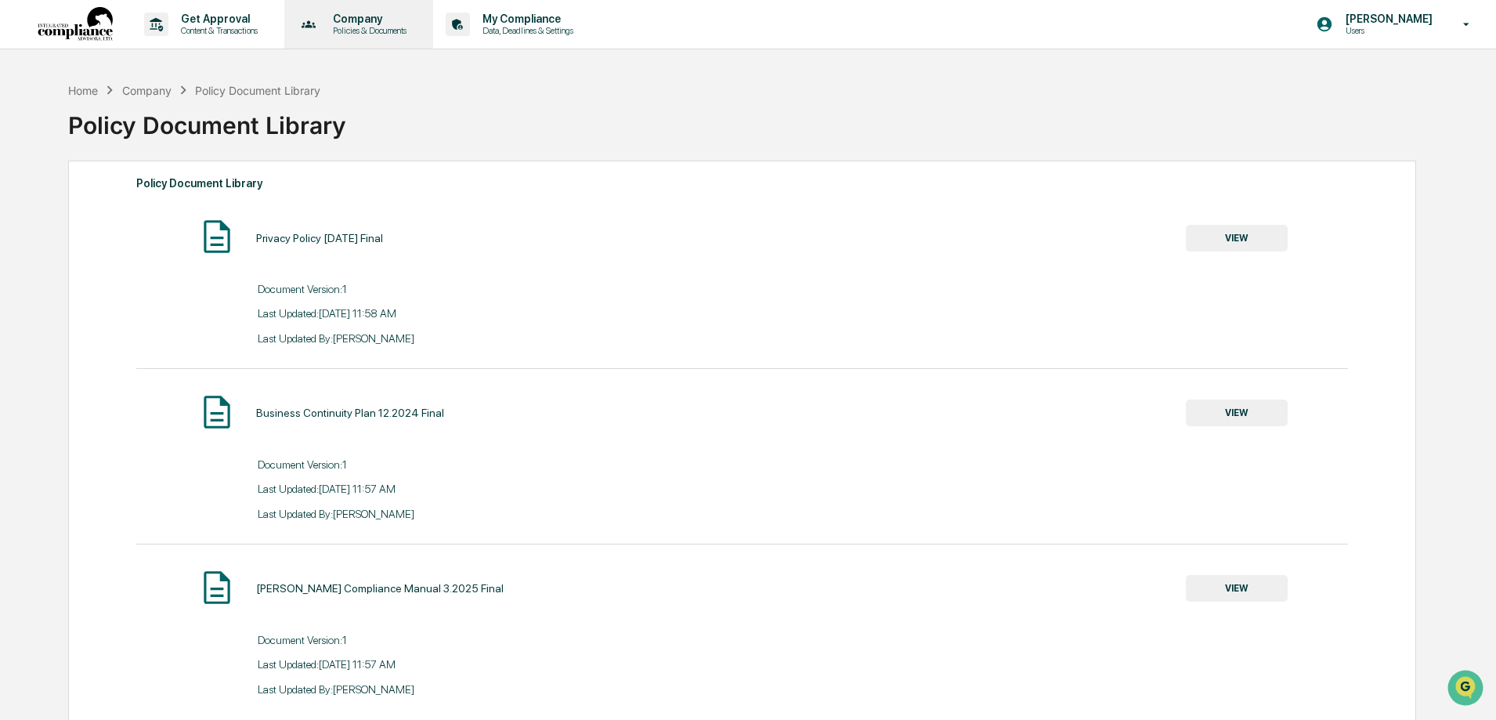
click at [365, 14] on p "Company" at bounding box center [367, 19] width 94 height 13
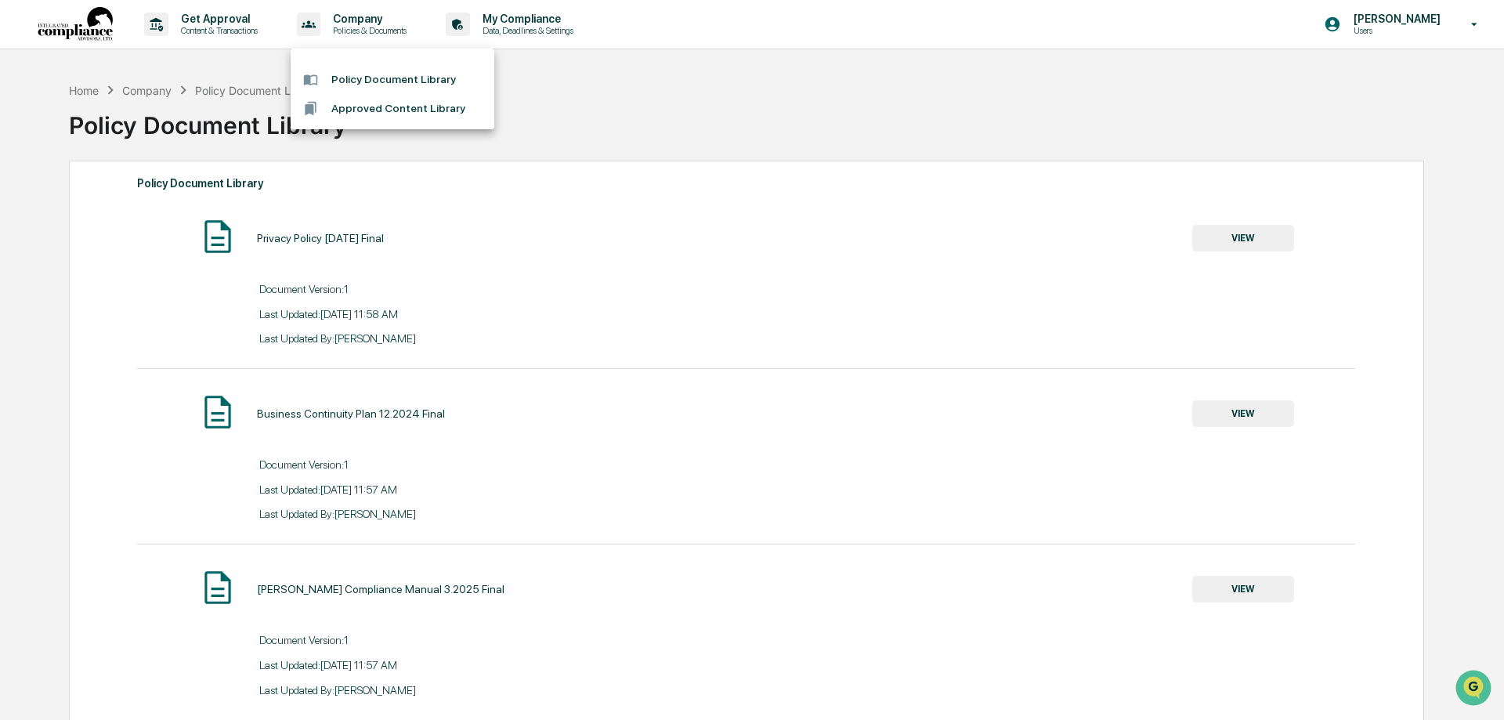
click at [227, 24] on div at bounding box center [752, 360] width 1504 height 720
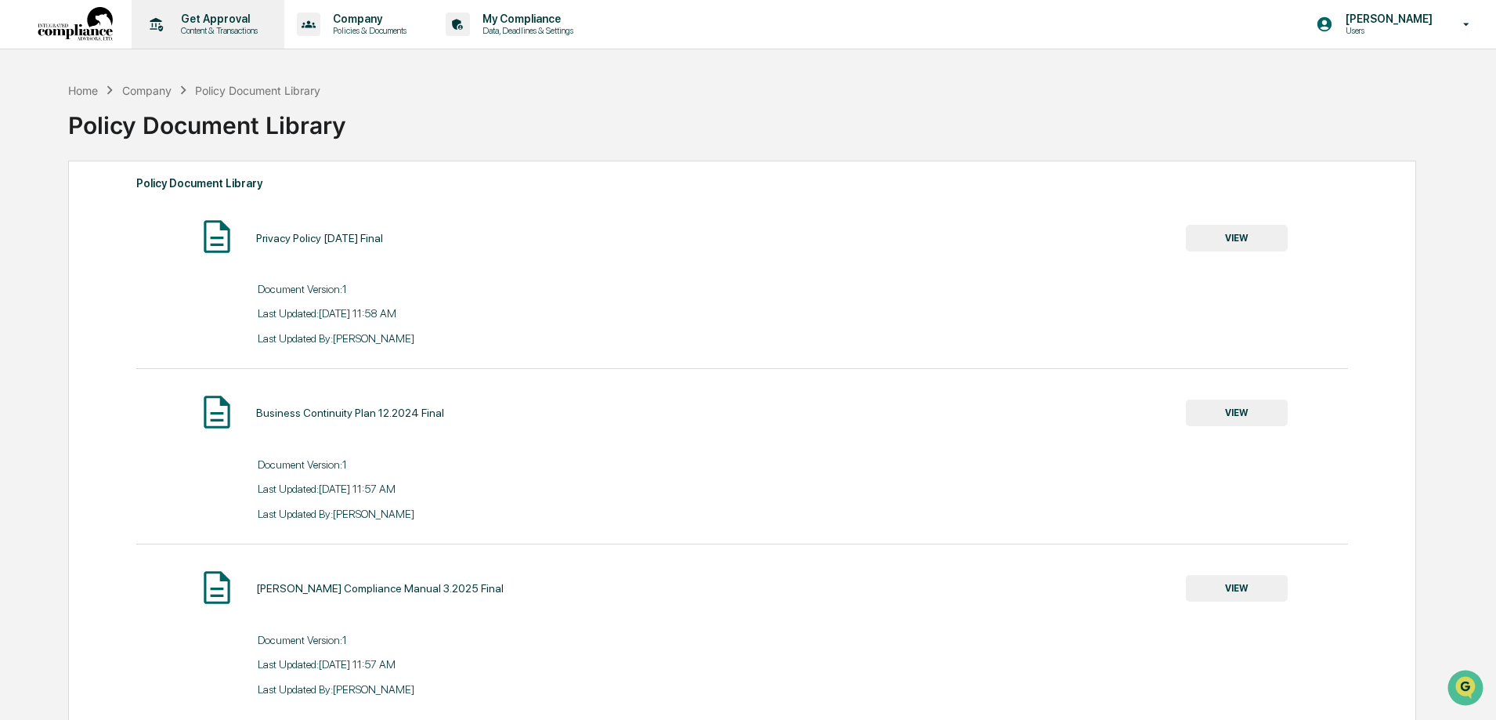
click at [227, 19] on p "Get Approval" at bounding box center [216, 19] width 97 height 13
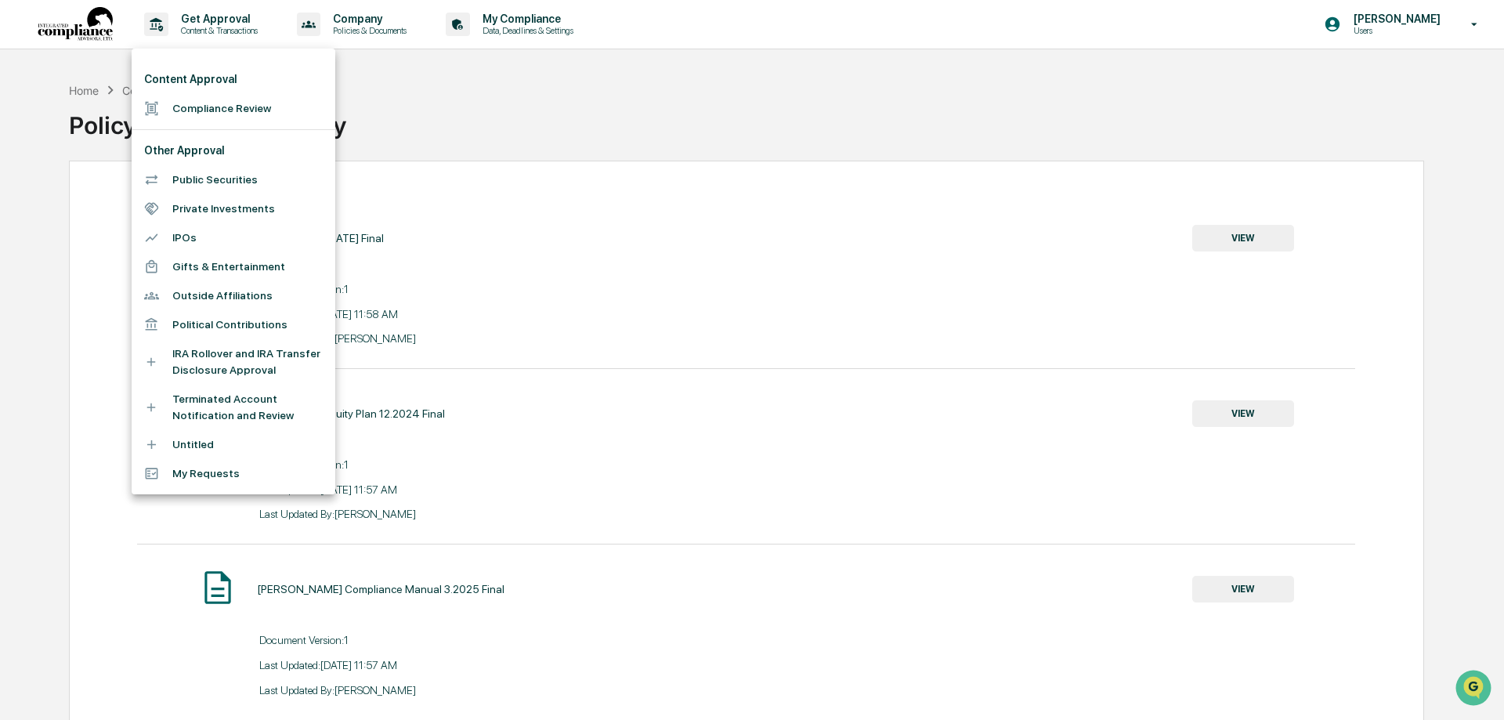
click at [425, 89] on div at bounding box center [752, 360] width 1504 height 720
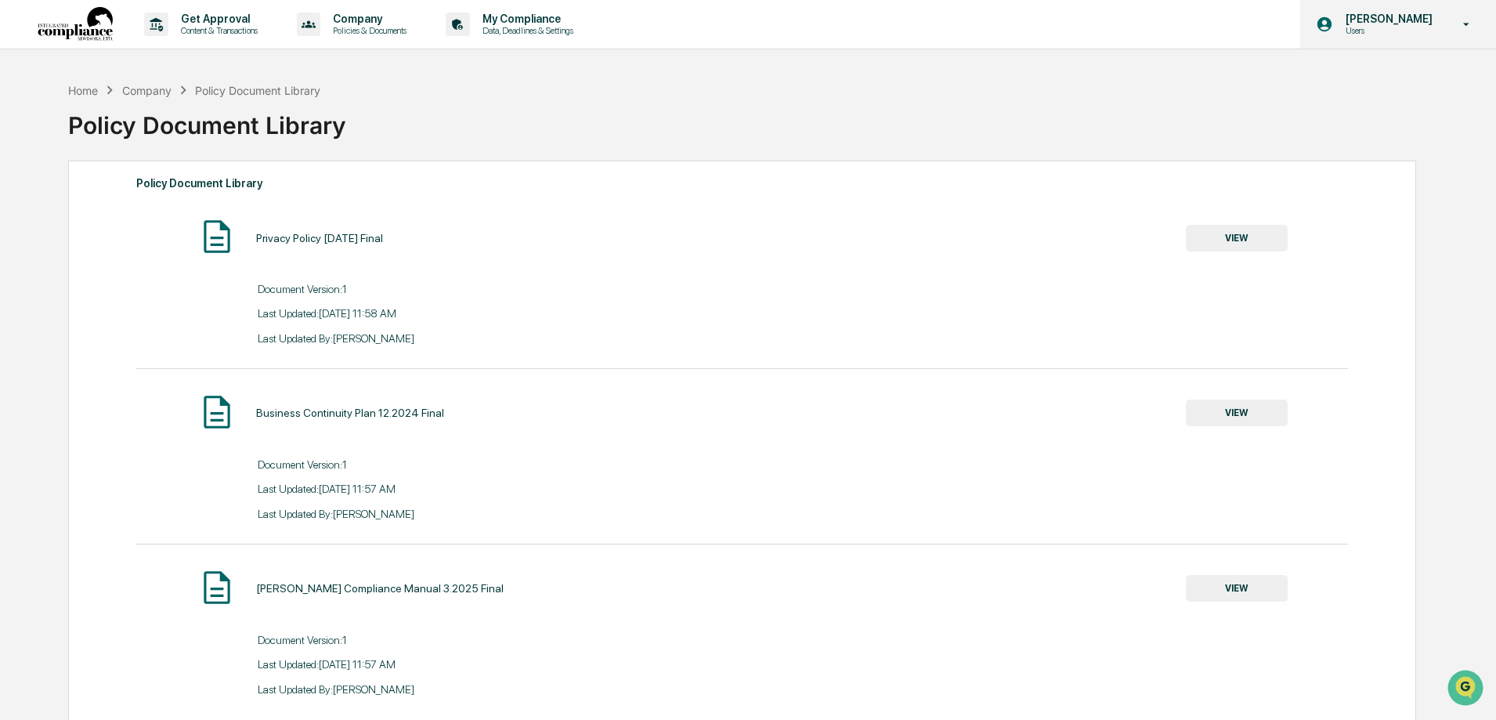
click at [1470, 27] on icon at bounding box center [1466, 24] width 27 height 15
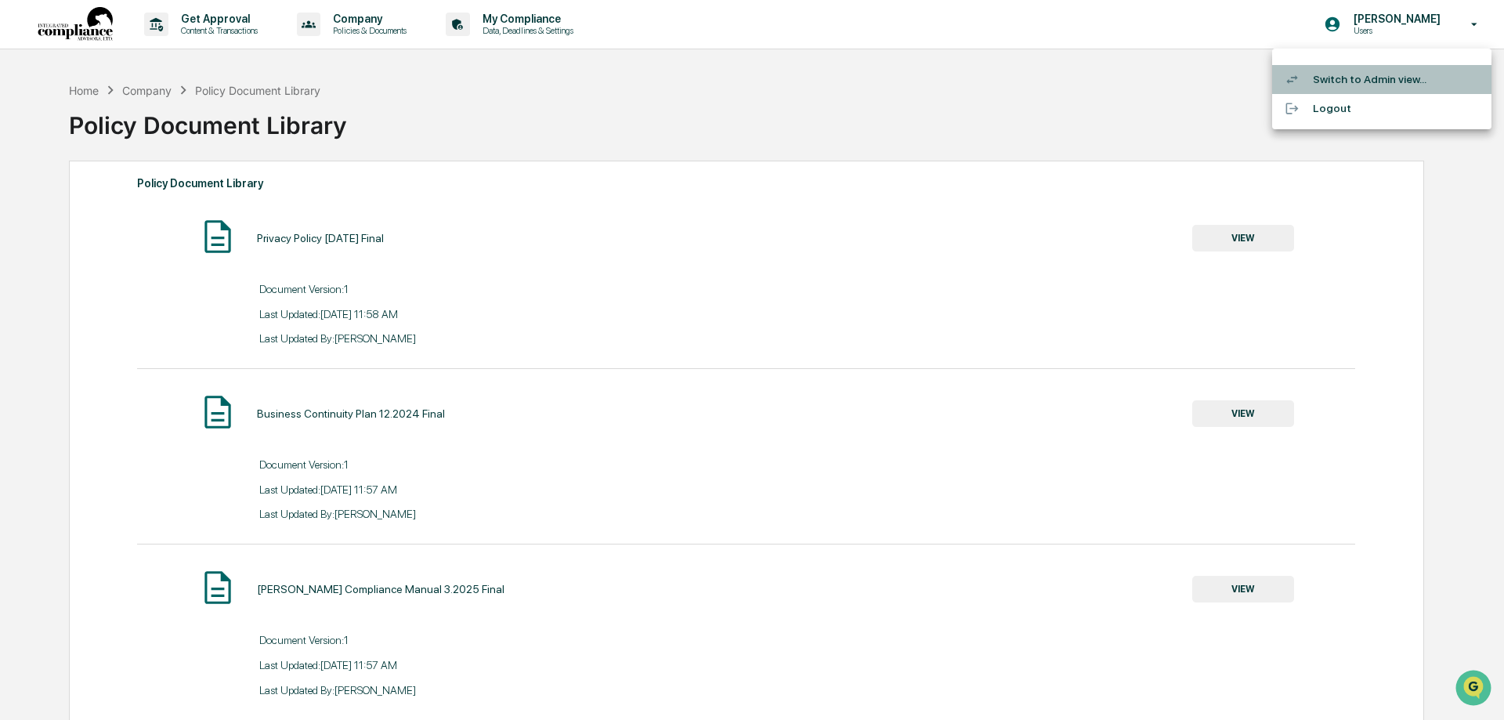
click at [1379, 81] on li "Switch to Admin view..." at bounding box center [1381, 79] width 219 height 29
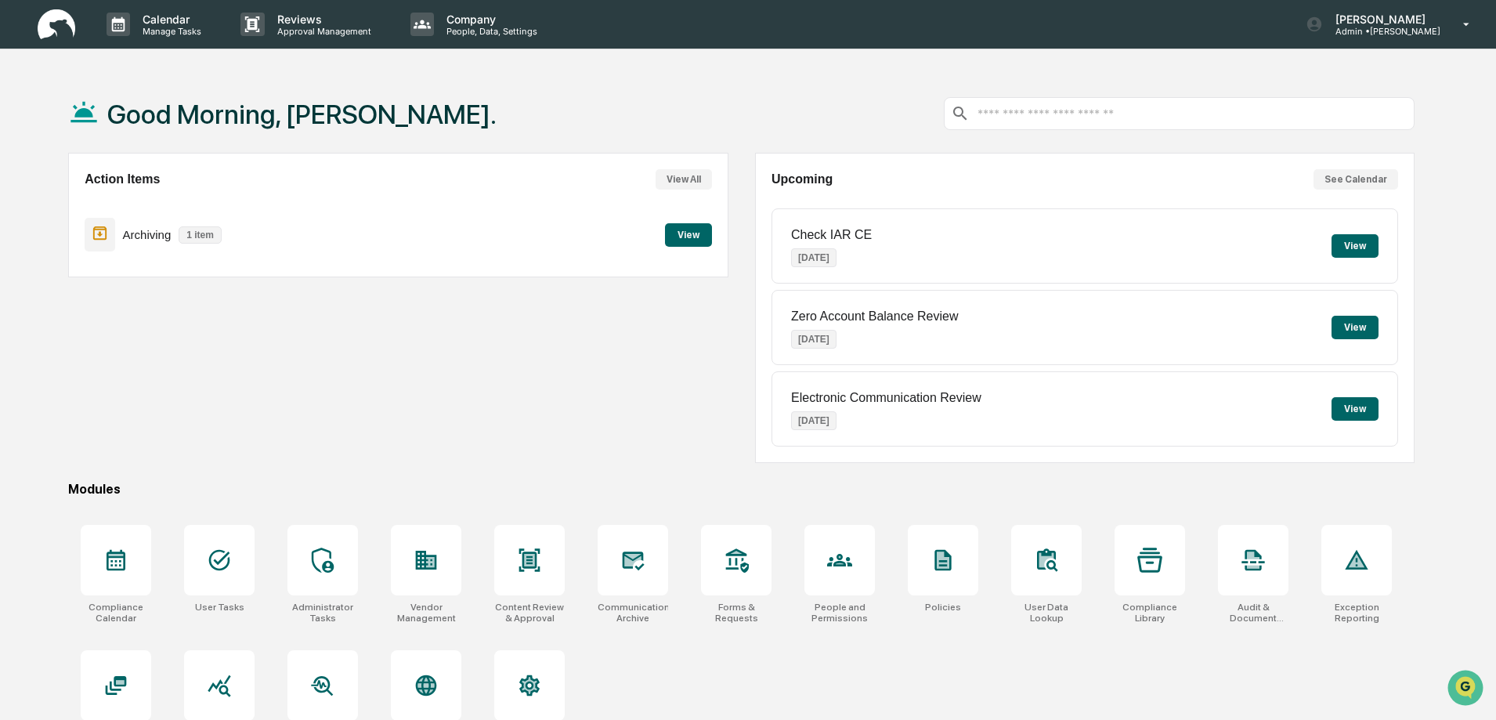
scroll to position [74, 0]
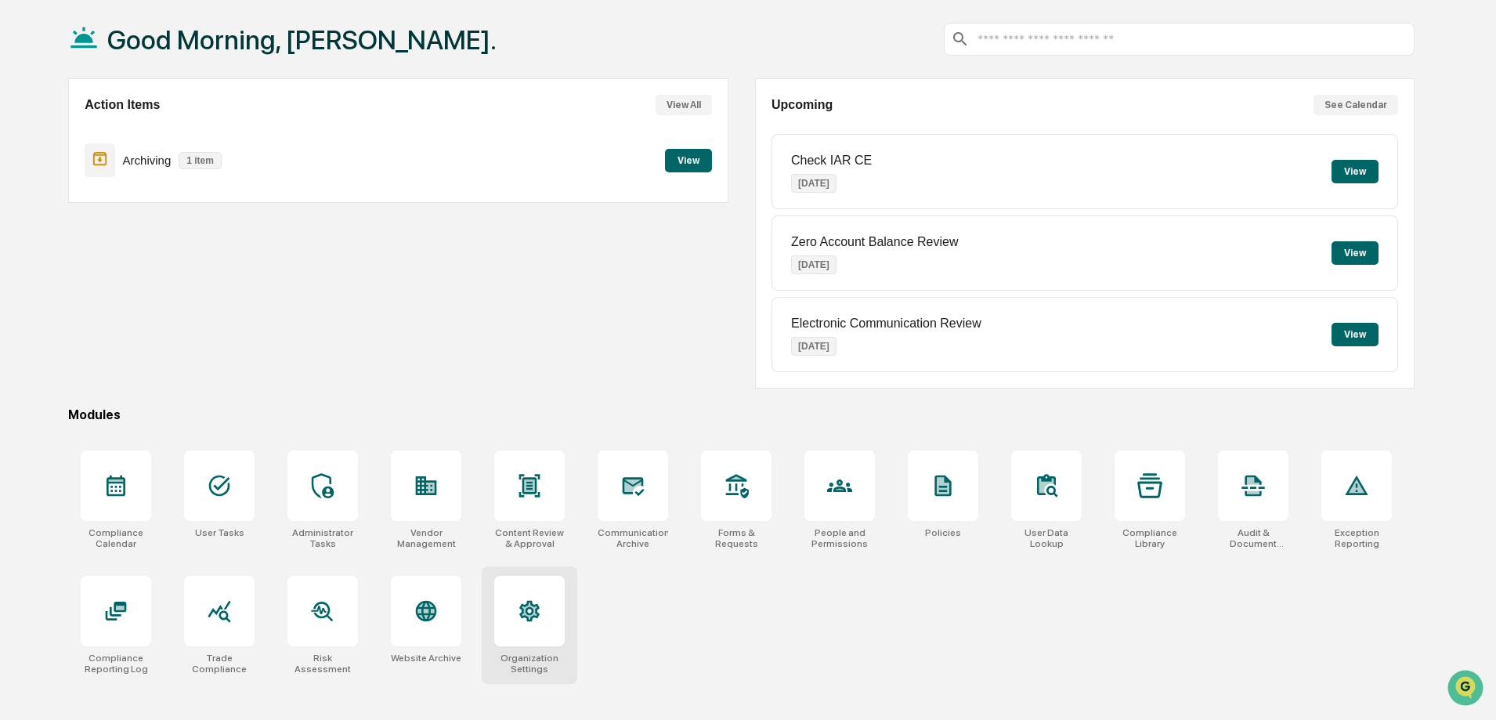
click at [544, 626] on div at bounding box center [529, 611] width 71 height 71
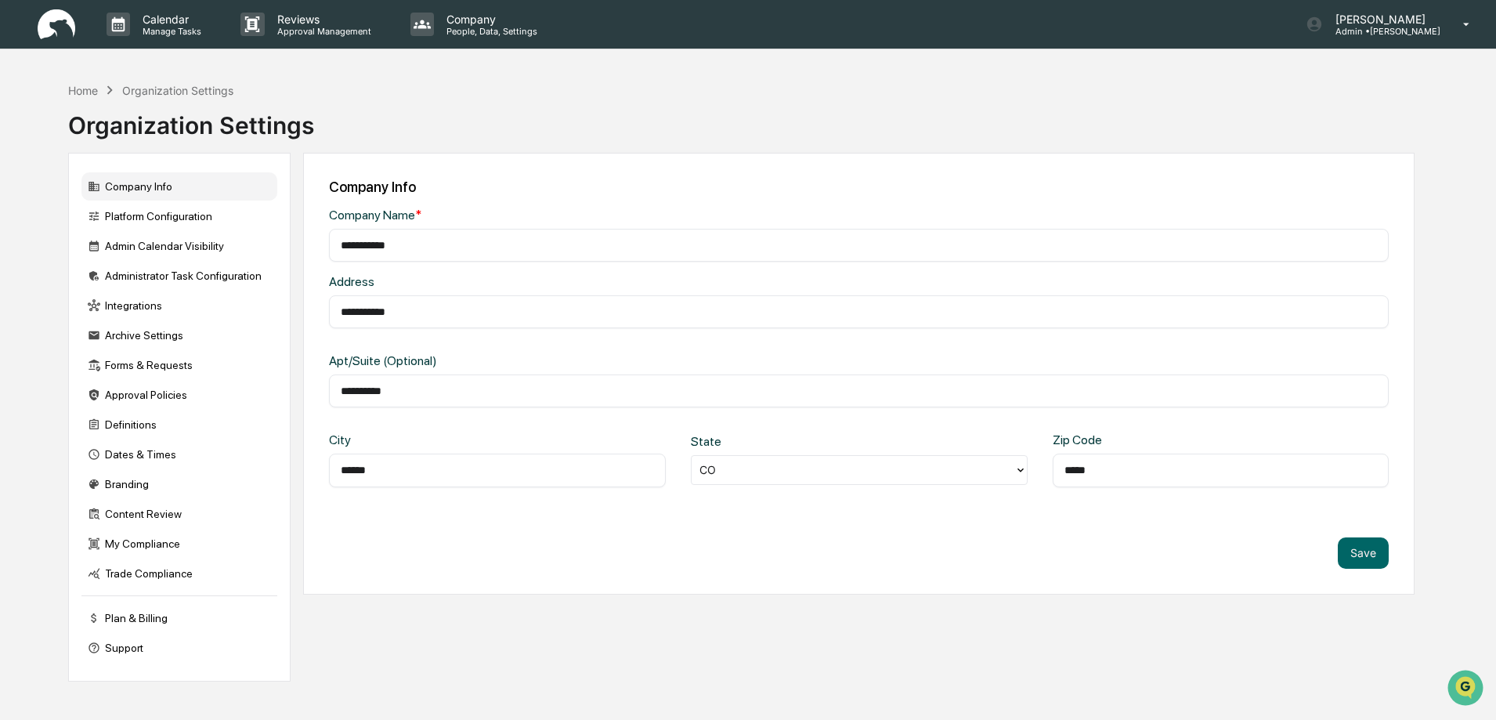
drag, startPoint x: 414, startPoint y: 307, endPoint x: 320, endPoint y: 307, distance: 94.0
click at [320, 307] on div "**********" at bounding box center [859, 374] width 1112 height 442
type input "**********"
drag, startPoint x: 407, startPoint y: 388, endPoint x: 308, endPoint y: 392, distance: 99.6
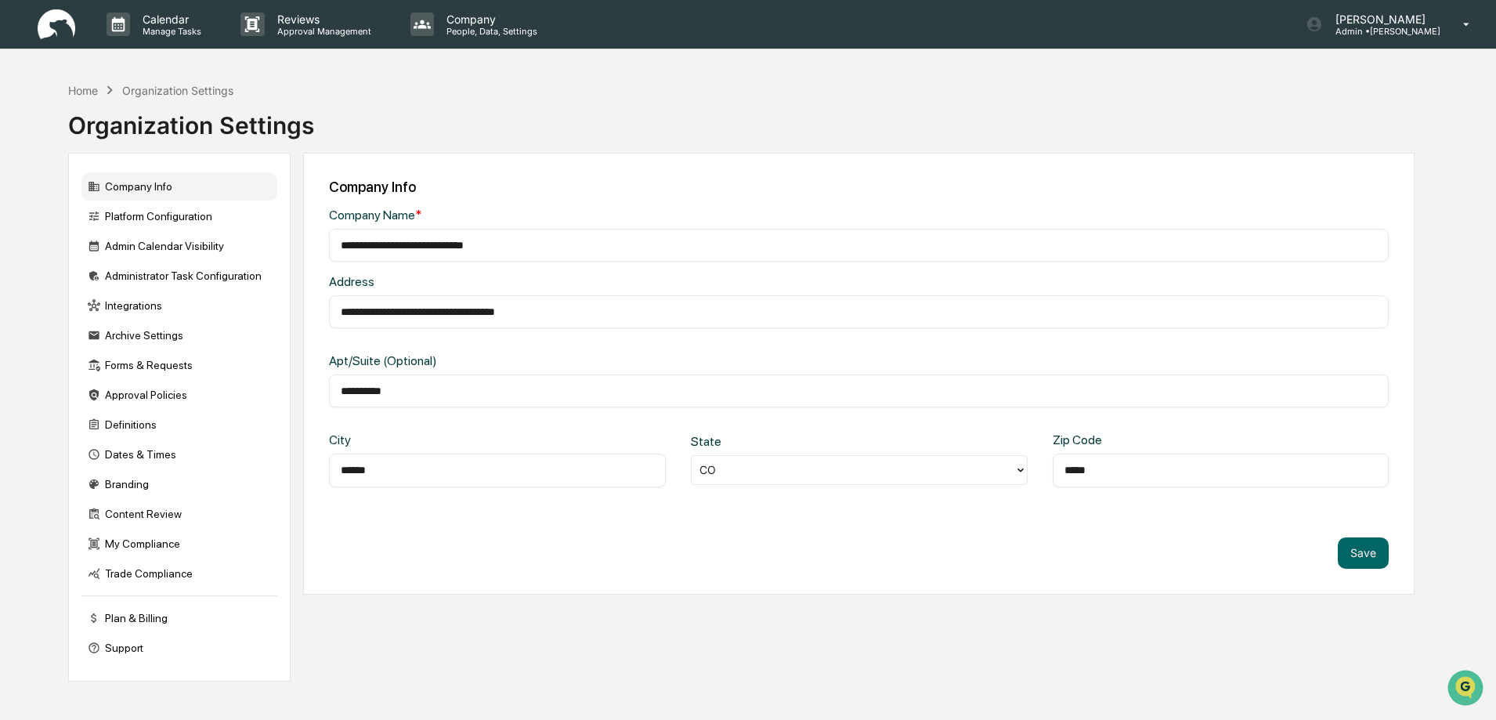
click at [308, 392] on div "**********" at bounding box center [859, 374] width 1112 height 442
click at [1112, 469] on input "*****" at bounding box center [1221, 470] width 313 height 16
type input "*****"
click at [1351, 558] on button "Save" at bounding box center [1363, 552] width 51 height 31
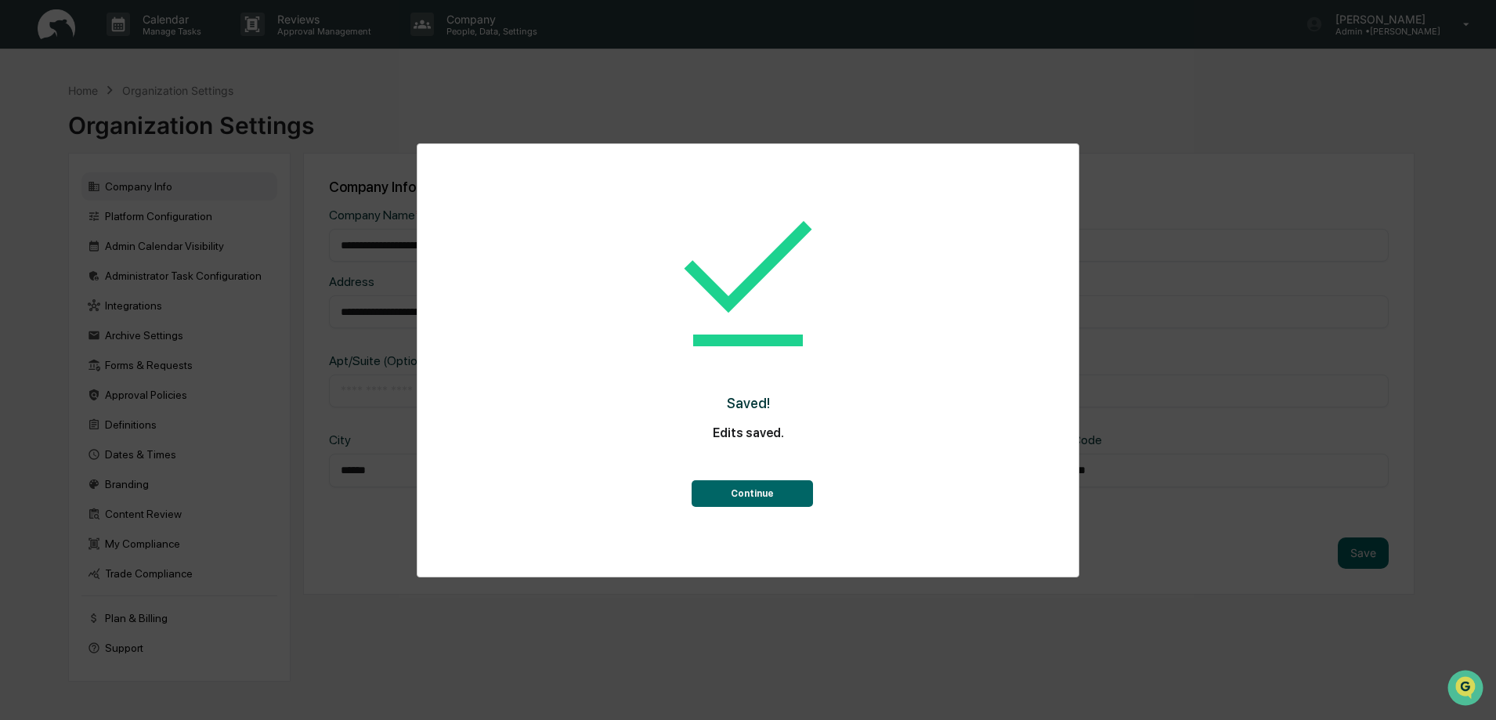
click at [762, 494] on button "Continue" at bounding box center [752, 493] width 121 height 27
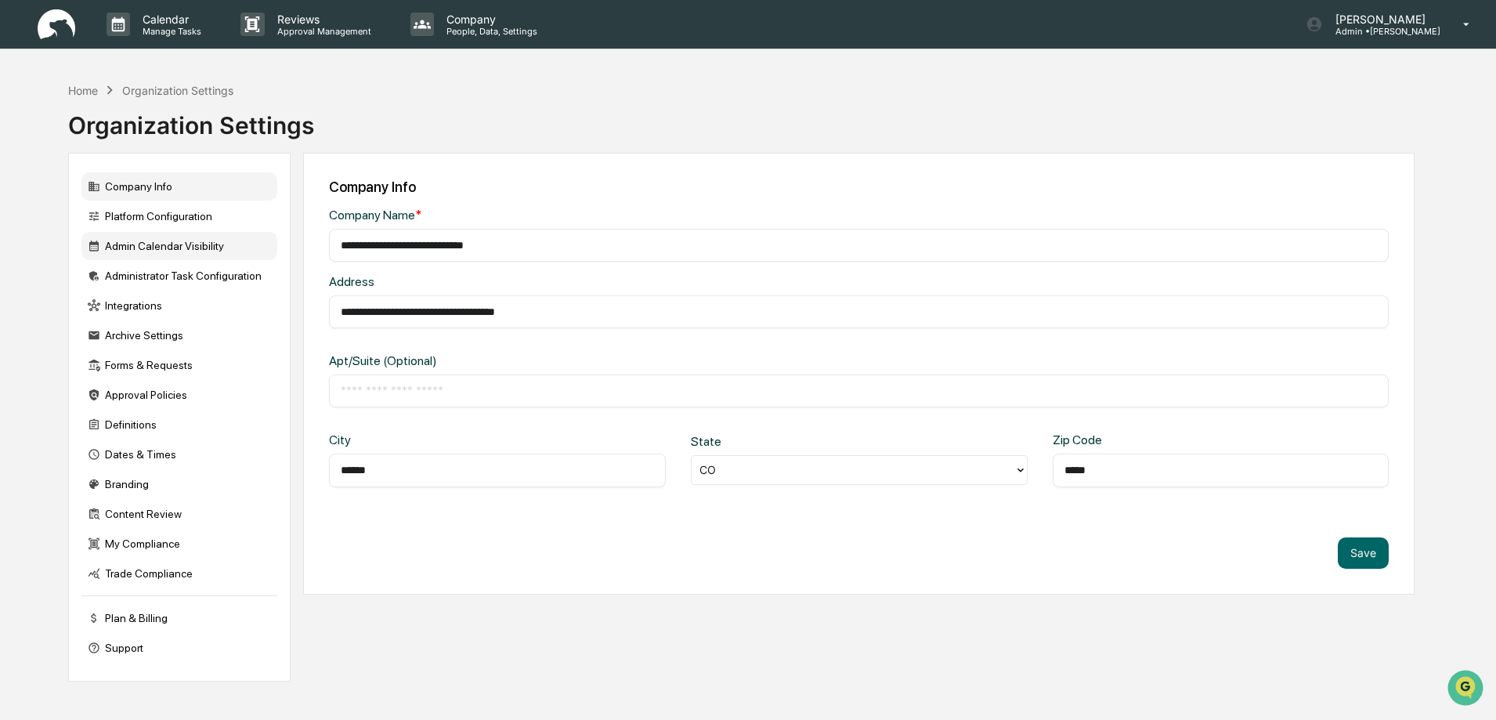
click at [160, 248] on div "Admin Calendar Visibility" at bounding box center [179, 246] width 196 height 28
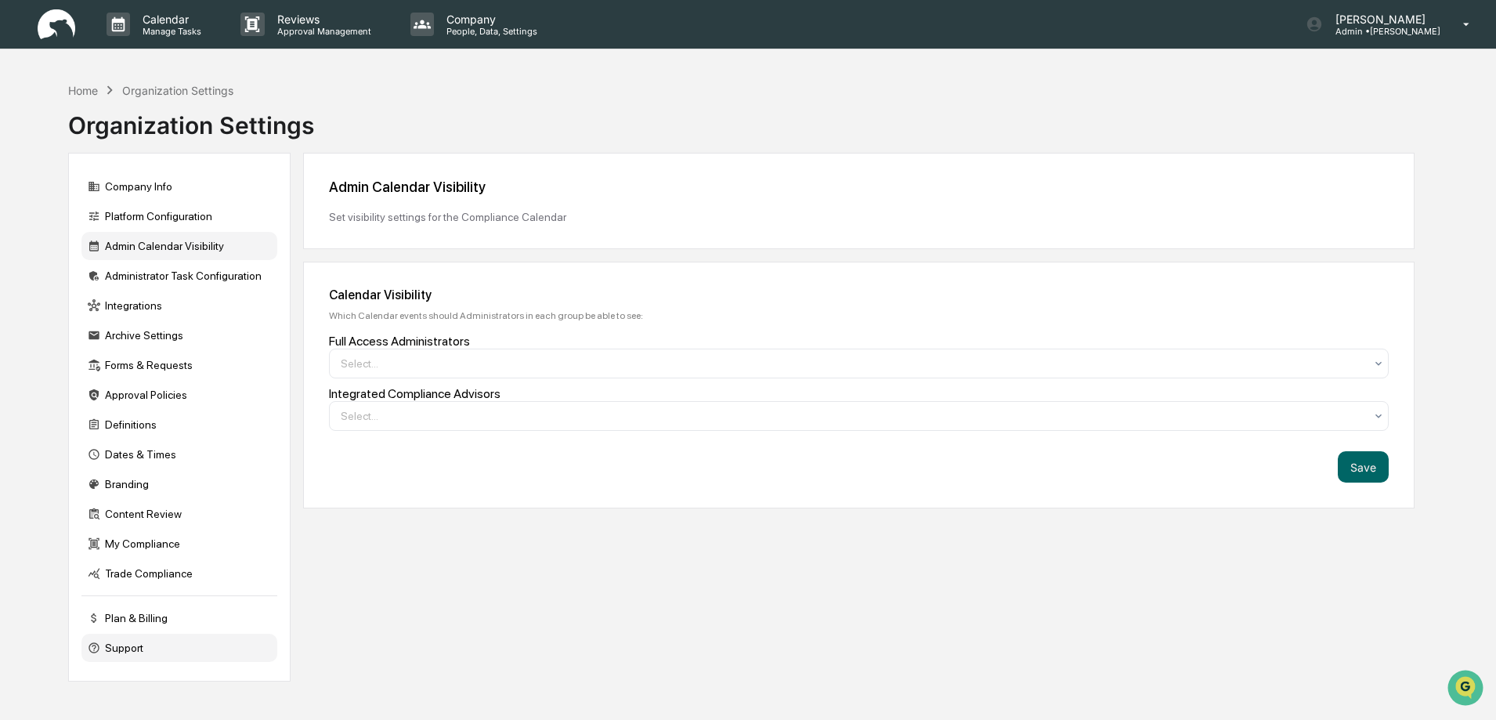
click at [124, 650] on div "Support" at bounding box center [179, 648] width 196 height 28
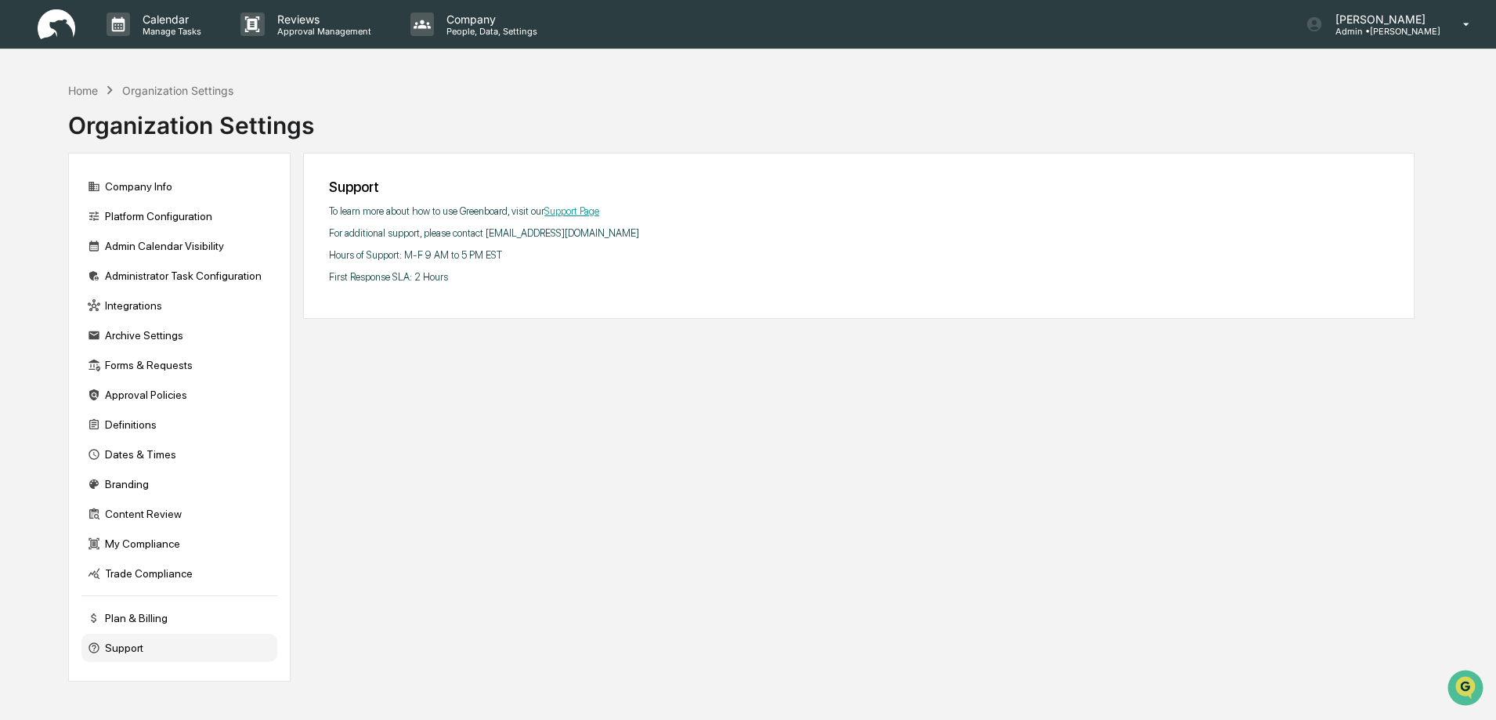
click at [577, 212] on link "Support Page" at bounding box center [571, 211] width 55 height 12
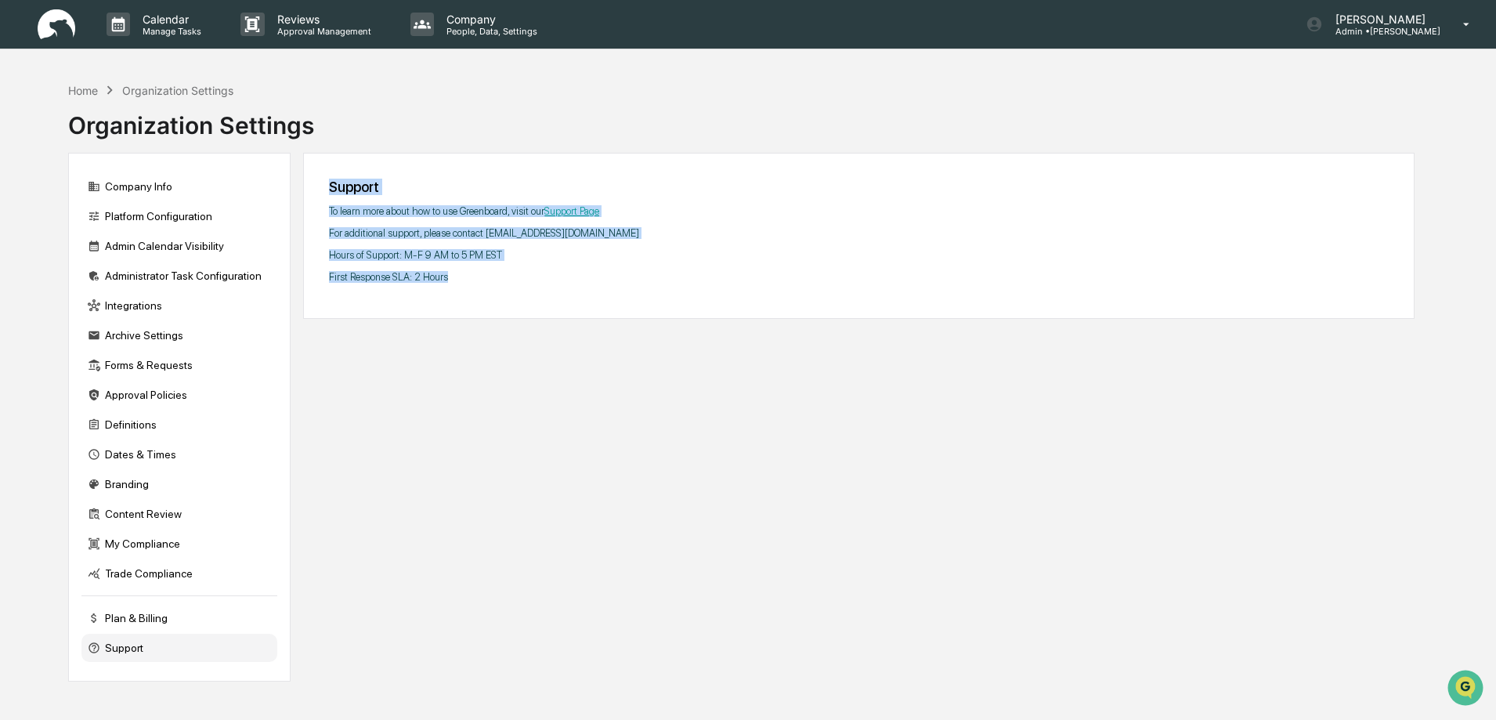
drag, startPoint x: 497, startPoint y: 279, endPoint x: 324, endPoint y: 175, distance: 202.3
click at [324, 175] on div "Support To learn more about how to use Greenboard, visit our Support Page For a…" at bounding box center [859, 236] width 1112 height 166
click at [638, 188] on div "Support" at bounding box center [859, 187] width 1060 height 16
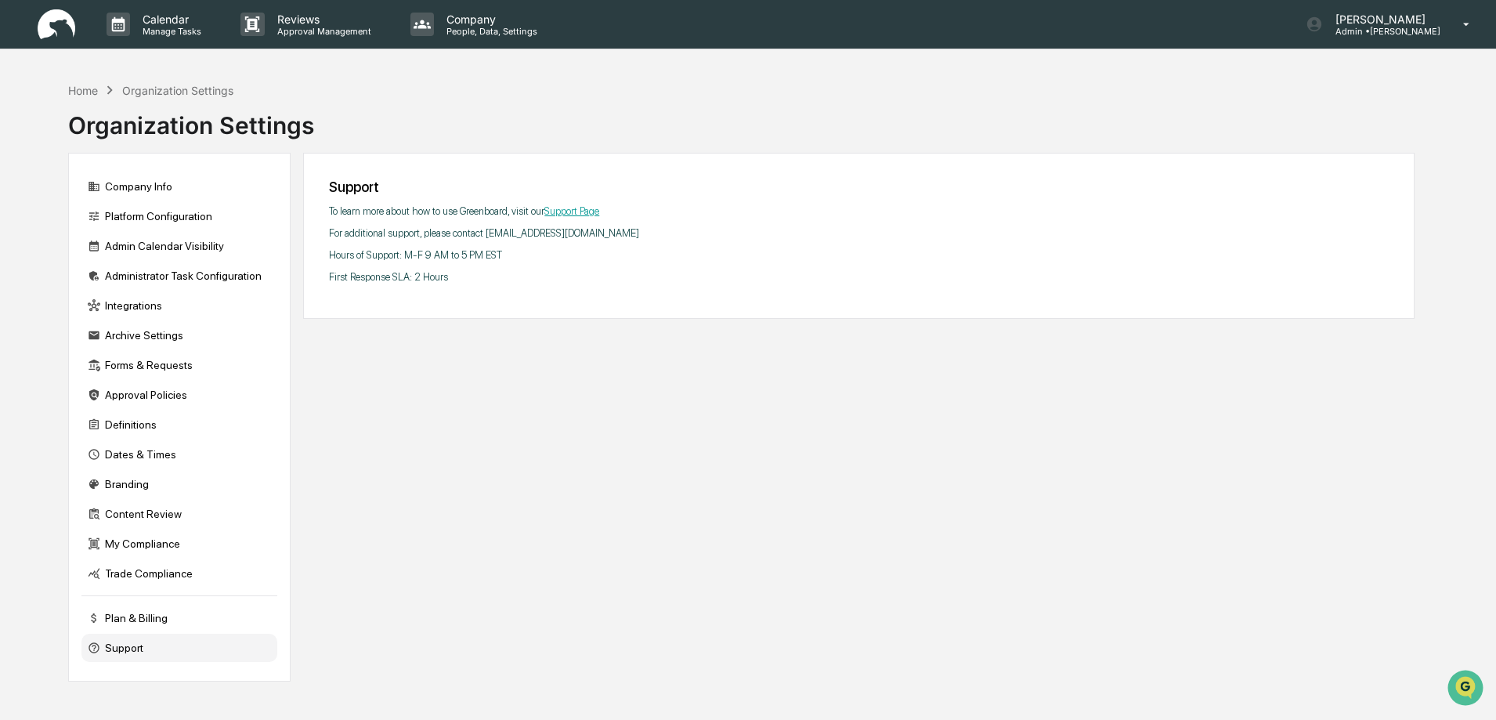
click at [566, 211] on link "Support Page" at bounding box center [571, 211] width 55 height 12
